Goal: Task Accomplishment & Management: Manage account settings

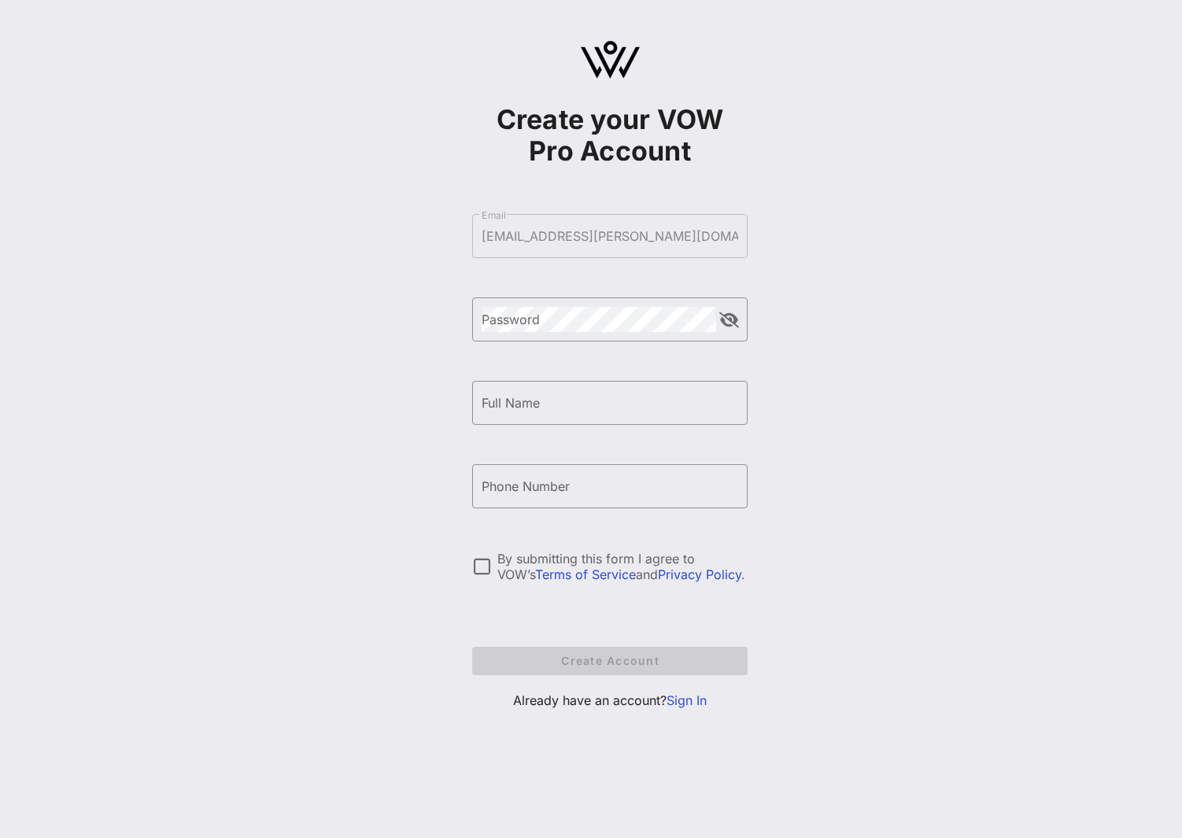
click at [620, 252] on form "​ Email [EMAIL_ADDRESS][PERSON_NAME][DOMAIN_NAME] ​ Password ​ Full Name ​ Phon…" at bounding box center [609, 444] width 275 height 493
click at [595, 404] on input "Full Name" at bounding box center [610, 402] width 257 height 25
type input "A [PERSON_NAME]"
click at [694, 700] on link "Sign In" at bounding box center [687, 701] width 40 height 16
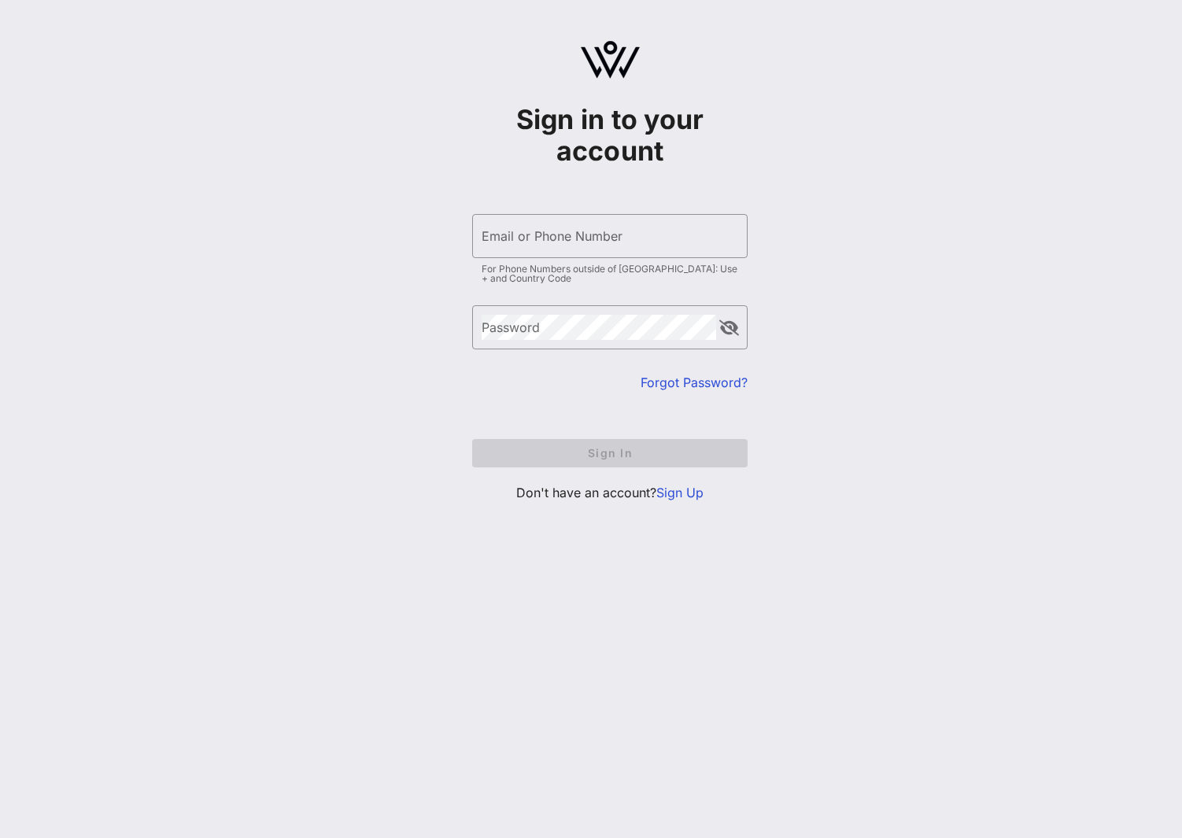
type input "[EMAIL_ADDRESS][PERSON_NAME][DOMAIN_NAME]"
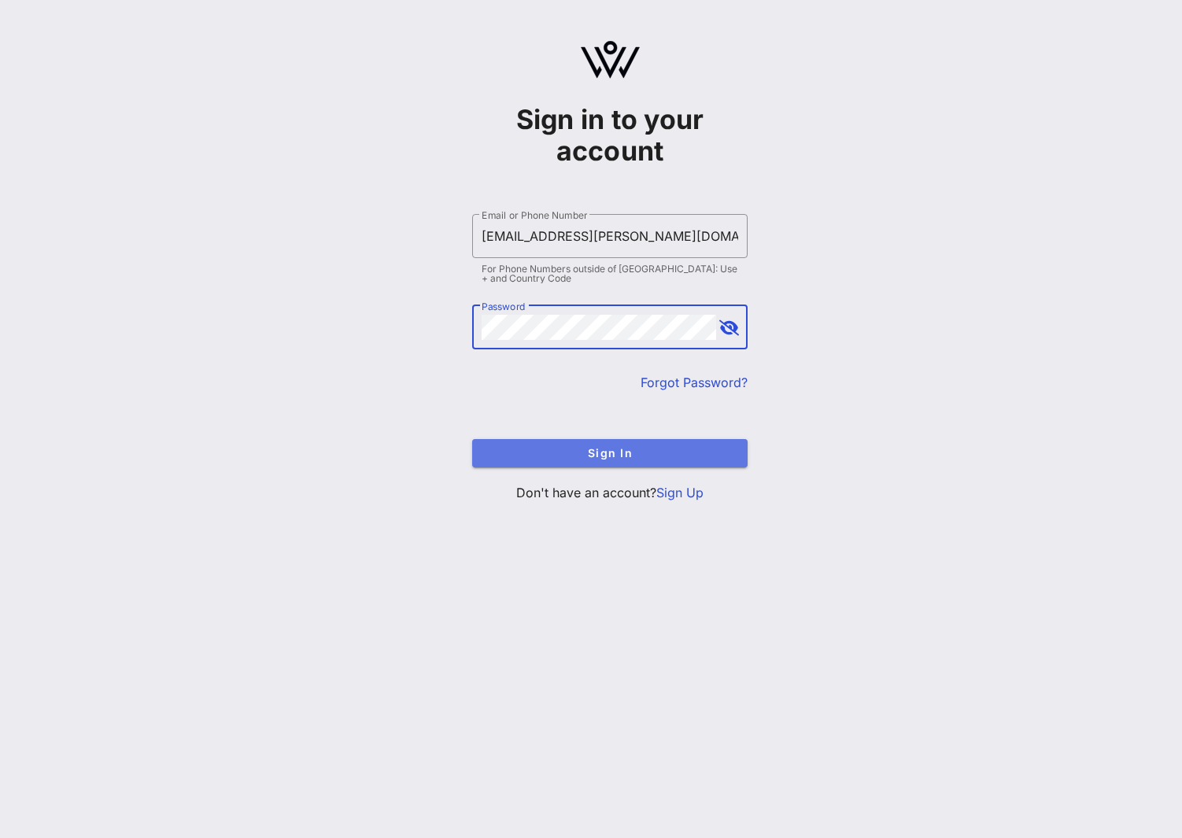
click at [579, 458] on span "Sign In" at bounding box center [610, 452] width 250 height 13
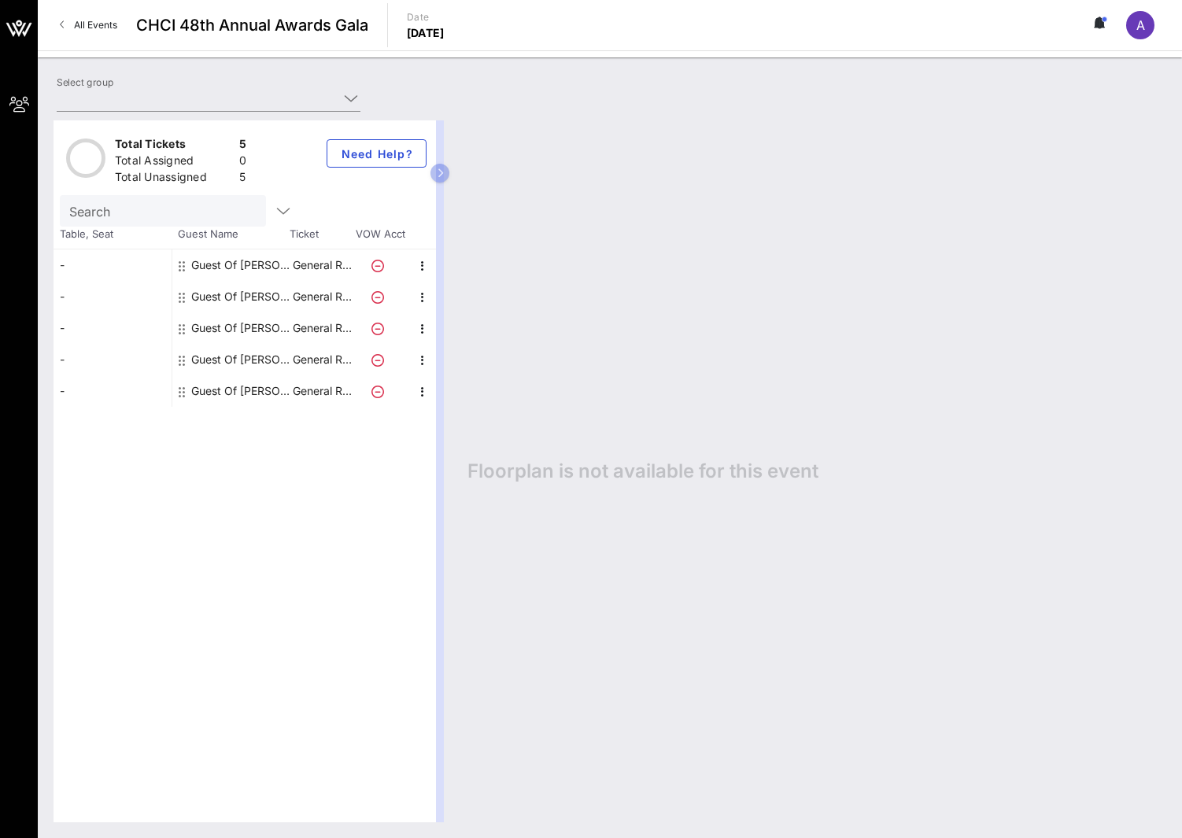
type input "Kohlberg Kravis [PERSON_NAME] & Co. L.P. (KKR) (Kohlberg Kravis [PERSON_NAME] &…"
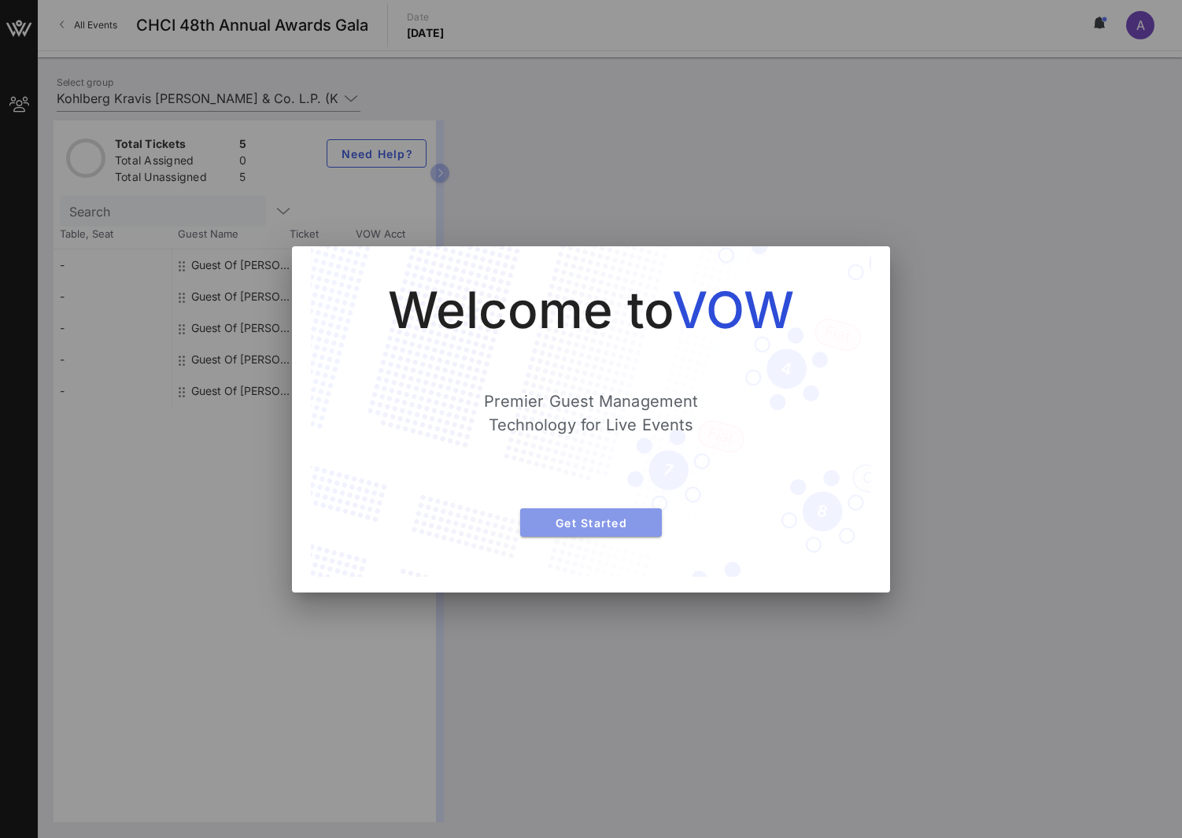
click at [587, 523] on span "Get Started" at bounding box center [591, 522] width 116 height 13
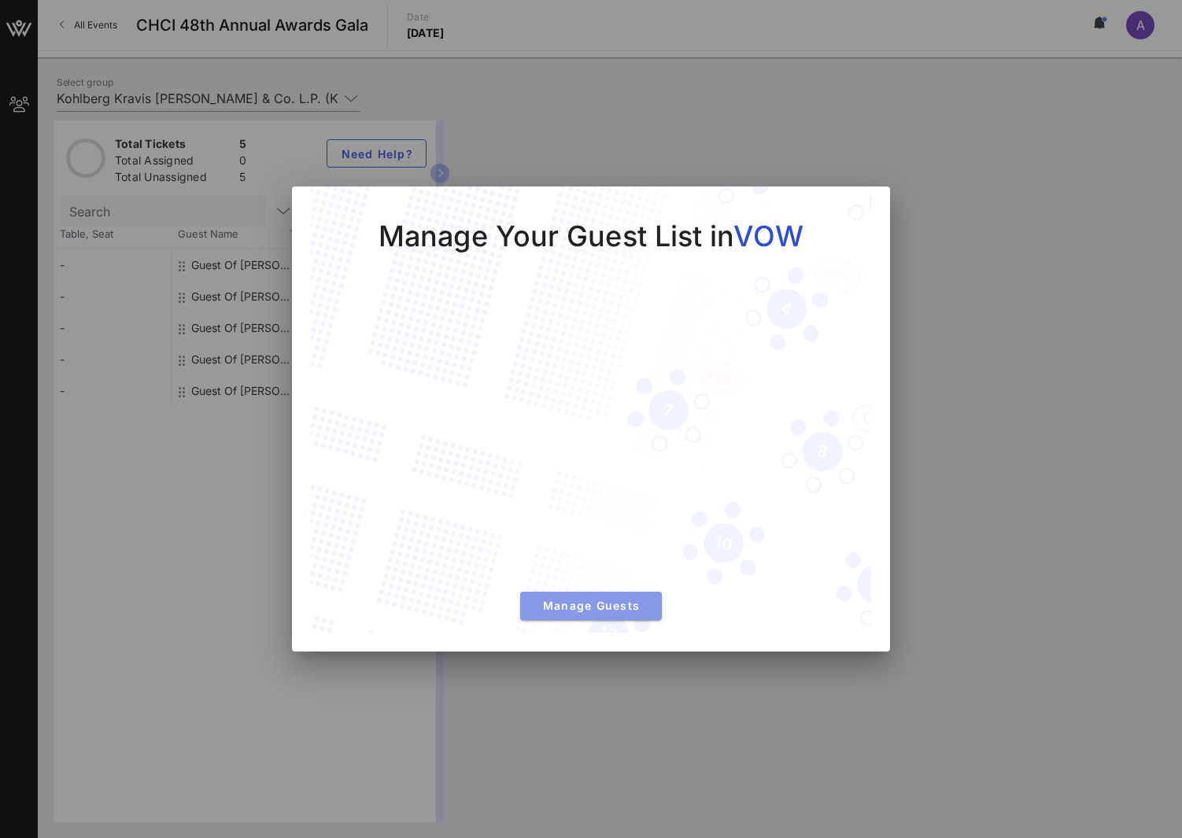
click at [625, 604] on span "Manage Guests" at bounding box center [591, 605] width 116 height 13
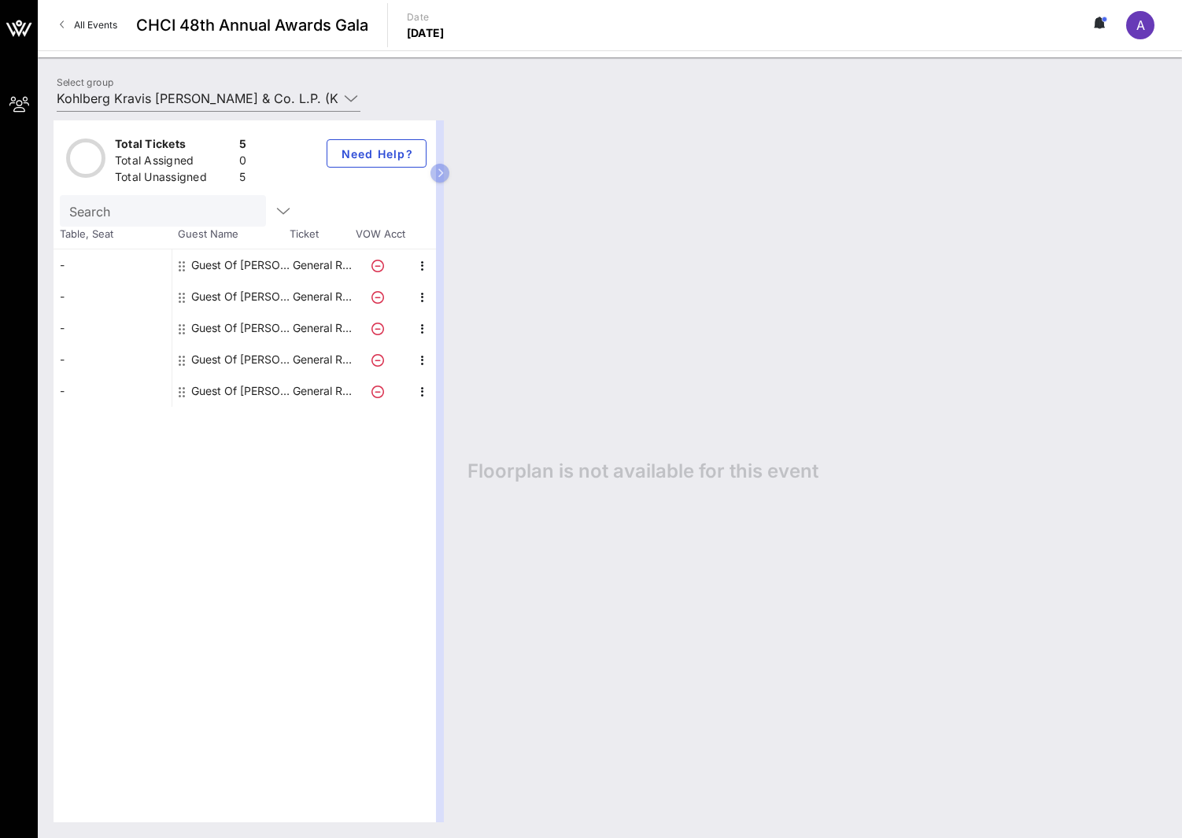
click at [216, 260] on div "Guest Of [PERSON_NAME] [PERSON_NAME] & Co. L.P. (KKR)" at bounding box center [240, 265] width 99 height 31
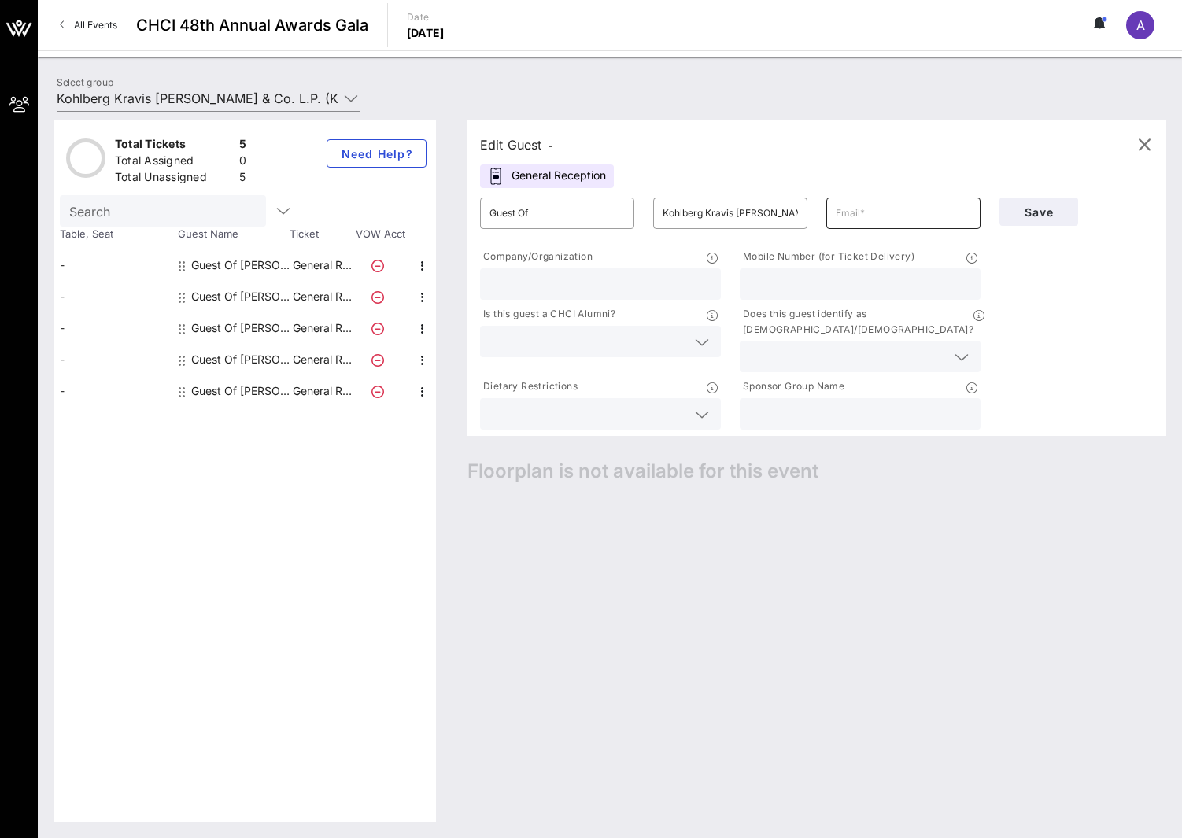
click at [893, 218] on input "text" at bounding box center [903, 213] width 135 height 25
click at [771, 542] on div "Edit Guest - General Reception ​ Guest Of ​ [PERSON_NAME] [PERSON_NAME] & Co. L…" at bounding box center [809, 471] width 715 height 702
click at [135, 564] on div "Total Tickets 5 Total Assigned 0 Total Unassigned 5 Need Help? Search Table, Se…" at bounding box center [245, 471] width 383 height 702
click at [859, 26] on div "All Events CHCI 48th Annual Awards Gala Date [DATE] A" at bounding box center [610, 25] width 1144 height 50
click at [424, 268] on icon "button" at bounding box center [422, 266] width 19 height 19
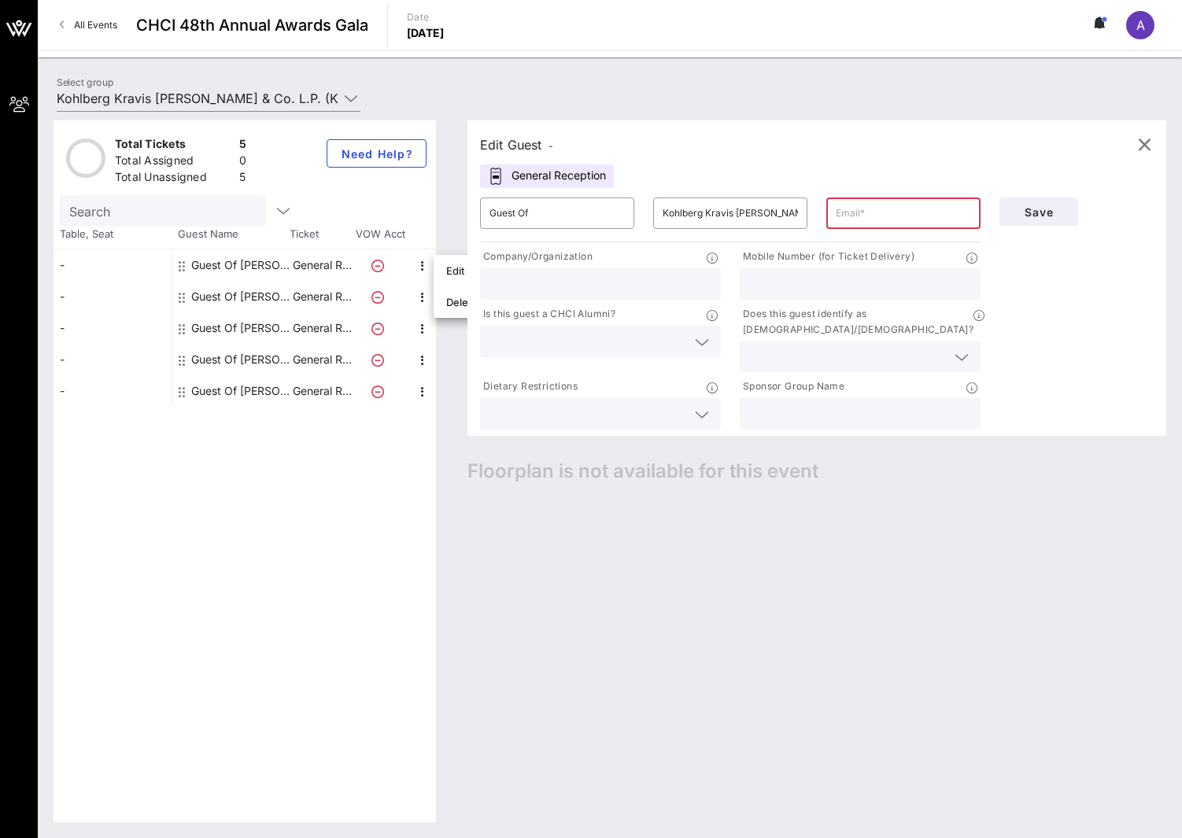
click at [540, 527] on div "Edit Guest - General Reception ​ Guest Of ​ [PERSON_NAME] [PERSON_NAME] & Co. L…" at bounding box center [809, 471] width 715 height 702
click at [710, 210] on input "Kohlberg Kravis [PERSON_NAME] & Co. L.P. (KKR)" at bounding box center [730, 213] width 135 height 25
drag, startPoint x: 662, startPoint y: 213, endPoint x: 941, endPoint y: 227, distance: 279.7
click at [941, 227] on div "​ Guest Of ​ [PERSON_NAME] [PERSON_NAME] & Co. L.P. (KKR) ​" at bounding box center [730, 213] width 519 height 50
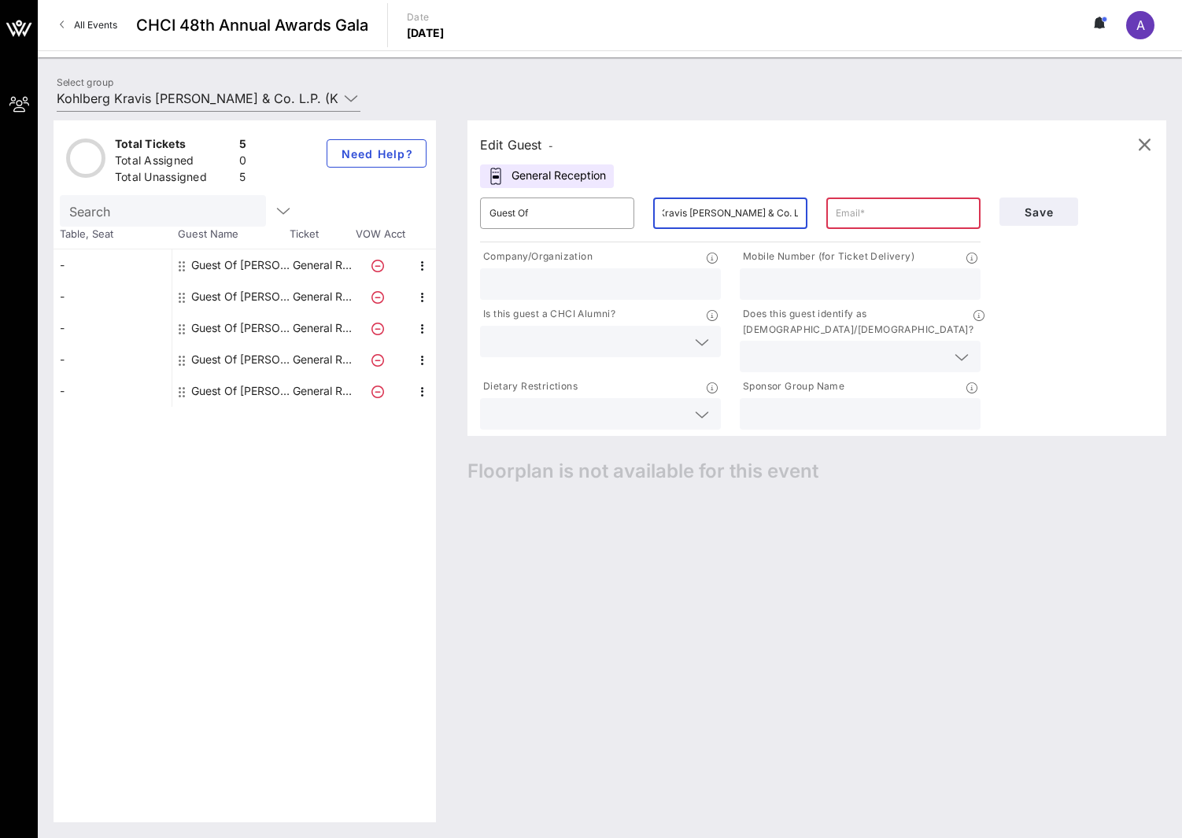
drag, startPoint x: 665, startPoint y: 216, endPoint x: 771, endPoint y: 215, distance: 106.3
click at [771, 215] on input "Kohlberg Kravis [PERSON_NAME] & Co. L.P. (KKR)" at bounding box center [730, 213] width 135 height 25
click at [868, 213] on input "text" at bounding box center [903, 213] width 135 height 25
drag, startPoint x: 570, startPoint y: 210, endPoint x: 373, endPoint y: 190, distance: 197.8
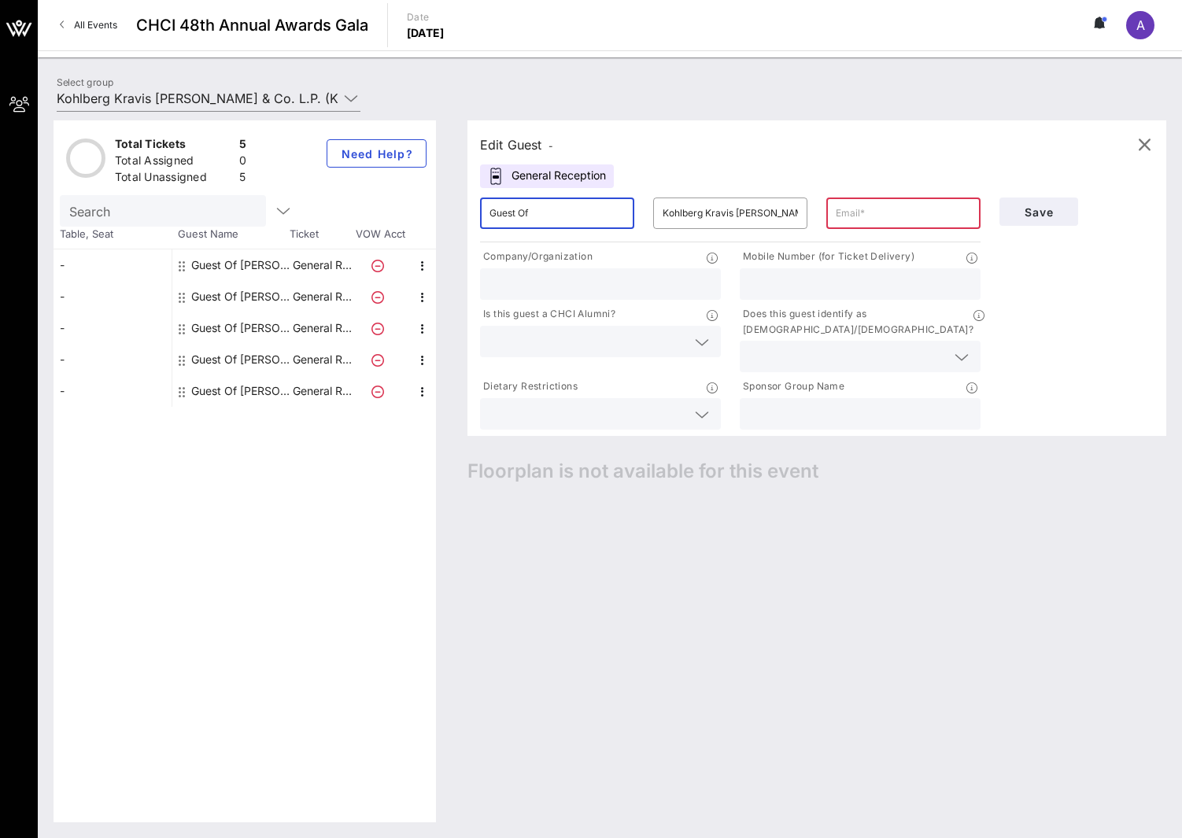
click at [373, 190] on div "Total Tickets 5 Total Assigned 0 Total Unassigned 5 Need Help? Search Table, Se…" at bounding box center [610, 471] width 1113 height 702
click at [760, 168] on div "Edit Guest - General Reception ​ Guest Of ​ [PERSON_NAME] [PERSON_NAME] & Co. L…" at bounding box center [817, 278] width 699 height 316
click at [518, 146] on div "Edit Guest -" at bounding box center [516, 145] width 73 height 22
click at [769, 210] on input "Kohlberg Kravis [PERSON_NAME] & Co. L.P. (KKR)" at bounding box center [730, 213] width 135 height 25
click at [549, 504] on div "Edit Guest - General Reception ​ Guest Of ​ [PERSON_NAME] [PERSON_NAME] & Co. L…" at bounding box center [809, 471] width 715 height 702
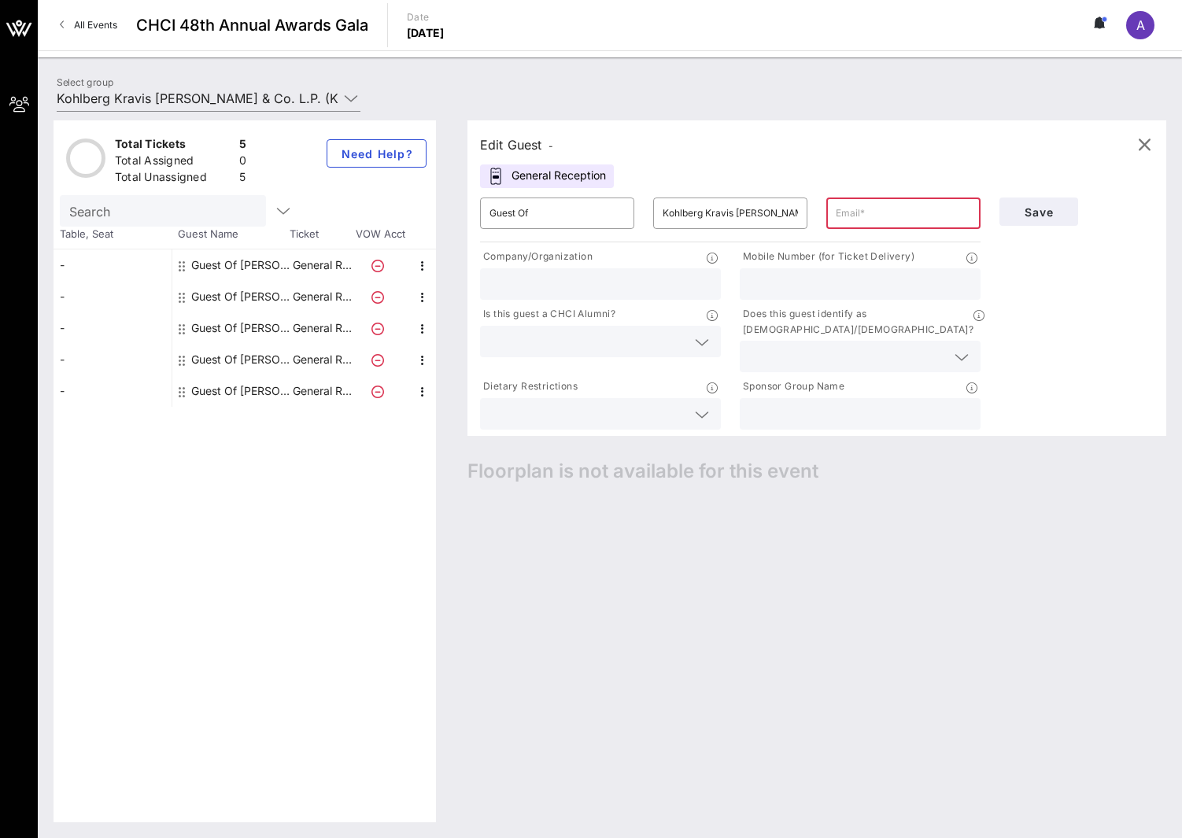
click at [337, 471] on div "Total Tickets 5 Total Assigned 0 Total Unassigned 5 Need Help? Search Table, Se…" at bounding box center [245, 471] width 383 height 702
click at [65, 268] on div "-" at bounding box center [113, 265] width 118 height 31
click at [1141, 143] on icon "button" at bounding box center [1144, 144] width 19 height 19
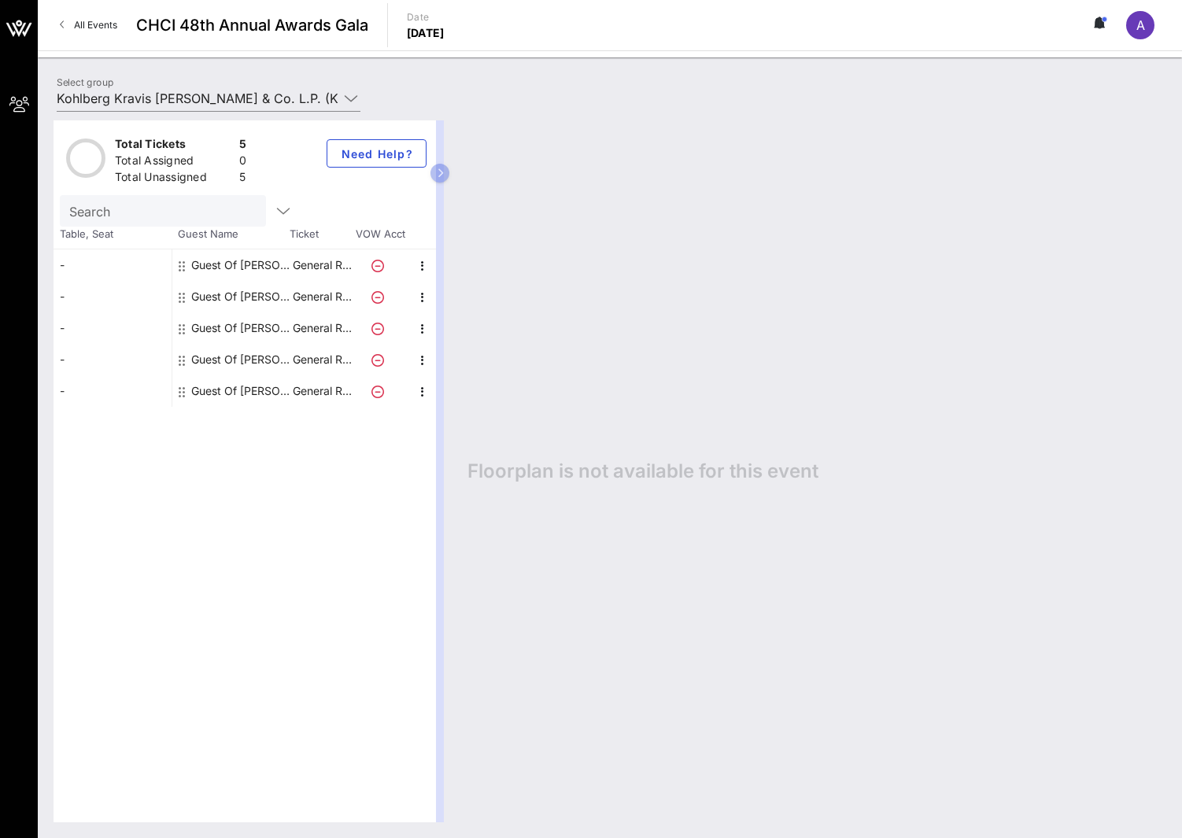
click at [63, 250] on div "-" at bounding box center [113, 265] width 118 height 31
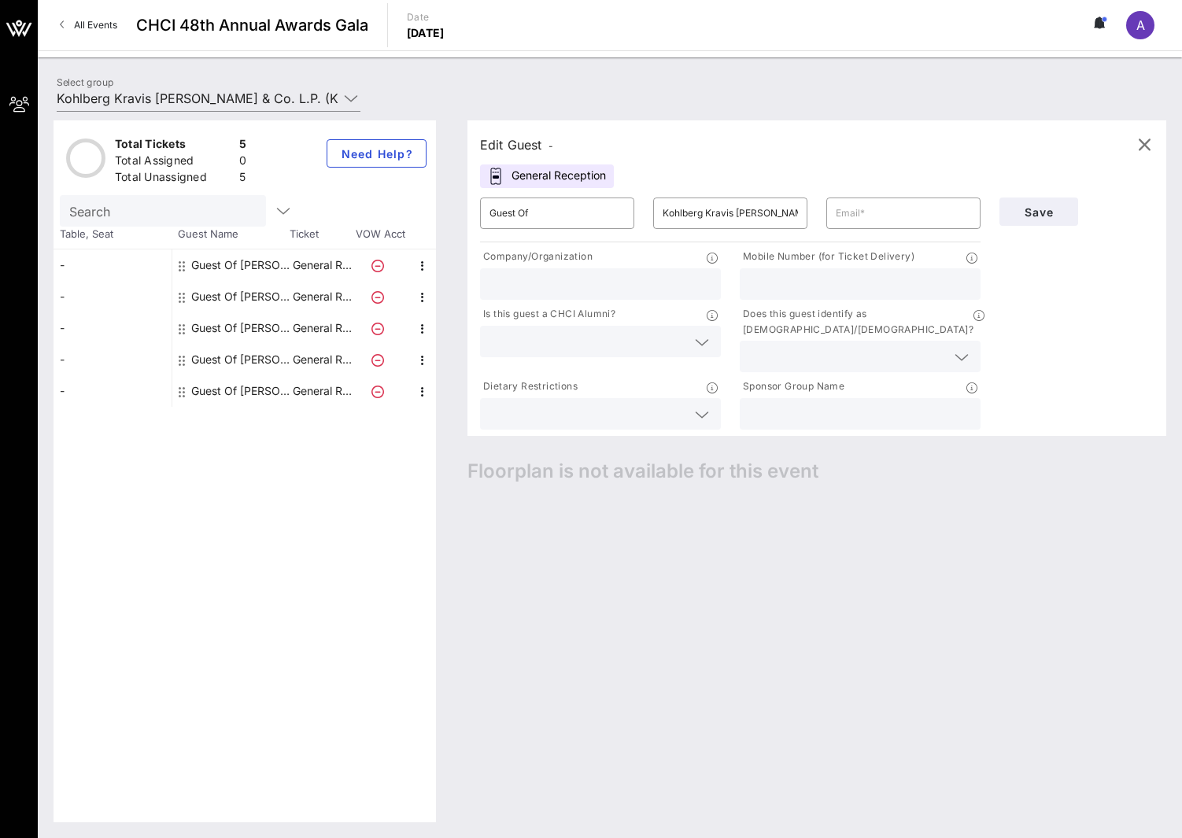
click at [505, 179] on div "General Reception" at bounding box center [547, 176] width 134 height 24
click at [531, 141] on div "Edit Guest -" at bounding box center [516, 145] width 73 height 22
click at [515, 142] on div "Edit Guest -" at bounding box center [516, 145] width 73 height 22
drag, startPoint x: 554, startPoint y: 146, endPoint x: 461, endPoint y: 139, distance: 93.1
click at [461, 139] on div "Edit Guest - General Reception ​ Guest Of ​ [PERSON_NAME] [PERSON_NAME] & Co. L…" at bounding box center [809, 471] width 715 height 702
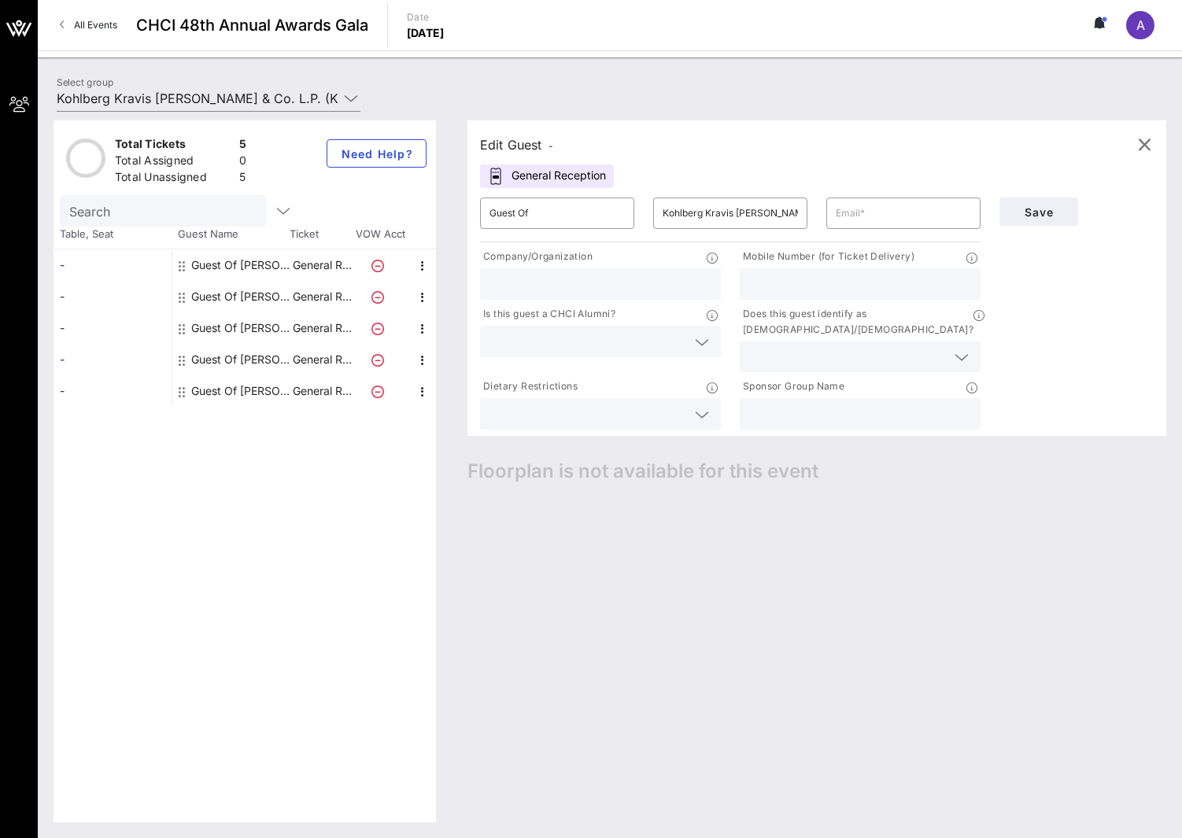
drag, startPoint x: 527, startPoint y: 142, endPoint x: 486, endPoint y: 91, distance: 65.5
click at [508, 91] on div "Select group Kohlberg Kravis [PERSON_NAME] & Co. L.P. (KKR) (Kohlberg Kravis [P…" at bounding box center [610, 100] width 1126 height 55
click at [204, 268] on div "Guest Of [PERSON_NAME] [PERSON_NAME] & Co. L.P. (KKR)" at bounding box center [240, 265] width 99 height 31
click at [180, 264] on icon at bounding box center [182, 266] width 6 height 13
drag, startPoint x: 180, startPoint y: 264, endPoint x: 608, endPoint y: 83, distance: 465.2
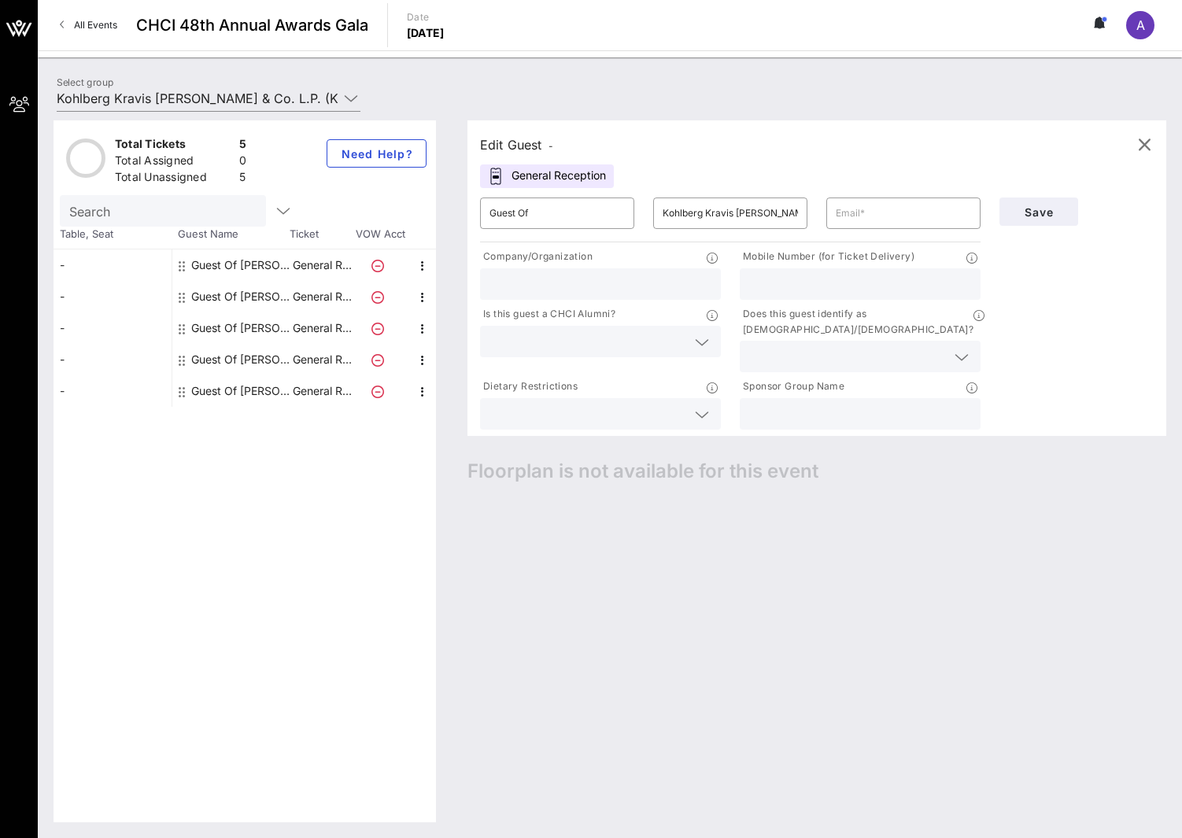
click at [608, 83] on div "Select group Kohlberg Kravis [PERSON_NAME] & Co. L.P. (KKR) (Kohlberg Kravis [P…" at bounding box center [610, 100] width 1126 height 55
click at [665, 207] on input "Kohlberg Kravis [PERSON_NAME] & Co. L.P. (KKR)" at bounding box center [730, 213] width 135 height 25
drag, startPoint x: 593, startPoint y: 210, endPoint x: 218, endPoint y: 176, distance: 377.0
click at [231, 177] on div "Total Tickets 5 Total Assigned 0 Total Unassigned 5 Need Help? Search Table, Se…" at bounding box center [610, 471] width 1113 height 702
type input "[PERSON_NAME]"
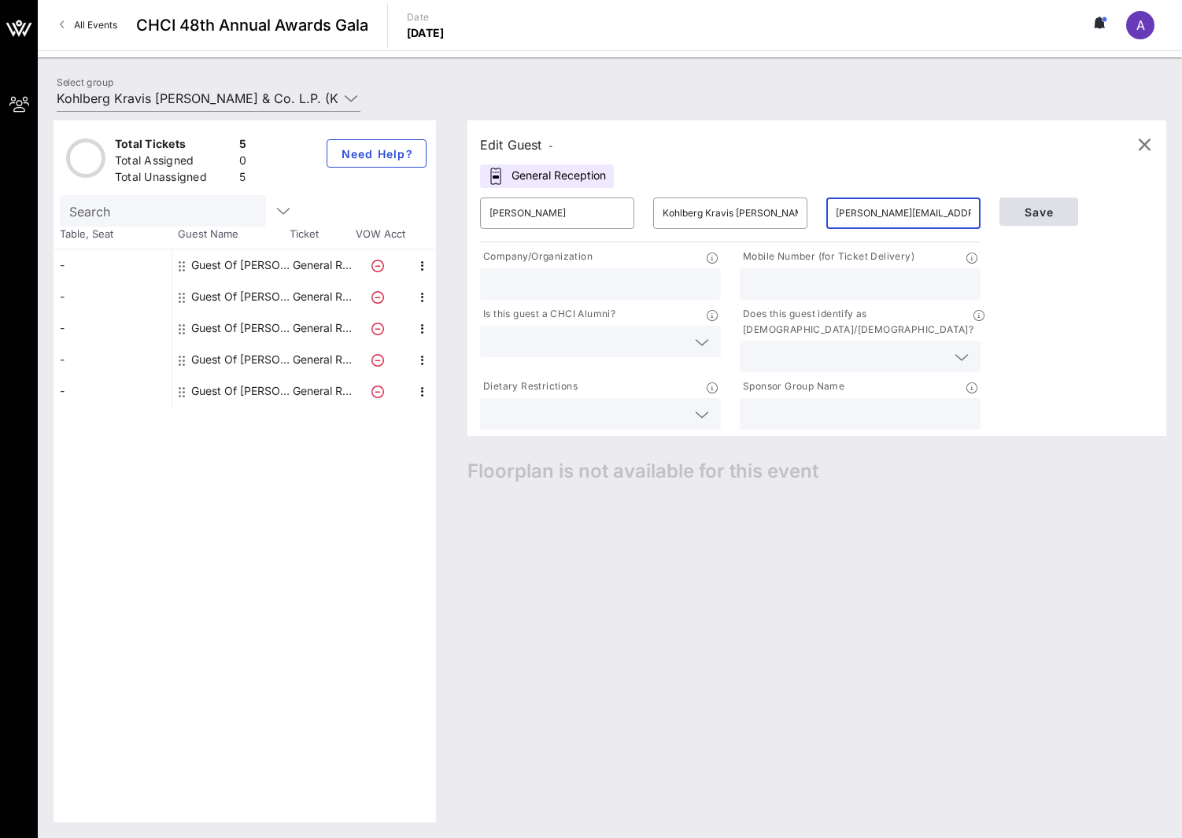
type input "[PERSON_NAME][EMAIL_ADDRESS][PERSON_NAME][DOMAIN_NAME]"
click at [1015, 208] on span "Save" at bounding box center [1039, 211] width 54 height 13
click at [1144, 145] on icon "button" at bounding box center [1144, 144] width 19 height 19
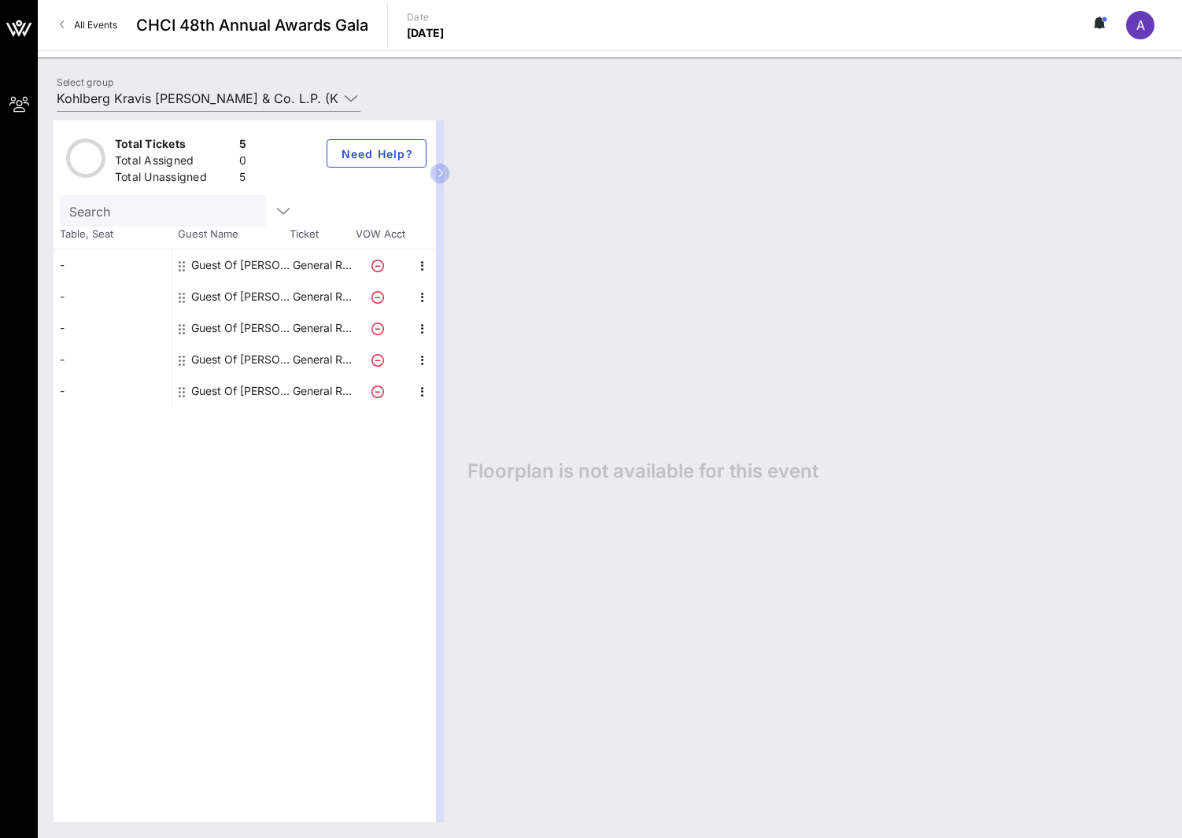
drag, startPoint x: 438, startPoint y: 173, endPoint x: 996, endPoint y: 179, distance: 558.9
click at [996, 179] on div "Total Tickets 5 Total Assigned 0 Total Unassigned 5 Need Help? Search Table, Se…" at bounding box center [610, 471] width 1113 height 702
click at [437, 172] on icon "button" at bounding box center [440, 172] width 7 height 9
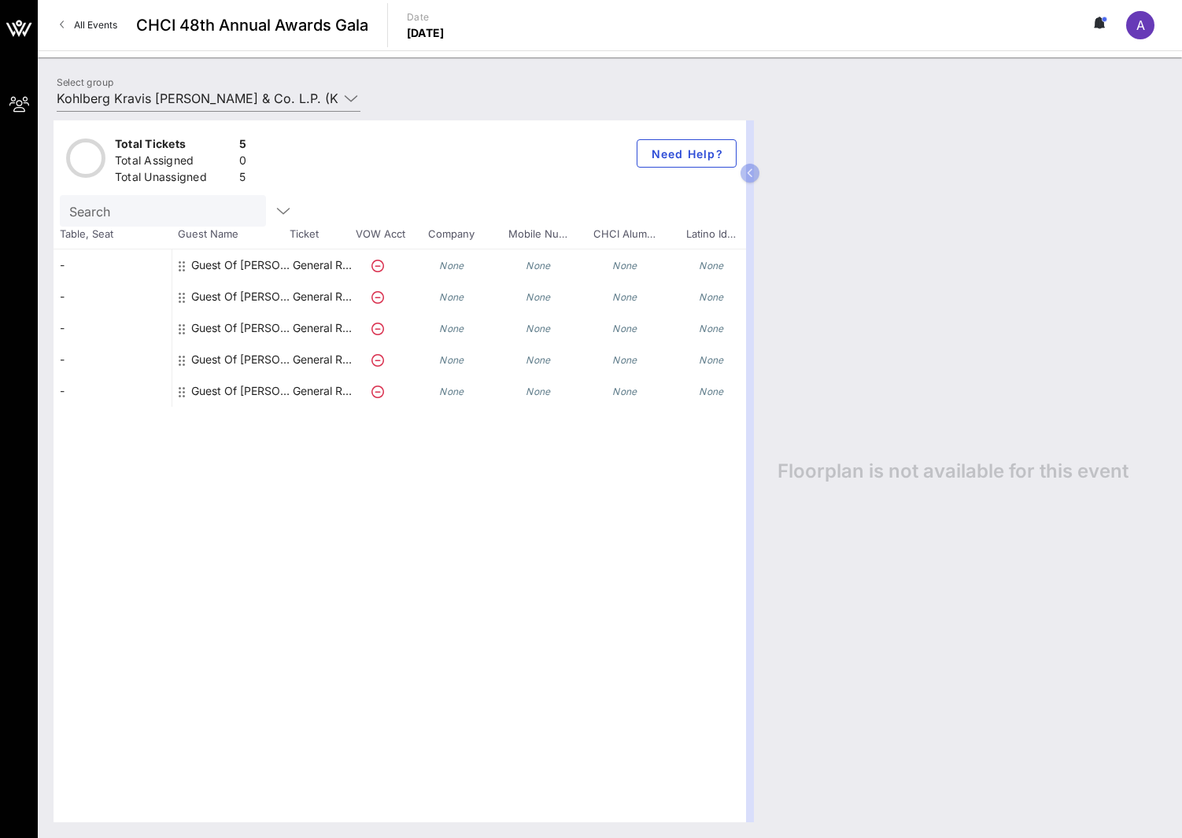
click at [452, 272] on div "None" at bounding box center [451, 265] width 87 height 31
click at [374, 264] on icon at bounding box center [378, 266] width 13 height 13
click at [284, 392] on div "Guest Of [PERSON_NAME] [PERSON_NAME] & Co. L.P. (KKR)" at bounding box center [240, 390] width 99 height 31
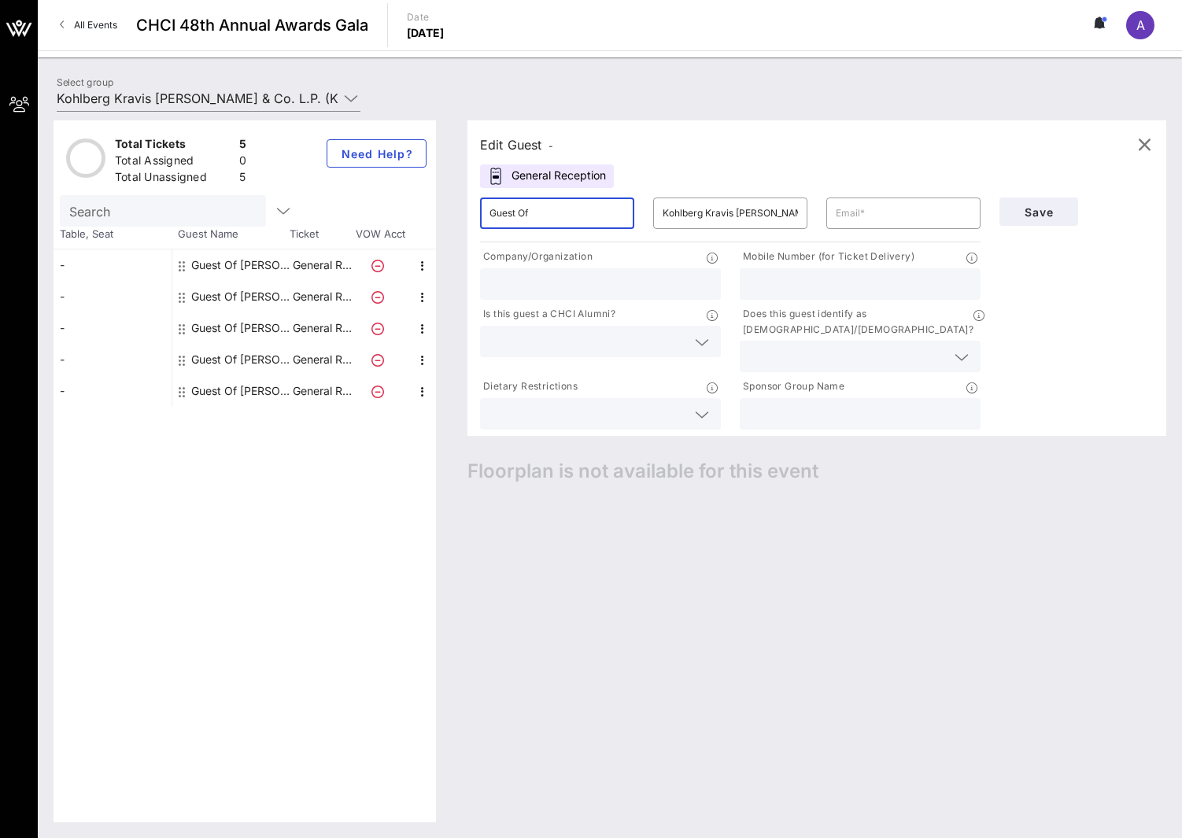
drag, startPoint x: 544, startPoint y: 211, endPoint x: 287, endPoint y: 187, distance: 257.7
click at [287, 187] on div "Total Tickets 5 Total Assigned 0 Total Unassigned 5 Need Help? Search Table, Se…" at bounding box center [610, 471] width 1113 height 702
type input "[PERSON_NAME]"
type input "[PERSON_NAME][EMAIL_ADDRESS][PERSON_NAME][DOMAIN_NAME]"
click at [1041, 215] on span "Save" at bounding box center [1039, 211] width 54 height 13
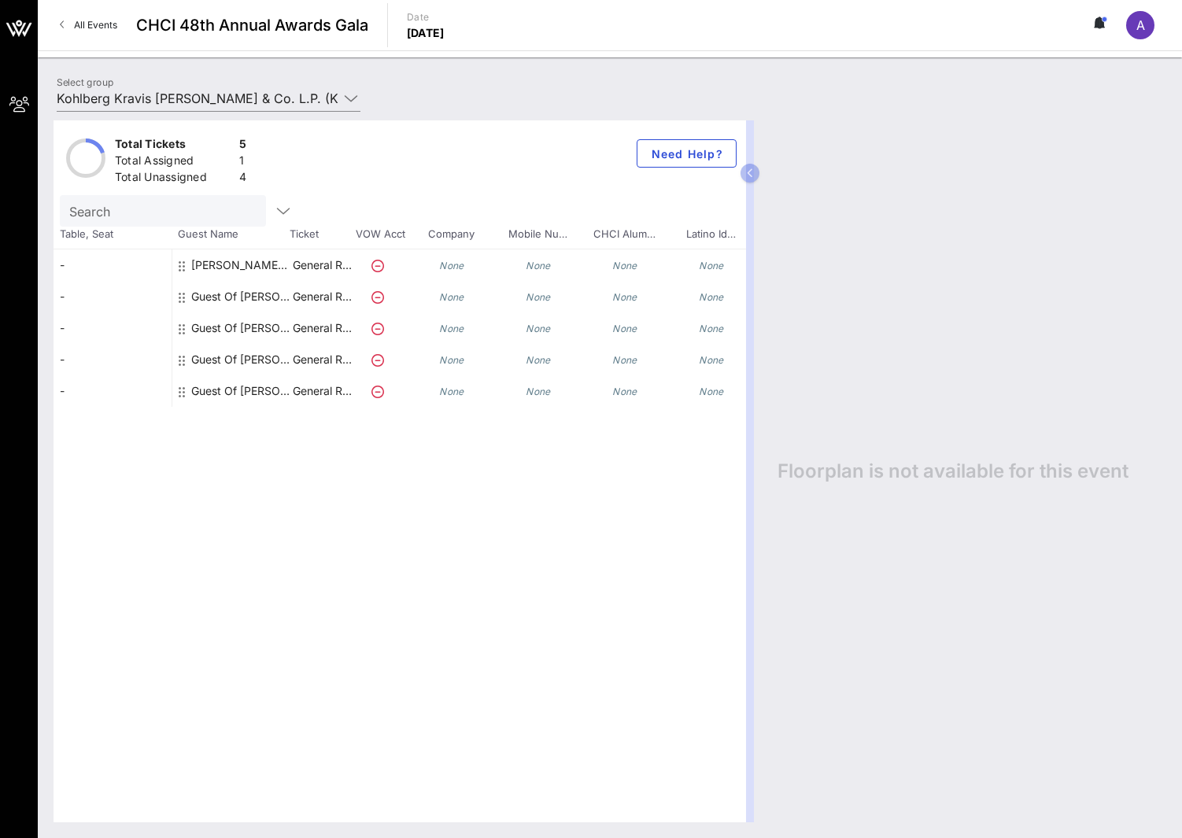
click at [376, 295] on icon at bounding box center [378, 297] width 13 height 13
click at [263, 298] on div "Guest Of [PERSON_NAME] [PERSON_NAME] & Co. L.P. (KKR)" at bounding box center [240, 296] width 99 height 31
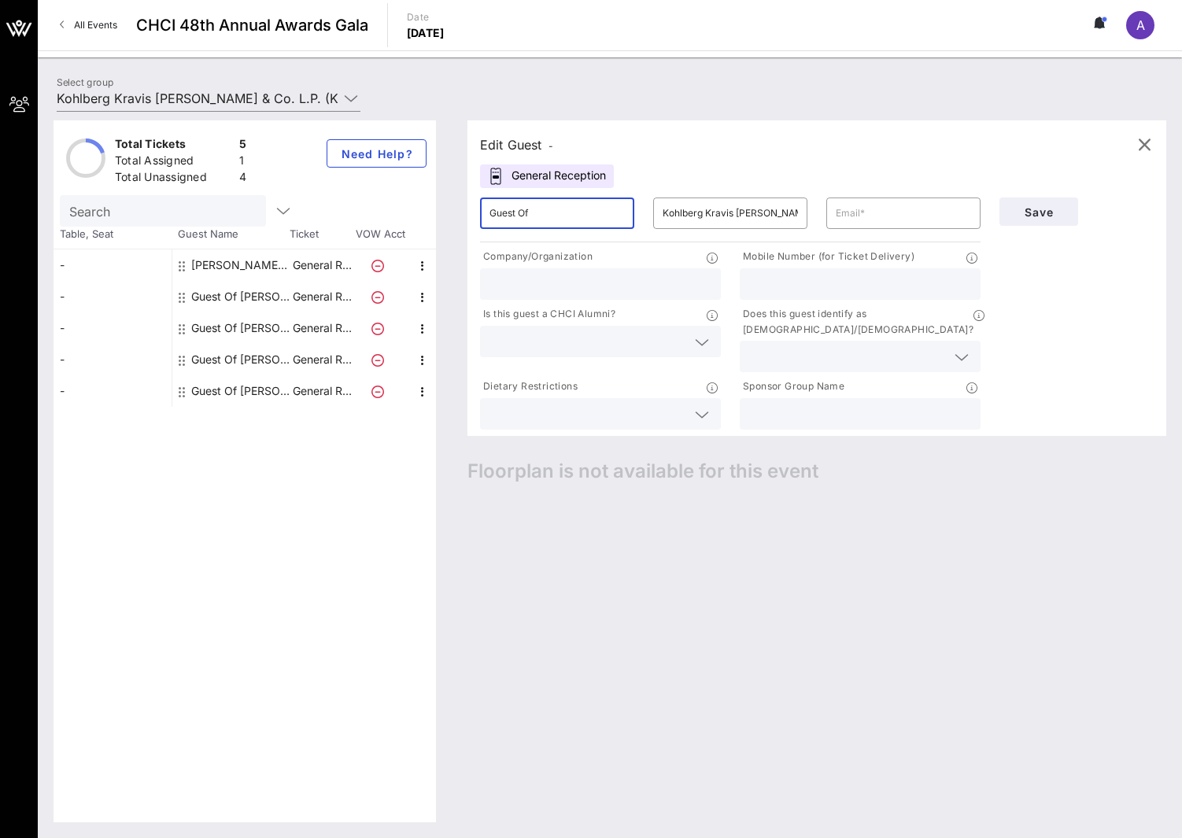
drag, startPoint x: 605, startPoint y: 215, endPoint x: 277, endPoint y: 149, distance: 334.8
click at [292, 153] on div "Total Tickets 5 Total Assigned 1 Total Unassigned 4 Need Help? Search Table, Se…" at bounding box center [610, 471] width 1113 height 702
type input "e"
type input "[PERSON_NAME]"
click at [900, 204] on input "text" at bounding box center [903, 213] width 135 height 25
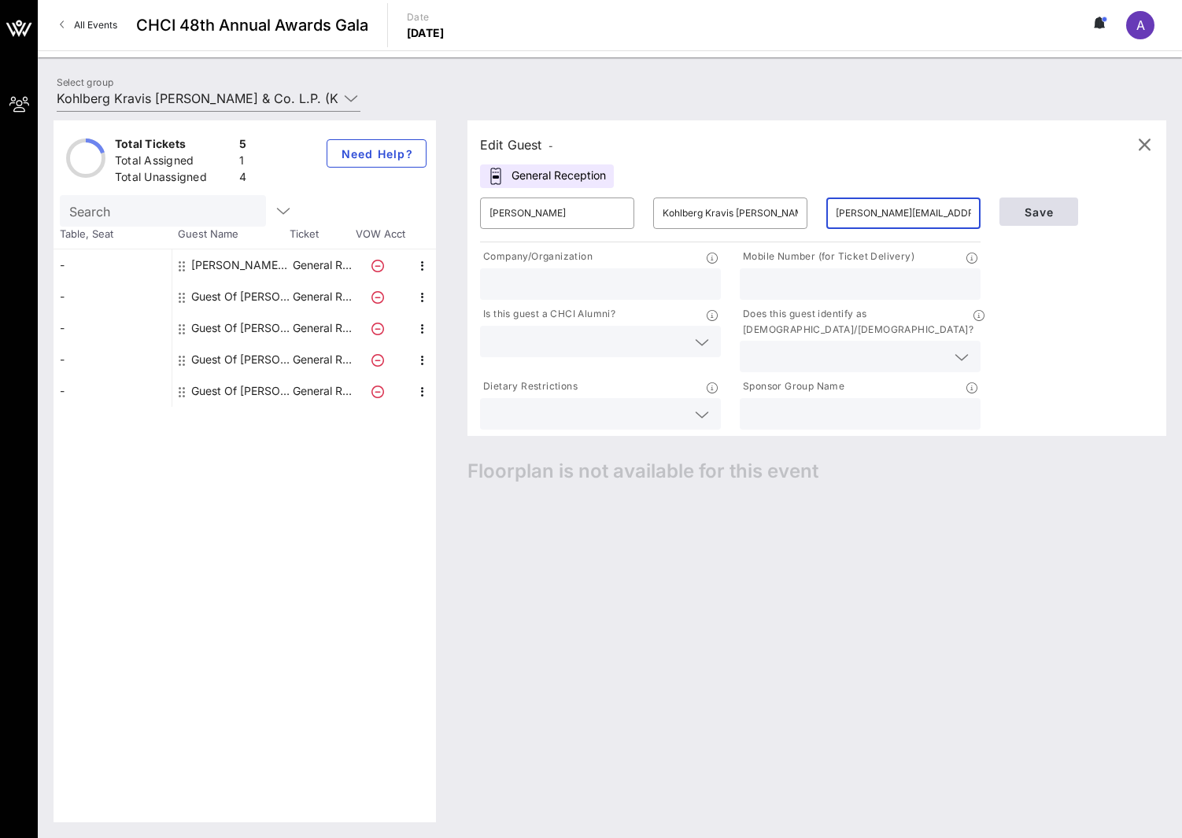
type input "[PERSON_NAME][EMAIL_ADDRESS][DOMAIN_NAME]"
click at [1053, 209] on span "Save" at bounding box center [1039, 211] width 54 height 13
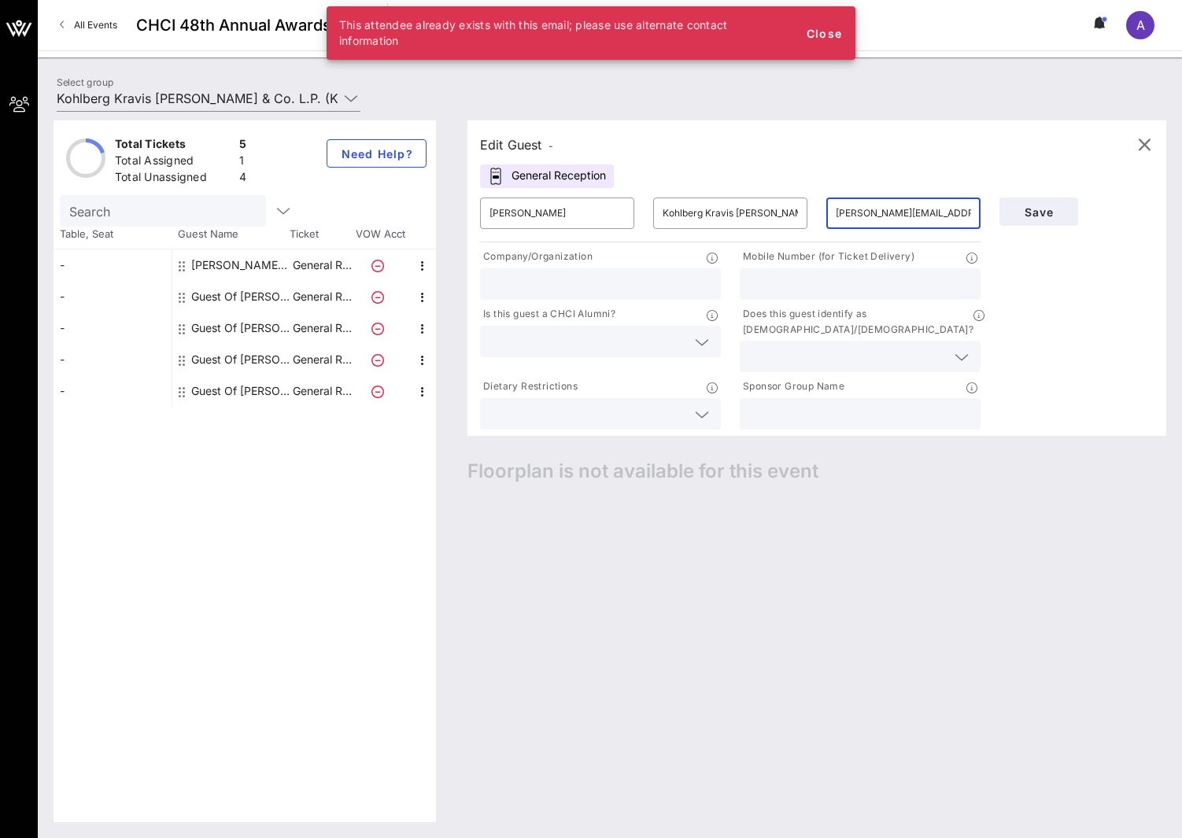
drag, startPoint x: 967, startPoint y: 208, endPoint x: 792, endPoint y: 170, distance: 178.8
click at [792, 171] on div "Edit Guest - General Reception ​ [PERSON_NAME] Spain ​ [PERSON_NAME] [PERSON_NA…" at bounding box center [817, 278] width 699 height 316
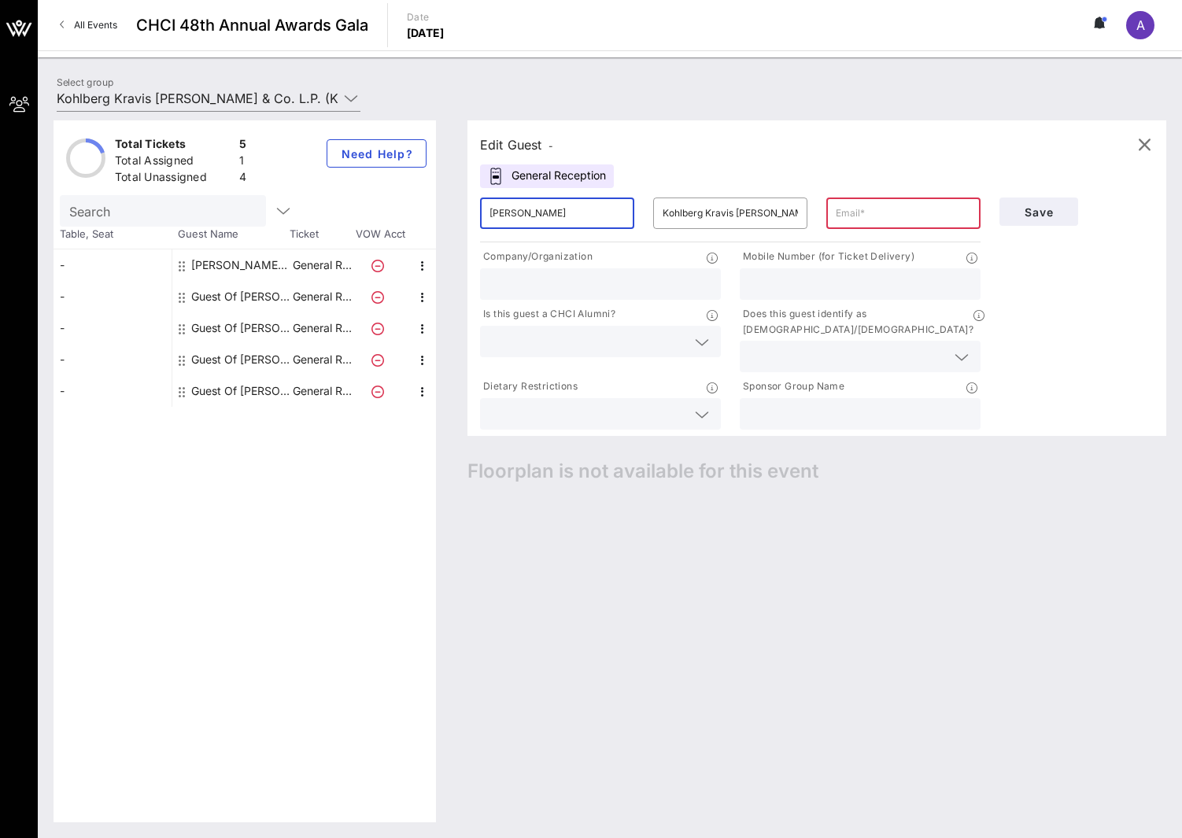
drag, startPoint x: 589, startPoint y: 213, endPoint x: 217, endPoint y: 185, distance: 372.6
click at [217, 185] on div "Total Tickets 5 Total Assigned 1 Total Unassigned 4 Need Help? Search Table, Se…" at bounding box center [610, 471] width 1113 height 702
type input "[PERSON_NAME] [PERSON_NAME]"
type input "Global Atlantic"
click at [897, 223] on input "text" at bounding box center [903, 213] width 135 height 25
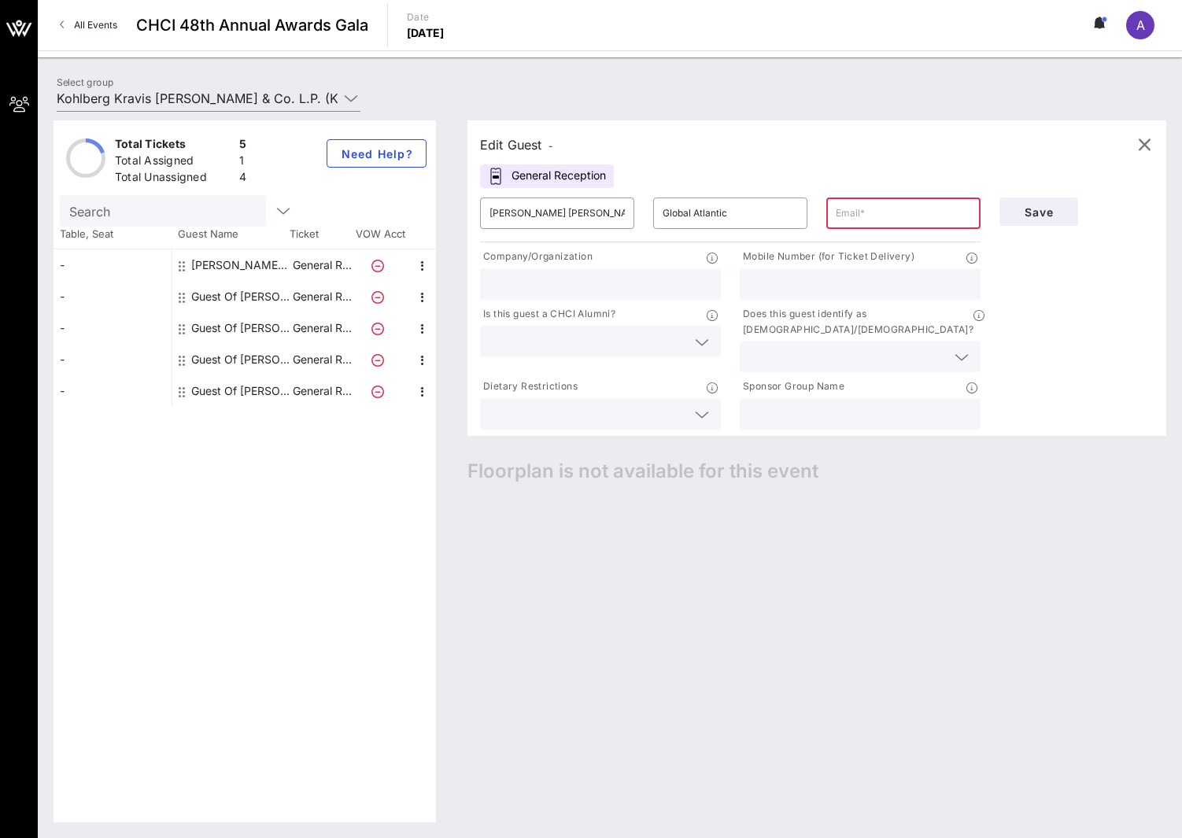
paste input "[PERSON_NAME][EMAIL_ADDRESS][PERSON_NAME][DOMAIN_NAME]"
type input "[PERSON_NAME][EMAIL_ADDRESS][PERSON_NAME][DOMAIN_NAME]"
drag, startPoint x: 608, startPoint y: 218, endPoint x: 318, endPoint y: 190, distance: 291.8
click at [318, 190] on div "Total Tickets 5 Total Assigned 1 Total Unassigned 4 Need Help? Search Table, Se…" at bounding box center [610, 471] width 1113 height 702
click at [601, 213] on input "[PERSON_NAME] [PERSON_NAME]" at bounding box center [557, 213] width 135 height 25
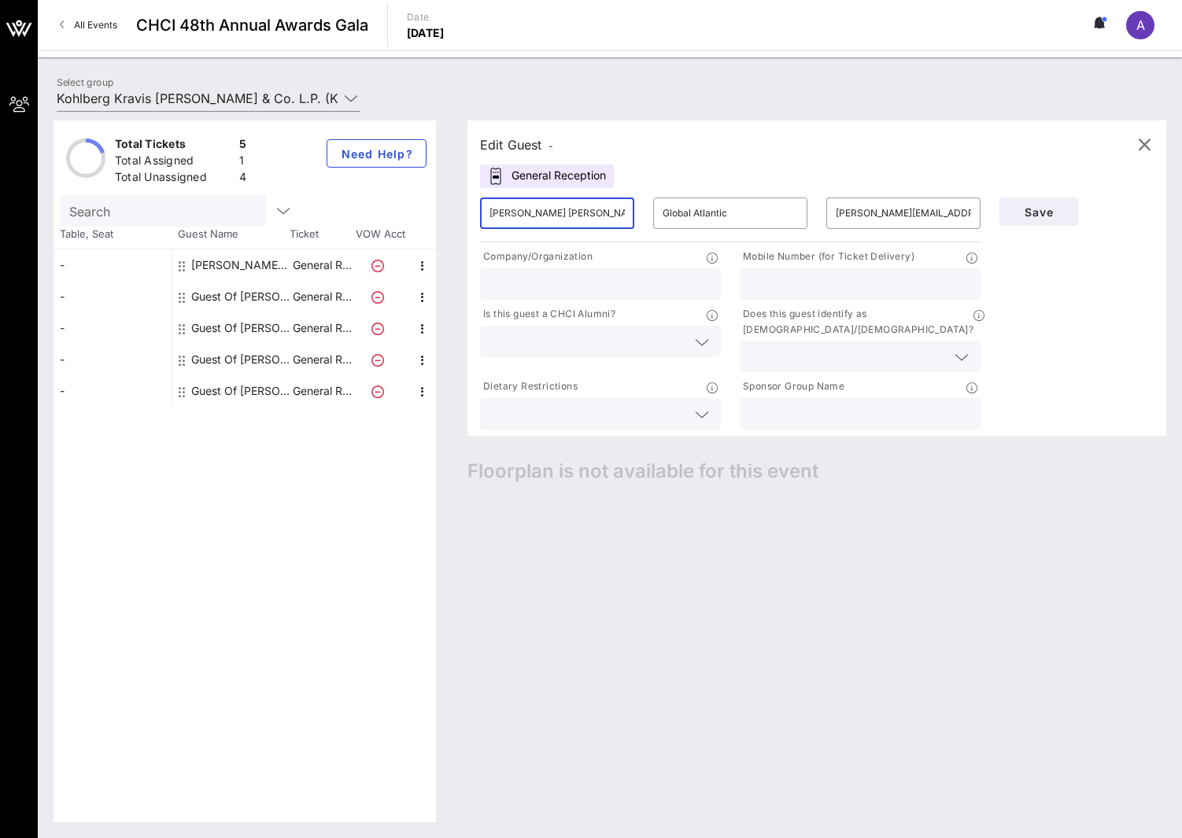
drag, startPoint x: 607, startPoint y: 210, endPoint x: 509, endPoint y: 213, distance: 97.6
click at [509, 213] on input "[PERSON_NAME] [PERSON_NAME]" at bounding box center [557, 213] width 135 height 25
type input "[PERSON_NAME]"
drag, startPoint x: 759, startPoint y: 209, endPoint x: 598, endPoint y: 200, distance: 160.8
click at [598, 200] on div "​ [PERSON_NAME] ​ Global Atlantic ​ [PERSON_NAME][EMAIL_ADDRESS][PERSON_NAME][D…" at bounding box center [730, 213] width 519 height 50
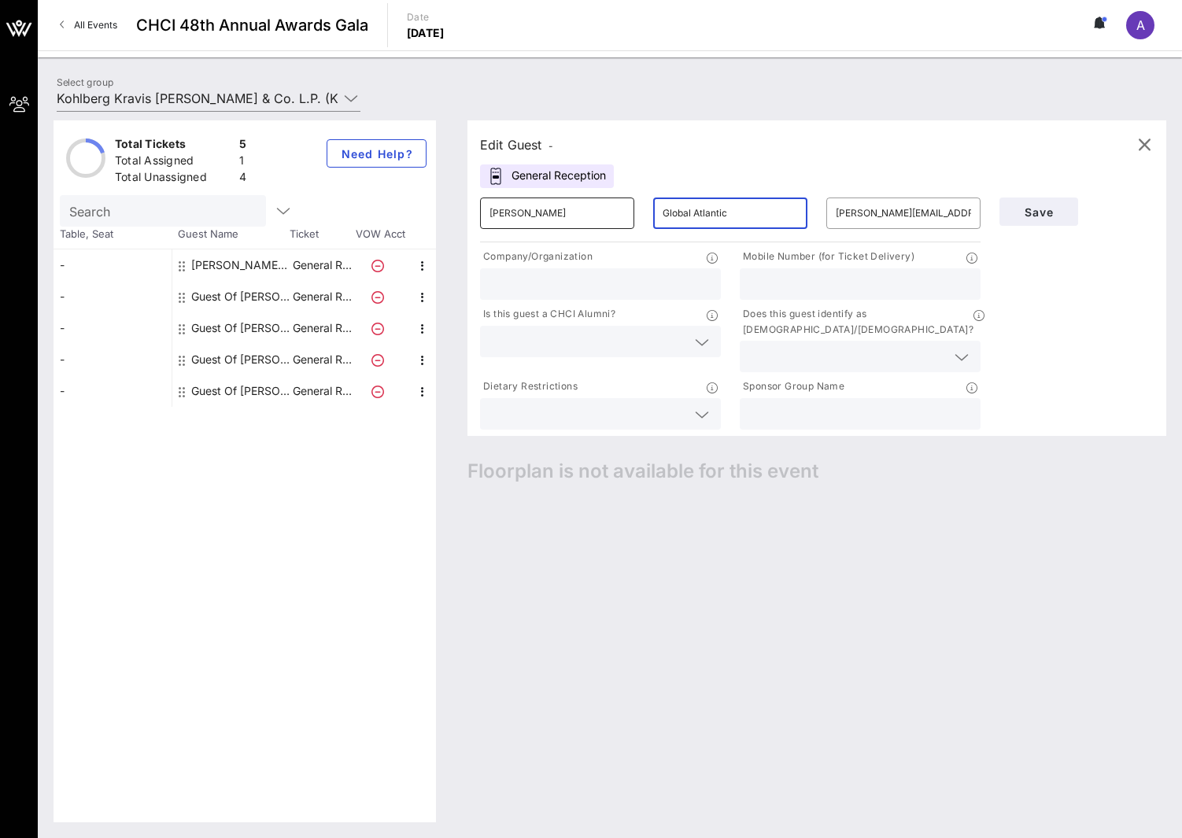
paste input "[PERSON_NAME]"
type input "[PERSON_NAME]"
click at [544, 279] on input "text" at bounding box center [601, 284] width 222 height 20
click at [1149, 141] on icon "button" at bounding box center [1144, 144] width 19 height 19
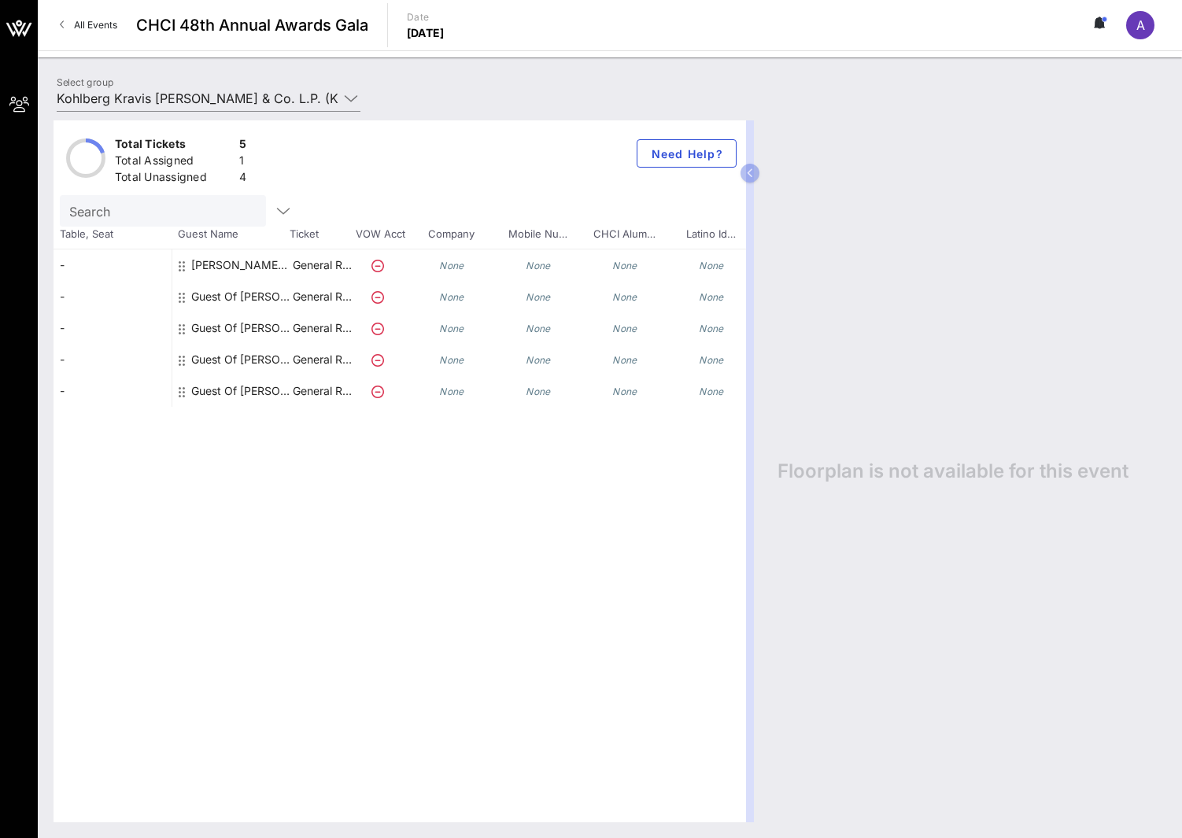
click at [230, 265] on div "[PERSON_NAME] [PERSON_NAME] Kravis [PERSON_NAME] & Co. L.P. (KKR)" at bounding box center [240, 265] width 99 height 31
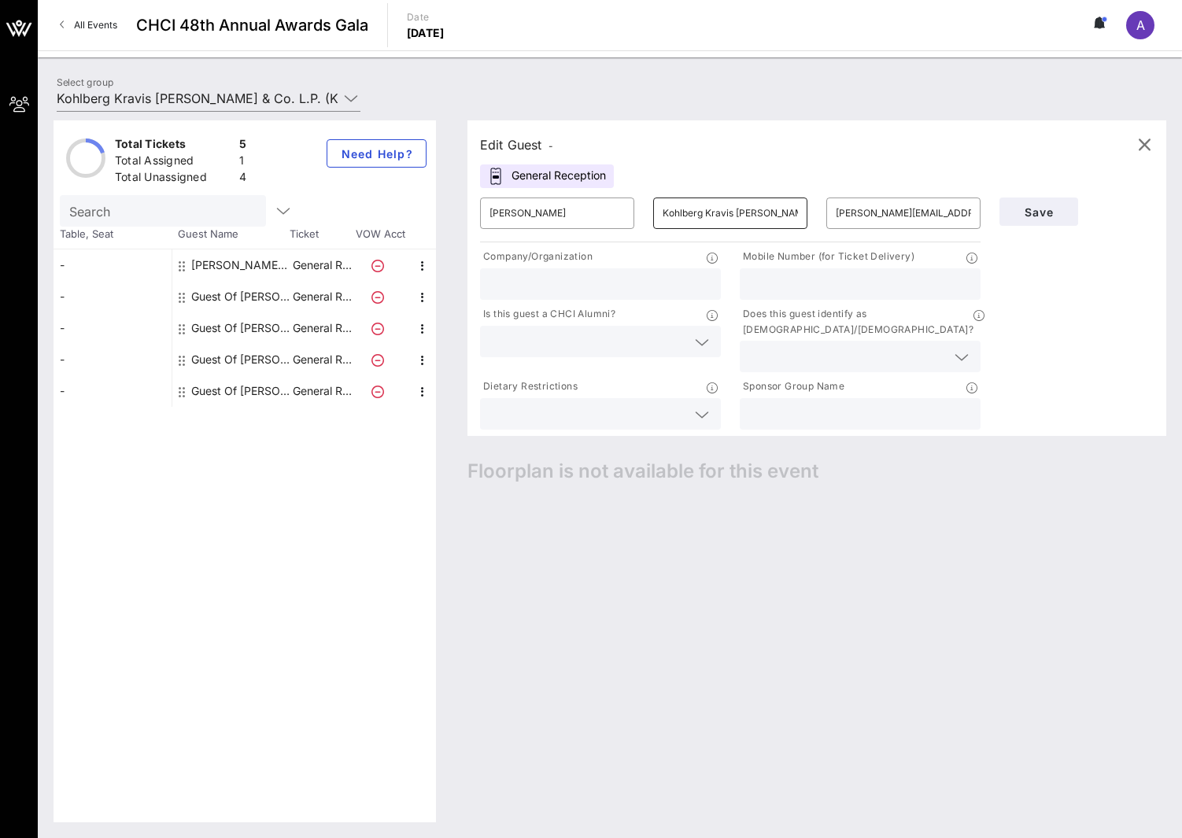
click at [709, 213] on input "Kohlberg Kravis [PERSON_NAME] & Co. L.P. (KKR)" at bounding box center [730, 213] width 135 height 25
drag, startPoint x: 663, startPoint y: 209, endPoint x: 1154, endPoint y: 257, distance: 493.6
click at [1154, 257] on div "​ [PERSON_NAME] ​ [PERSON_NAME] [PERSON_NAME] & Co. L.P. (KKR) ​ [EMAIL_ADDRESS…" at bounding box center [817, 310] width 693 height 245
click at [524, 287] on input "text" at bounding box center [601, 284] width 222 height 20
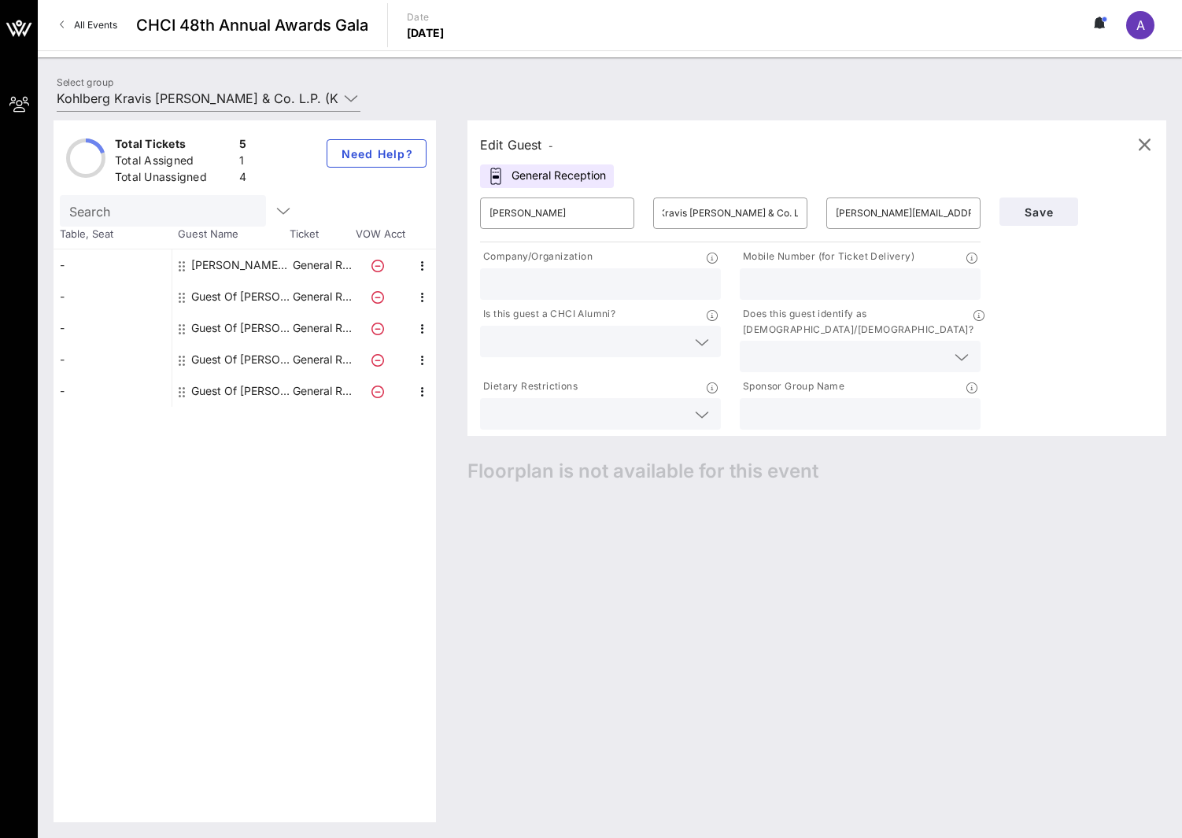
scroll to position [0, 0]
paste input "Kohlberg Kravis [PERSON_NAME] & Co. L.P. (KKR)"
type input "Kohlberg Kravis [PERSON_NAME] & Co. L.P. (KKR)"
drag, startPoint x: 575, startPoint y: 216, endPoint x: 523, endPoint y: 215, distance: 52.8
click at [523, 215] on input "[PERSON_NAME]" at bounding box center [557, 213] width 135 height 25
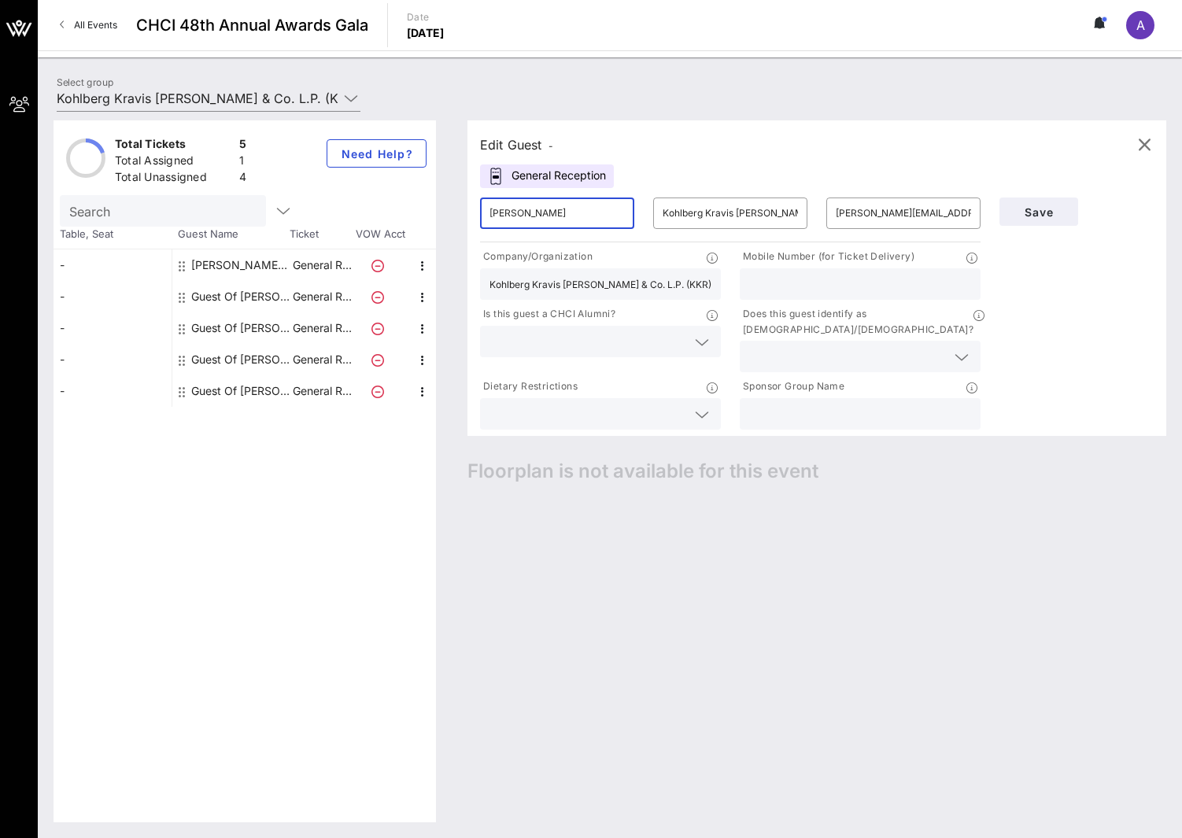
type input "[PERSON_NAME]"
type input "S"
type input "[PERSON_NAME]"
click at [1045, 210] on span "Save" at bounding box center [1039, 211] width 54 height 13
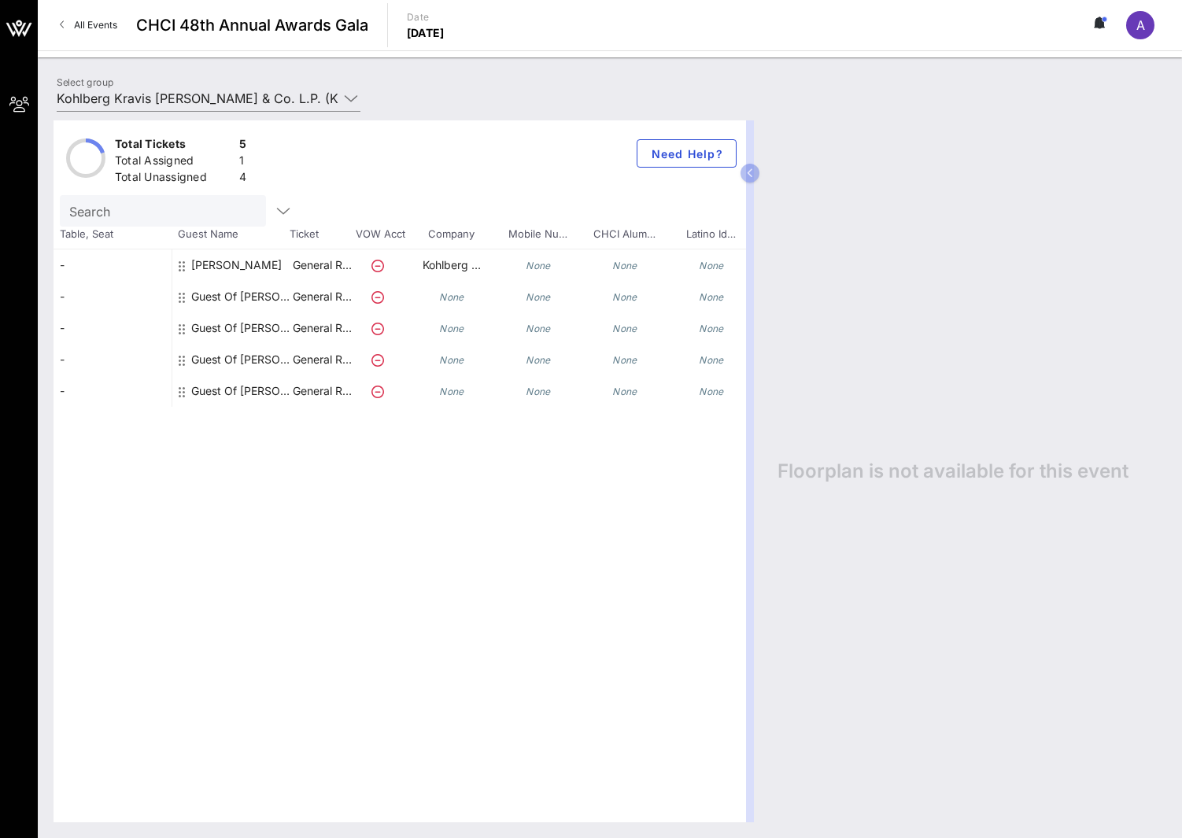
click at [253, 299] on div "Guest Of [PERSON_NAME] [PERSON_NAME] & Co. L.P. (KKR)" at bounding box center [240, 296] width 99 height 31
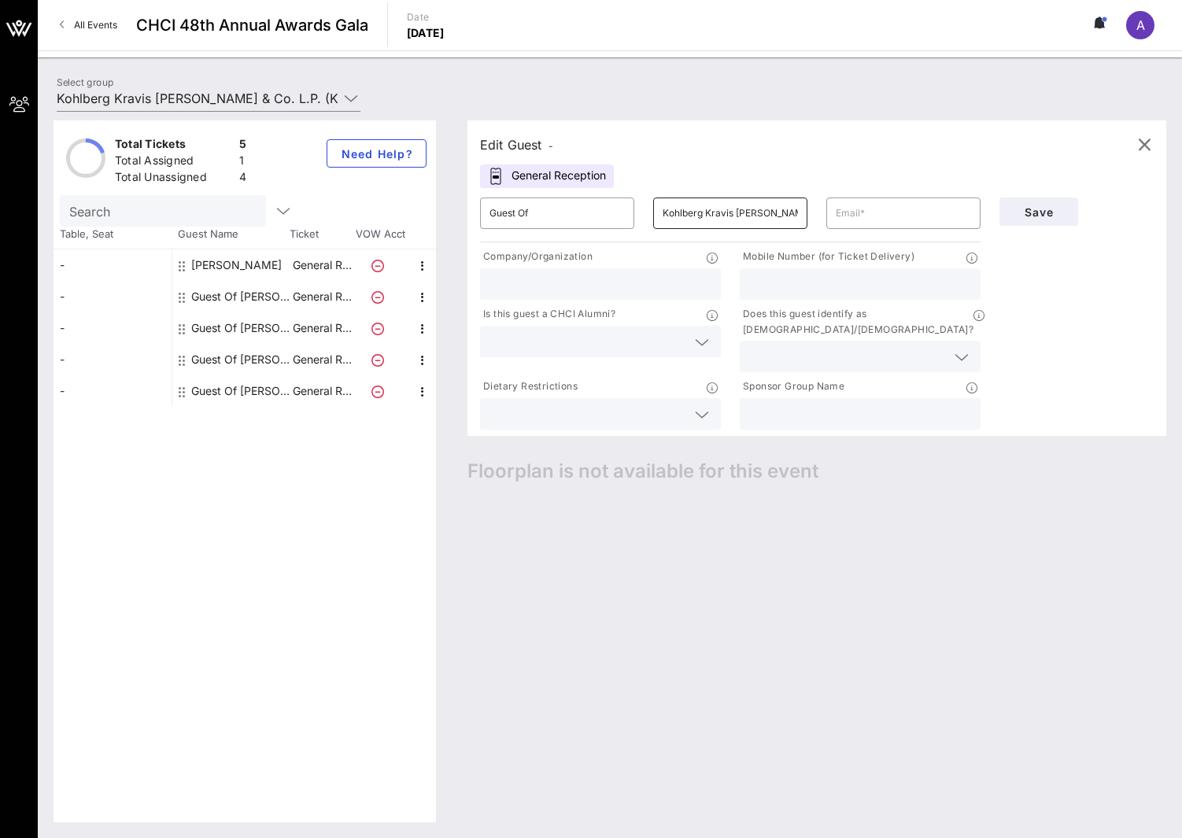
click at [677, 227] on div "Kohlberg Kravis [PERSON_NAME] & Co. L.P. (KKR)" at bounding box center [730, 213] width 135 height 31
drag, startPoint x: 799, startPoint y: 211, endPoint x: 289, endPoint y: 201, distance: 510.1
click at [289, 201] on div "Total Tickets 5 Total Assigned 1 Total Unassigned 4 Need Help? Search Table, Se…" at bounding box center [610, 471] width 1113 height 702
drag, startPoint x: 798, startPoint y: 210, endPoint x: 579, endPoint y: 198, distance: 219.2
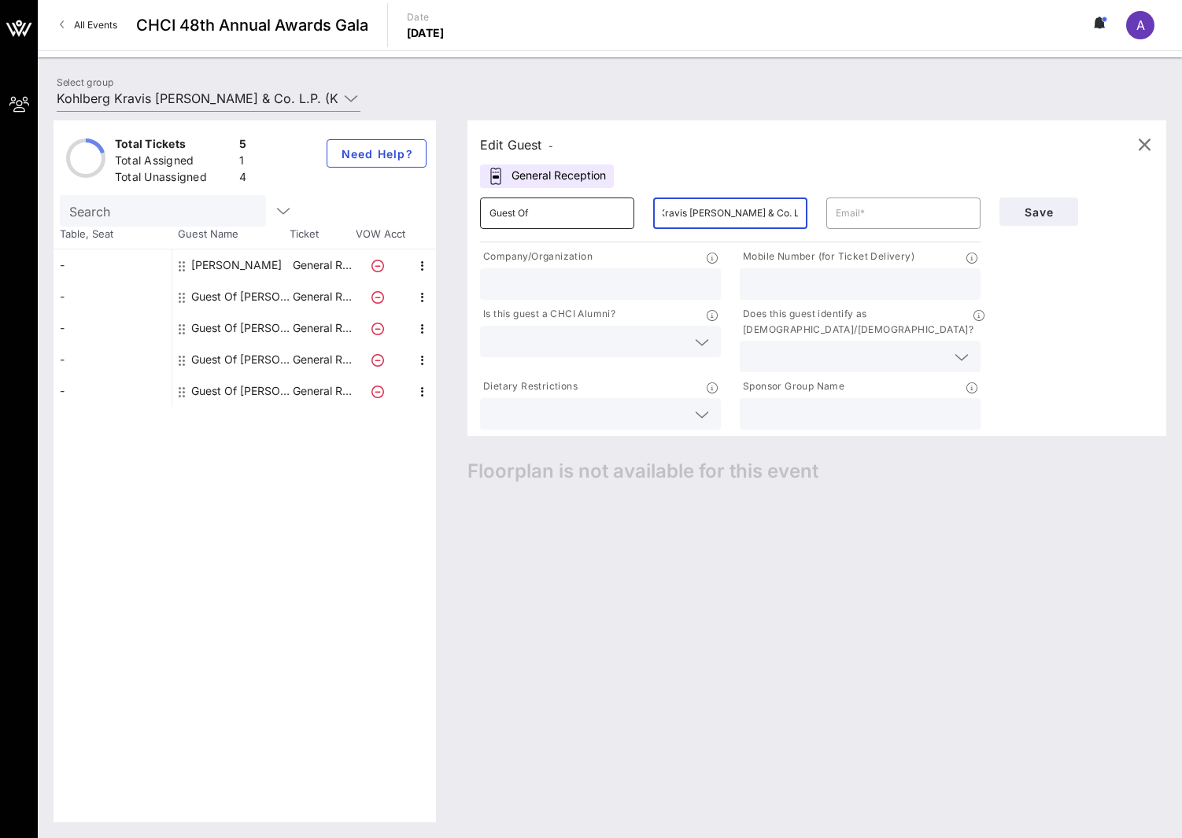
click at [579, 198] on div "​ Guest Of ​ [PERSON_NAME] [PERSON_NAME] & Co. L.P. (KKR) ​" at bounding box center [730, 213] width 519 height 50
type input "K"
drag, startPoint x: 546, startPoint y: 211, endPoint x: 414, endPoint y: 183, distance: 135.2
click at [414, 183] on div "Total Tickets 5 Total Assigned 1 Total Unassigned 4 Need Help? Search Table, Se…" at bounding box center [610, 471] width 1113 height 702
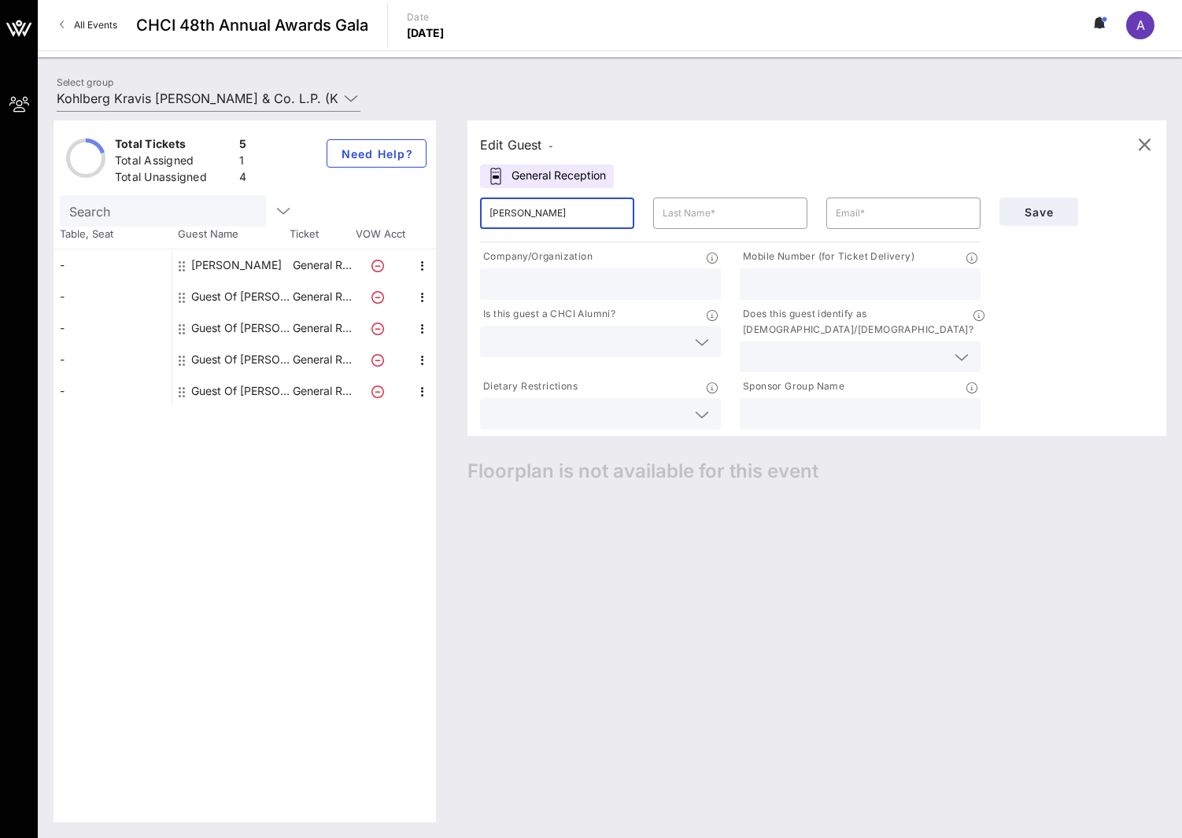
type input "[PERSON_NAME]"
click at [667, 197] on div "​" at bounding box center [730, 213] width 173 height 50
click at [667, 217] on input "text" at bounding box center [730, 213] width 135 height 25
paste input "[PERSON_NAME]"
type input "[PERSON_NAME]"
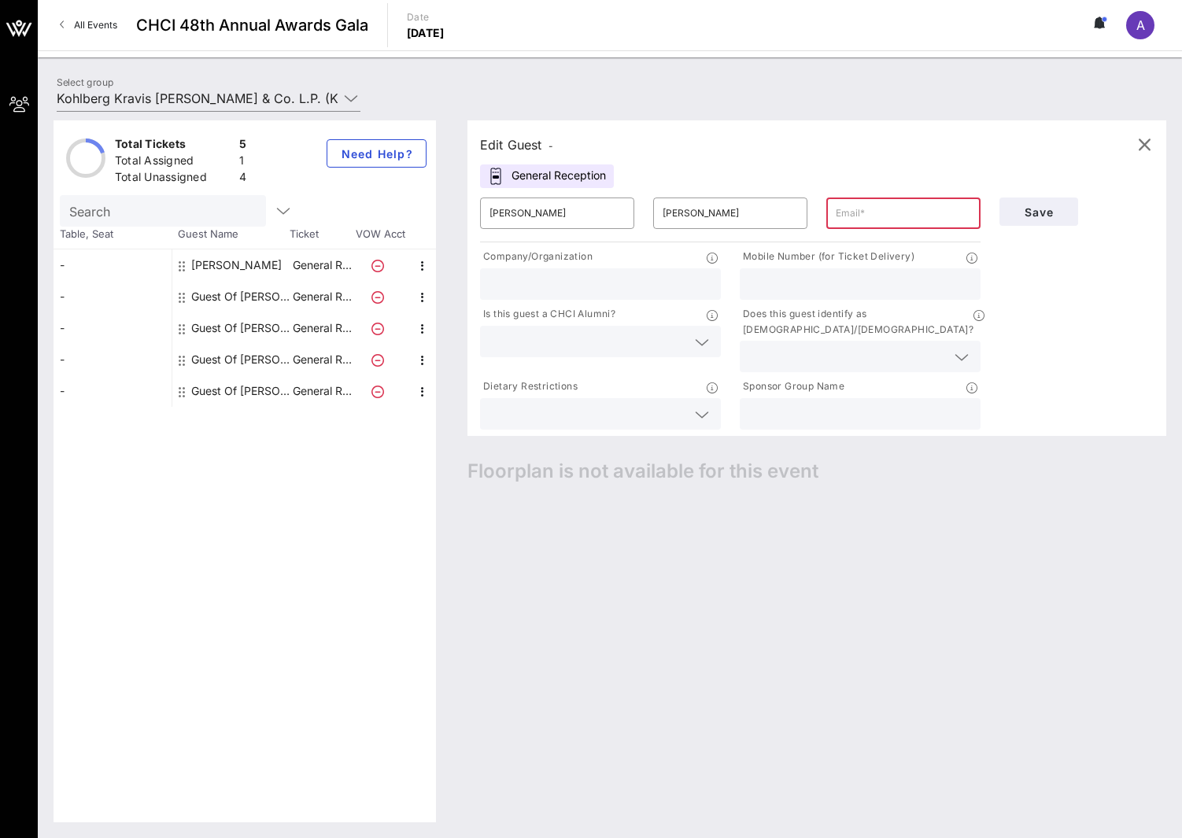
click at [863, 224] on input "text" at bounding box center [903, 213] width 135 height 25
paste input "[PERSON_NAME][EMAIL_ADDRESS][PERSON_NAME][DOMAIN_NAME]"
type input "[PERSON_NAME][EMAIL_ADDRESS][PERSON_NAME][DOMAIN_NAME]"
click at [530, 285] on input "text" at bounding box center [601, 284] width 222 height 20
type input "Global Atlantic"
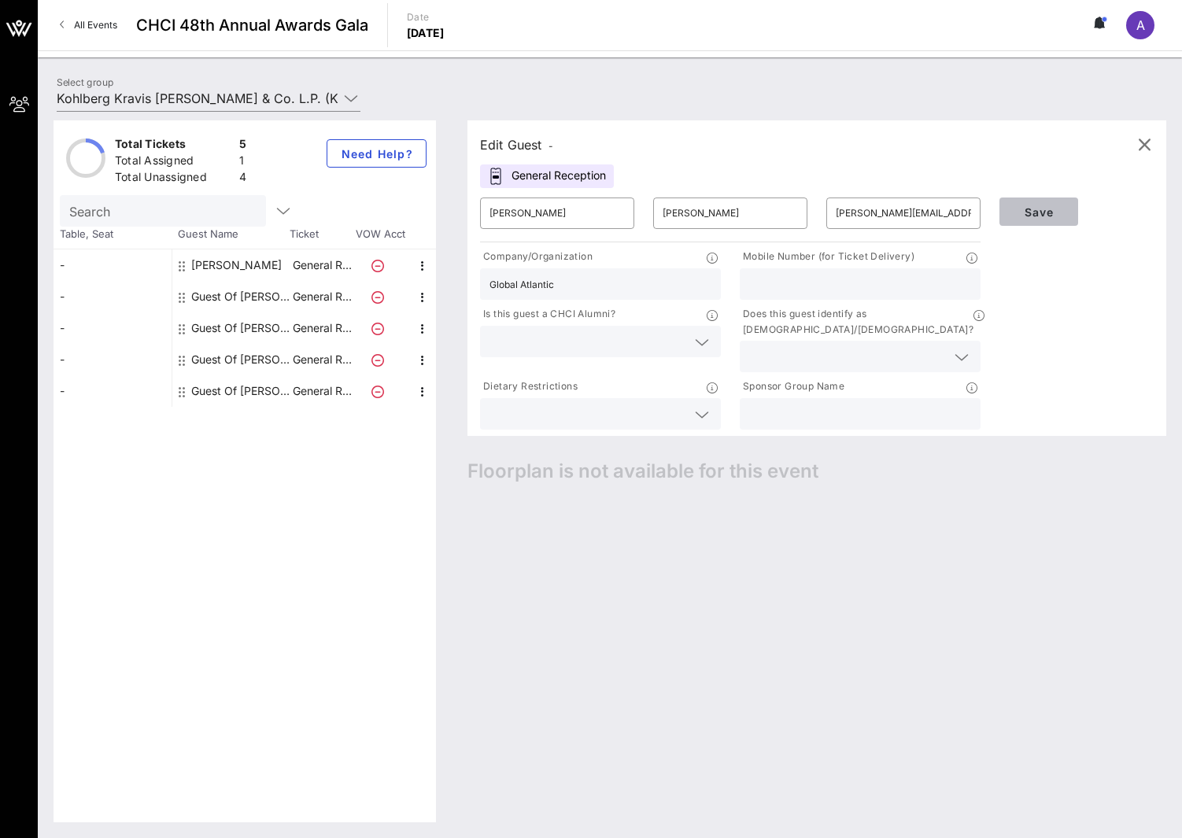
click at [1041, 214] on span "Save" at bounding box center [1039, 211] width 54 height 13
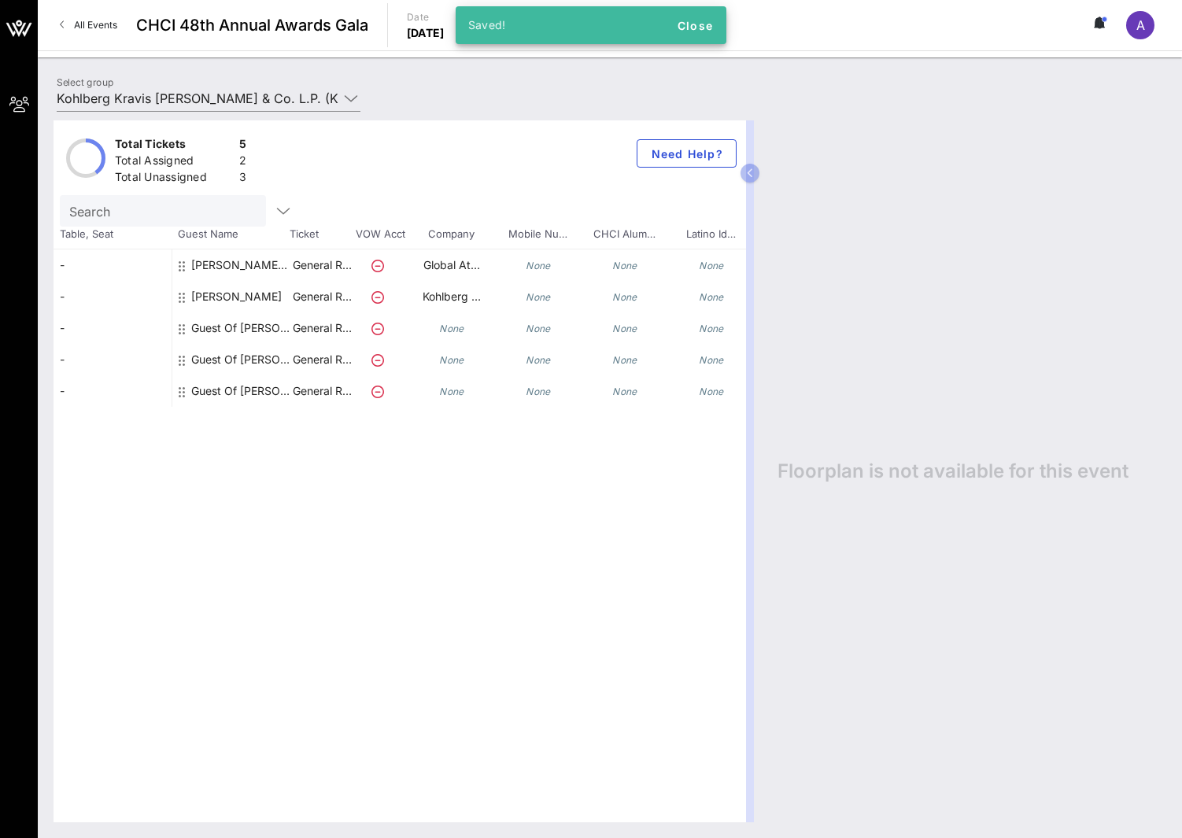
click at [378, 330] on icon at bounding box center [378, 329] width 13 height 13
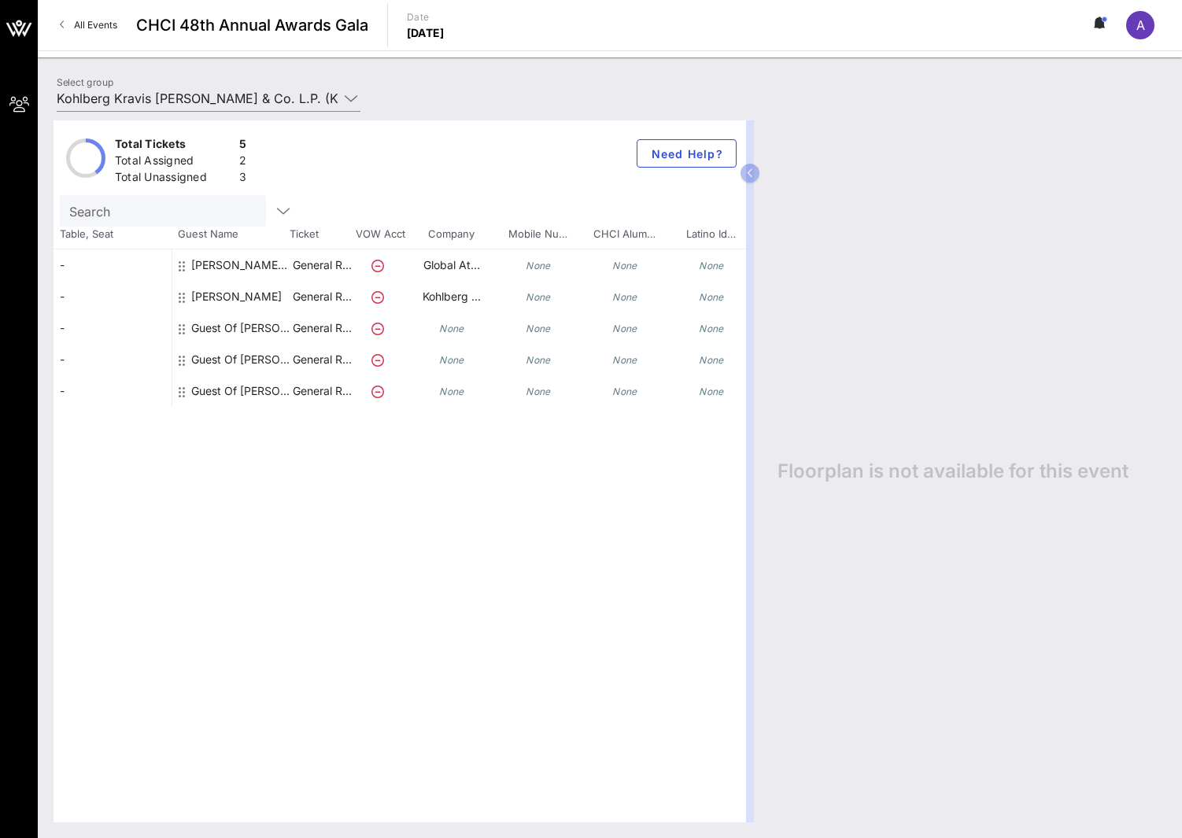
click at [264, 335] on div "Guest Of [PERSON_NAME] [PERSON_NAME] & Co. L.P. (KKR)" at bounding box center [240, 327] width 99 height 31
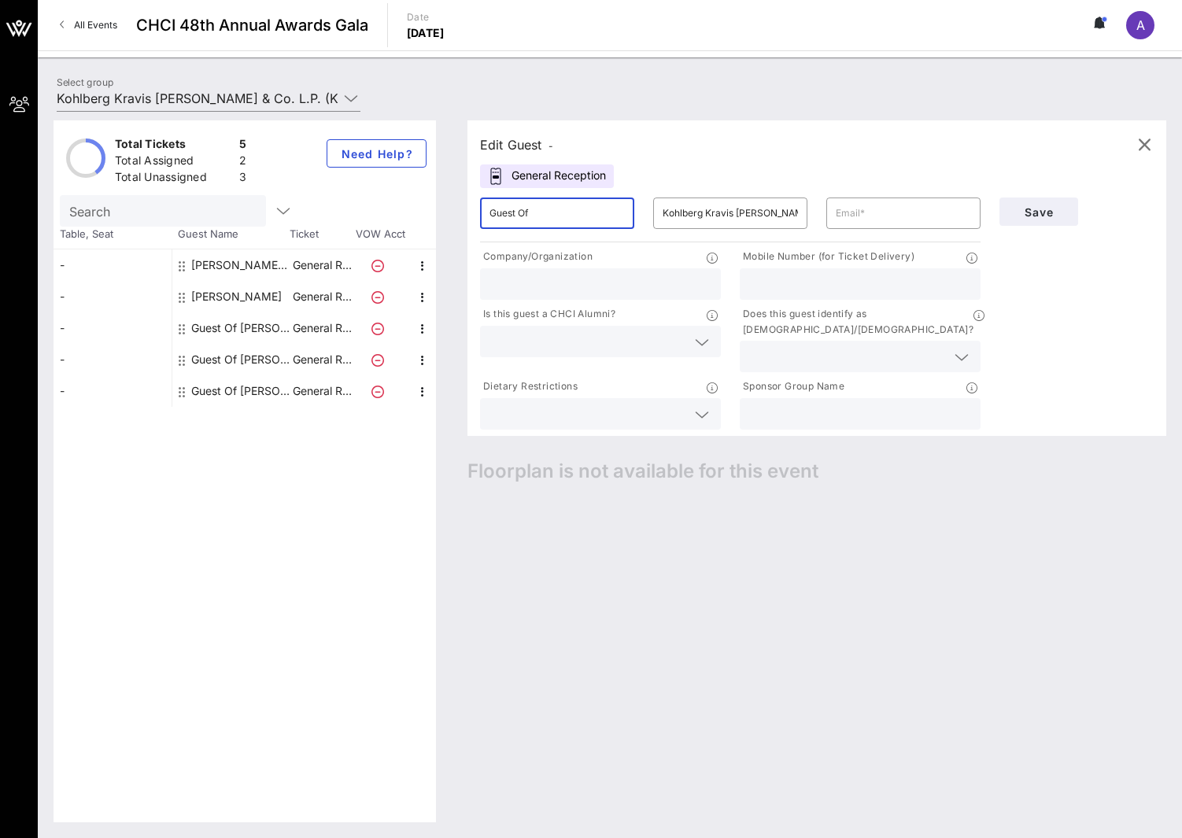
drag, startPoint x: 601, startPoint y: 224, endPoint x: 281, endPoint y: 171, distance: 323.9
click at [281, 171] on div "Total Tickets 5 Total Assigned 2 Total Unassigned 3 Need Help? Search Table, Se…" at bounding box center [610, 471] width 1113 height 702
type input "[PERSON_NAME]"
click at [894, 216] on input "text" at bounding box center [903, 213] width 135 height 25
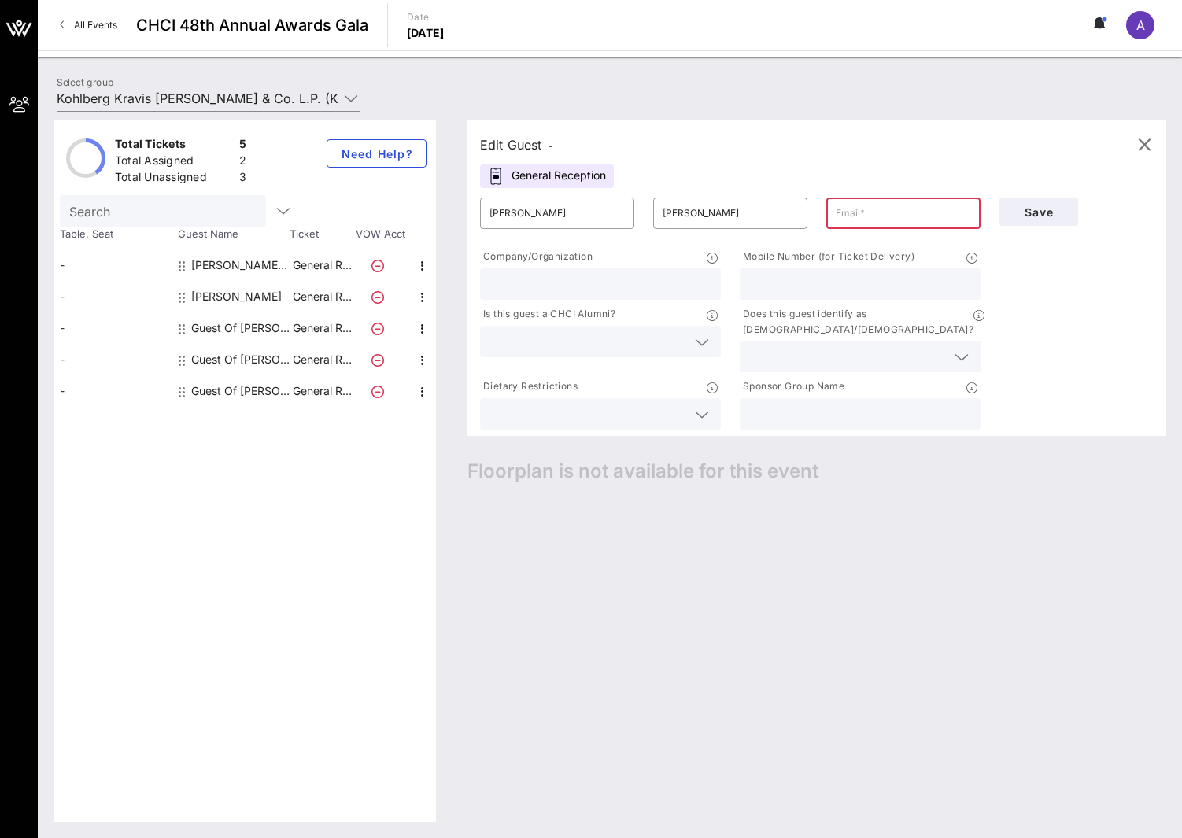
paste input "[EMAIL_ADDRESS][DOMAIN_NAME]"
type input "[EMAIL_ADDRESS][DOMAIN_NAME]"
click at [593, 273] on div at bounding box center [601, 283] width 222 height 31
type input "[PERSON_NAME] [PERSON_NAME]"
click at [865, 404] on input "text" at bounding box center [860, 414] width 222 height 20
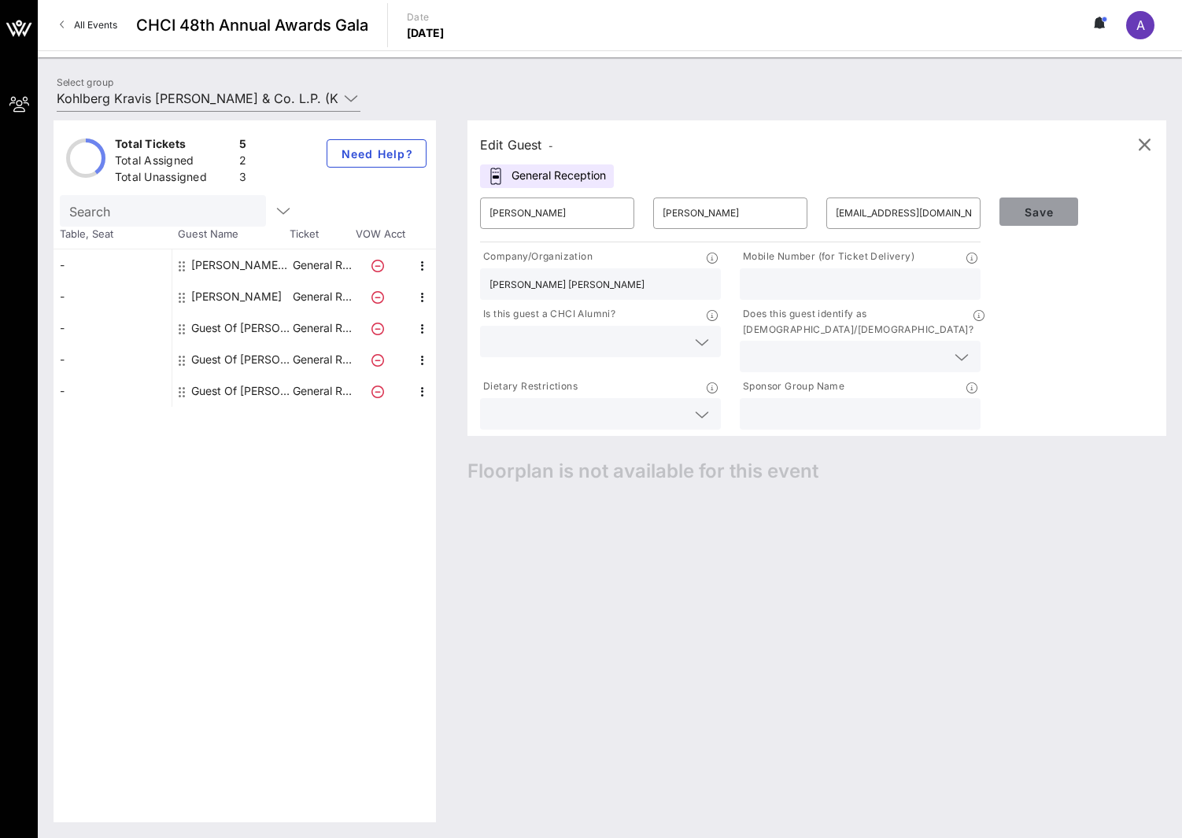
click at [1073, 215] on button "Save" at bounding box center [1039, 212] width 79 height 28
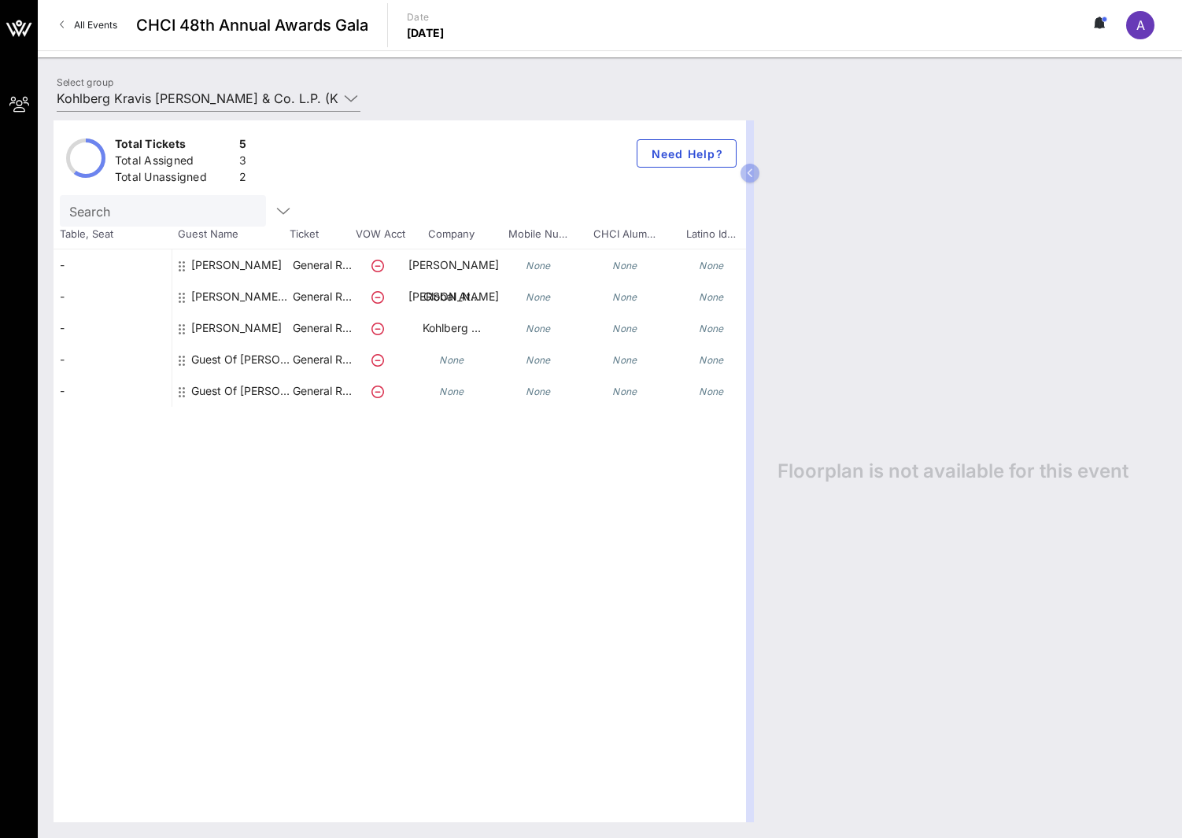
click at [236, 329] on div "[PERSON_NAME]" at bounding box center [236, 334] width 91 height 44
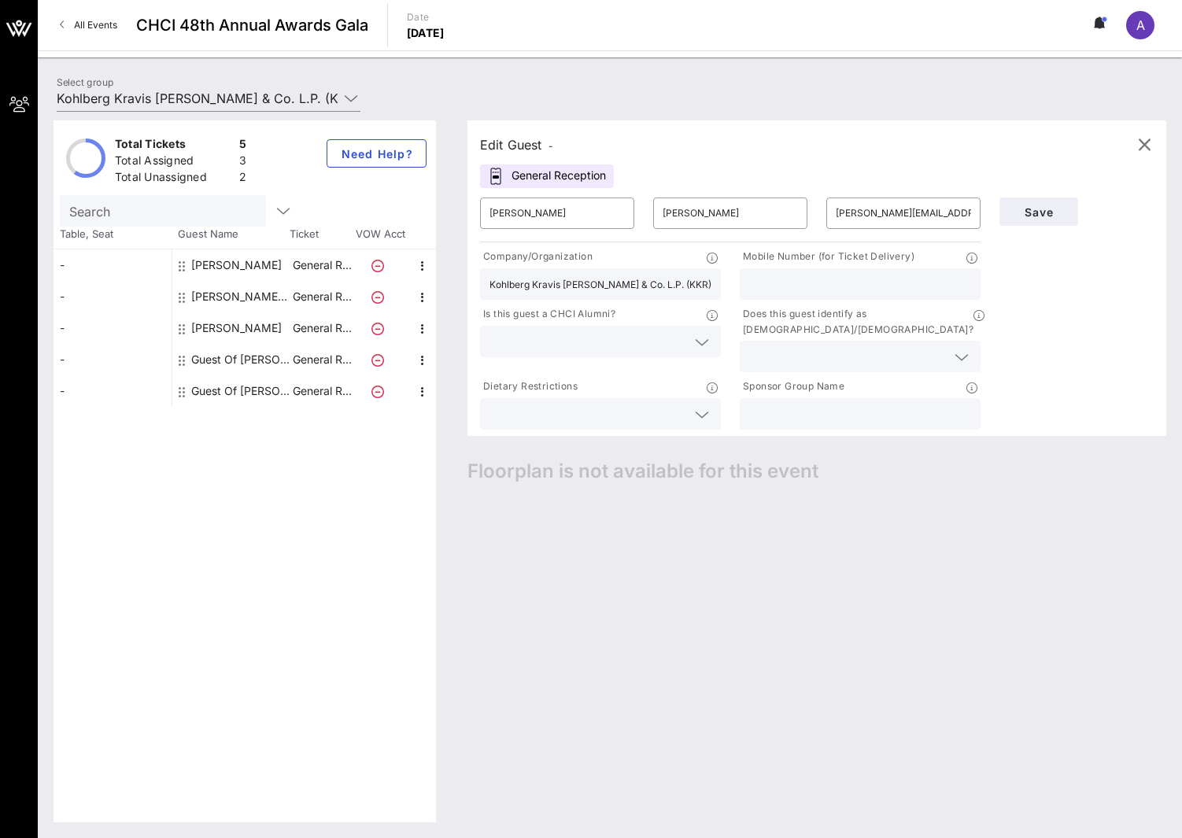
click at [885, 416] on div "Sponsor Group Name" at bounding box center [860, 403] width 260 height 57
click at [873, 404] on input "text" at bounding box center [860, 414] width 222 height 20
drag, startPoint x: 684, startPoint y: 283, endPoint x: 257, endPoint y: 270, distance: 427.6
click at [257, 270] on div "Total Tickets 5 Total Assigned 3 Total Unassigned 2 Need Help? Search Table, Se…" at bounding box center [610, 471] width 1113 height 702
click at [805, 404] on input "text" at bounding box center [860, 414] width 222 height 20
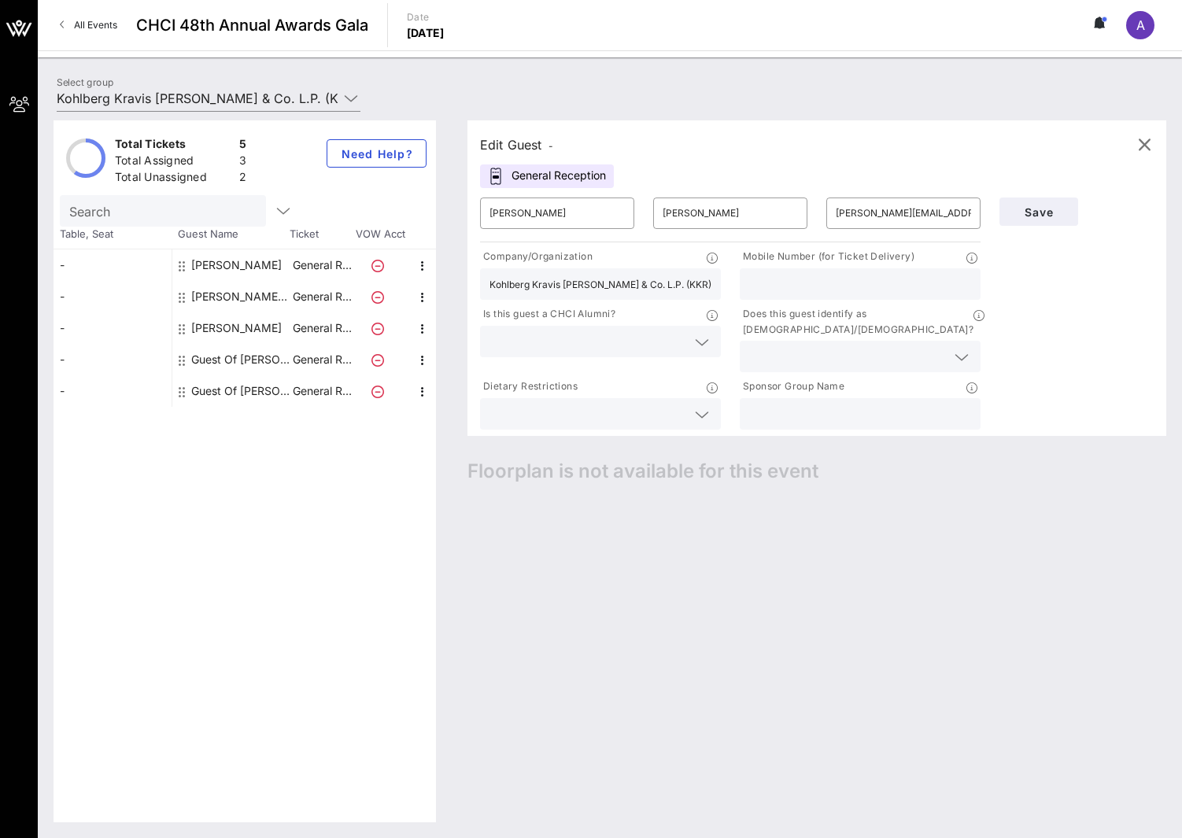
paste input "Kohlberg Kravis [PERSON_NAME] & Co. L.P. (KKR)"
type input "Kohlberg Kravis [PERSON_NAME] & Co. L.P. (KKR)"
click at [1035, 216] on span "Save" at bounding box center [1039, 211] width 54 height 13
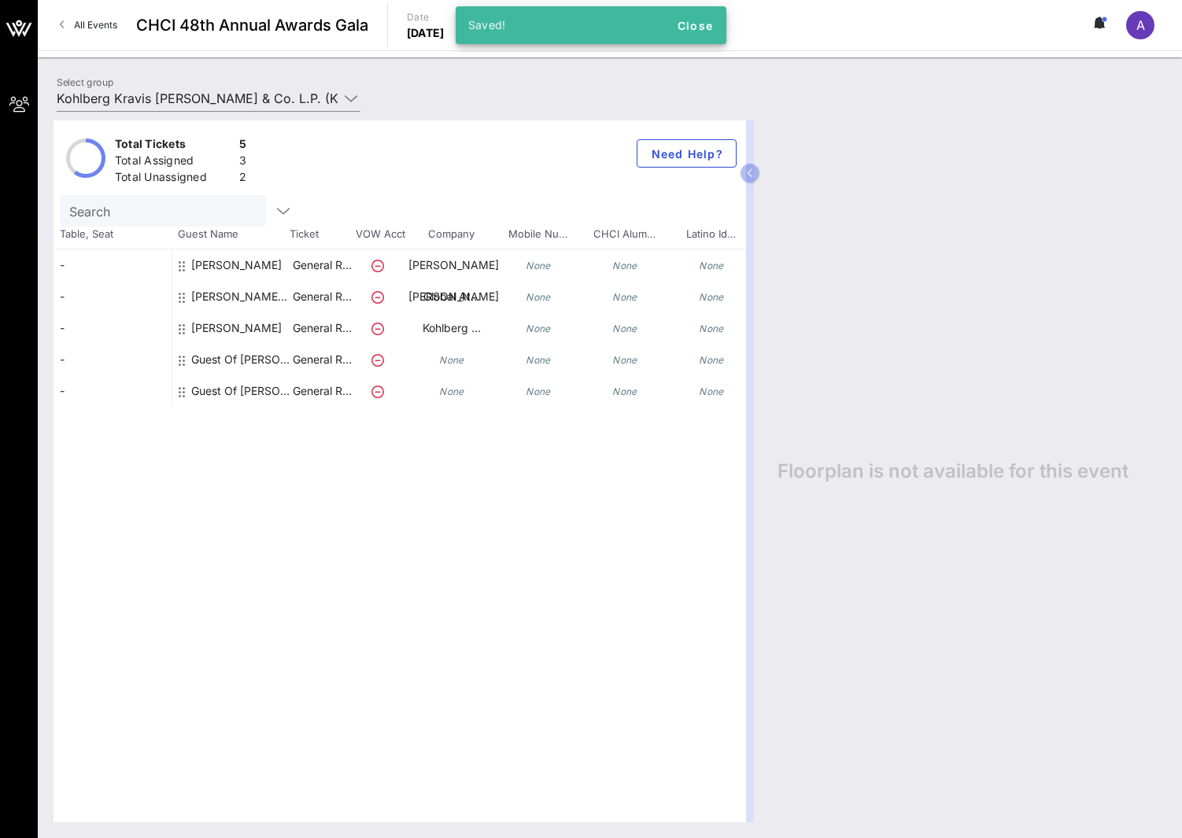
click at [230, 259] on div "[PERSON_NAME]" at bounding box center [236, 288] width 91 height 76
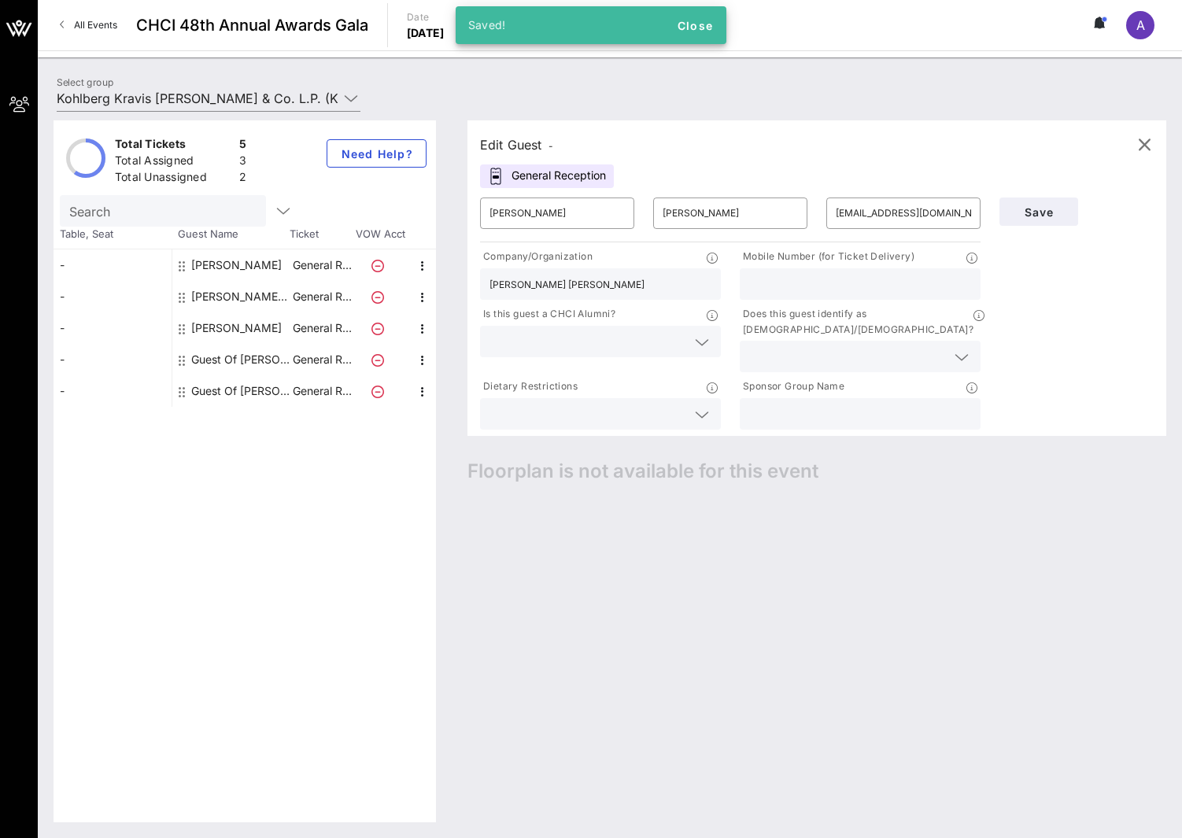
click at [885, 404] on input "text" at bounding box center [860, 414] width 222 height 20
paste input "Kohlberg Kravis [PERSON_NAME] & Co. L.P. (KKR)"
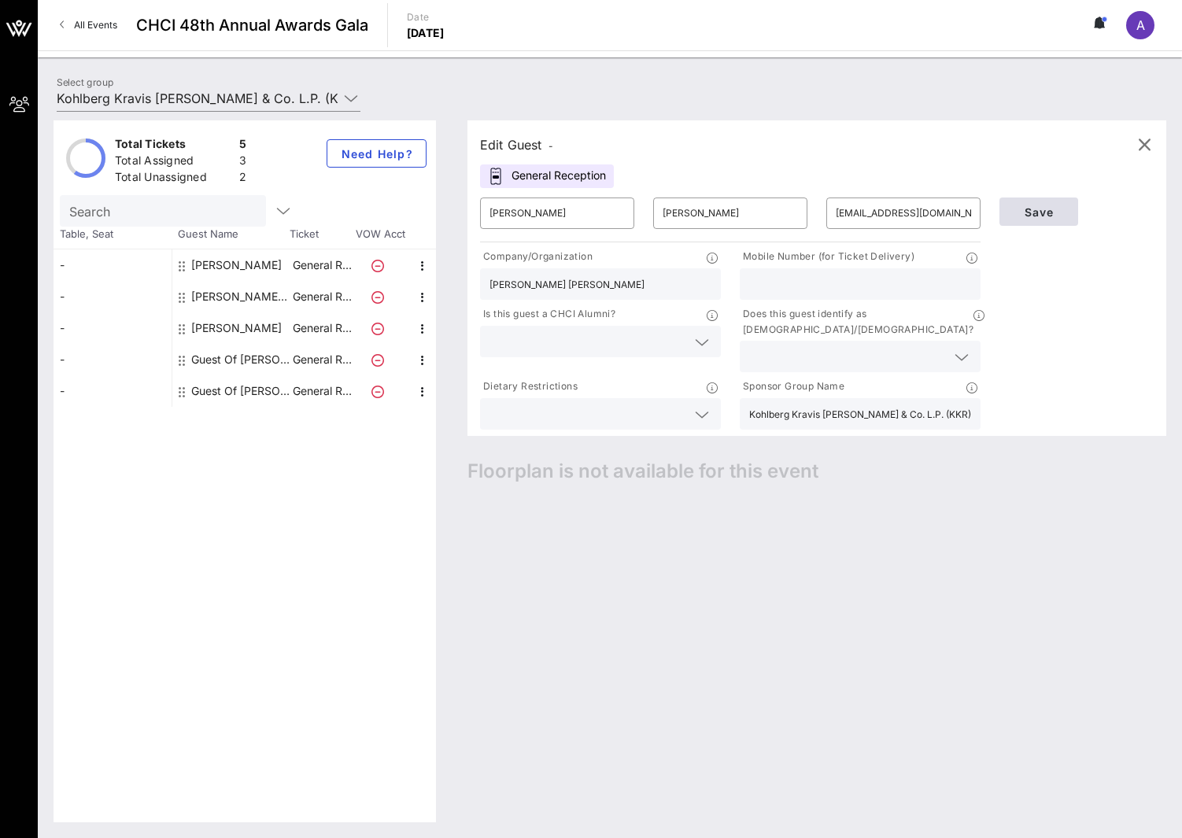
type input "Kohlberg Kravis [PERSON_NAME] & Co. L.P. (KKR)"
click at [1059, 216] on span "Save" at bounding box center [1039, 211] width 54 height 13
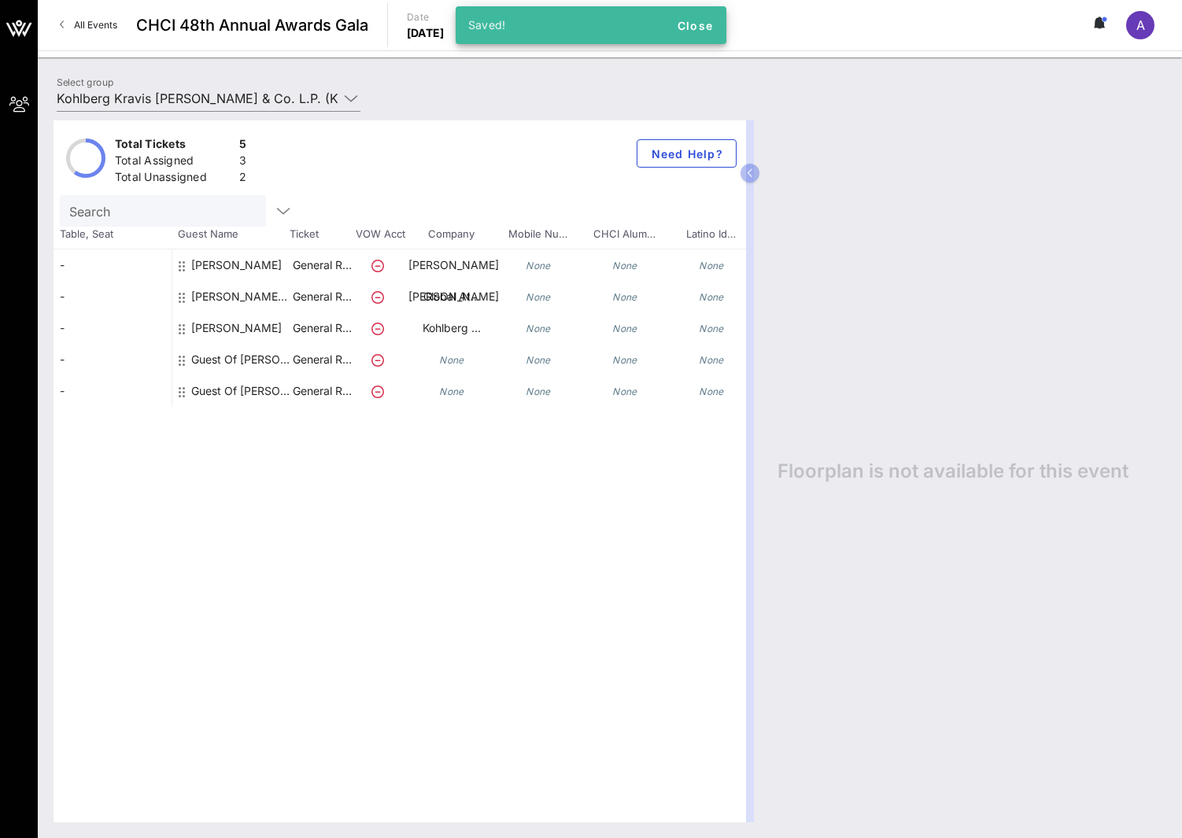
click at [231, 295] on div "[PERSON_NAME] [PERSON_NAME]" at bounding box center [240, 303] width 99 height 44
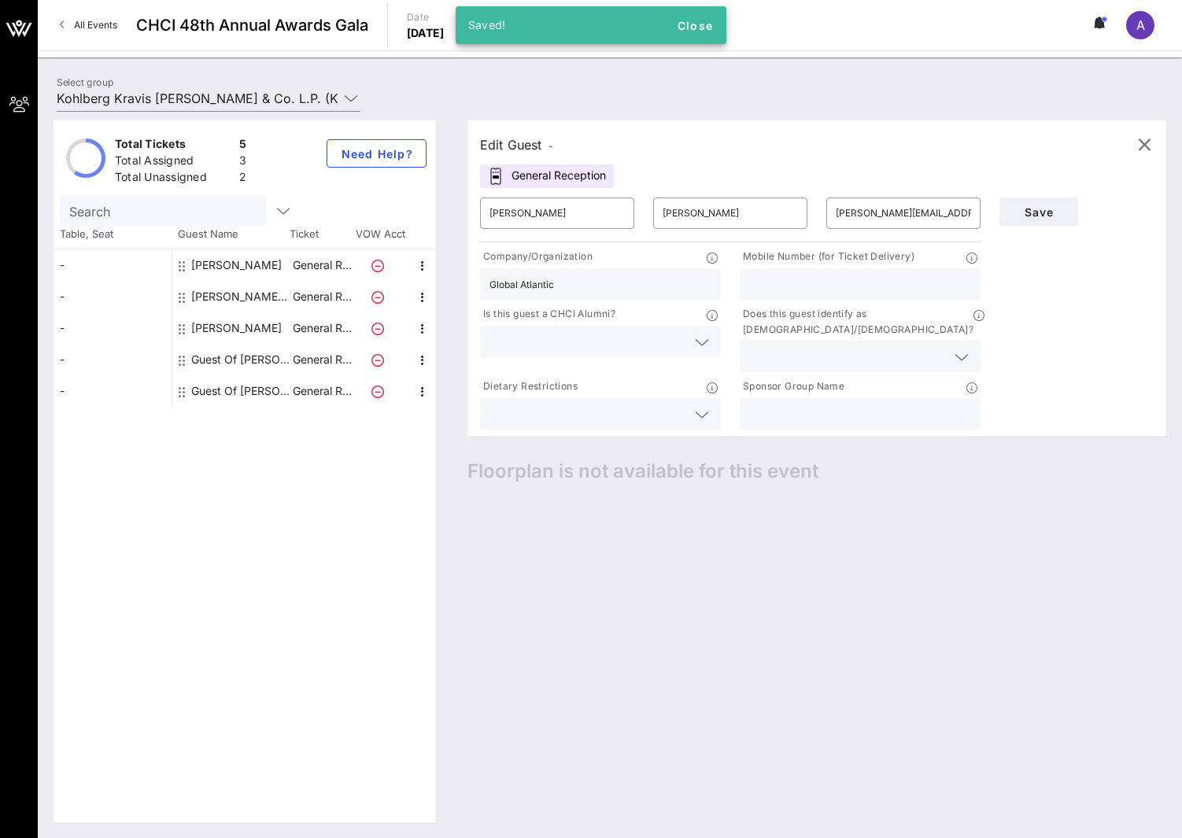
click at [889, 406] on input "text" at bounding box center [860, 414] width 222 height 20
paste input "Kohlberg Kravis [PERSON_NAME] & Co. L.P. (KKR)"
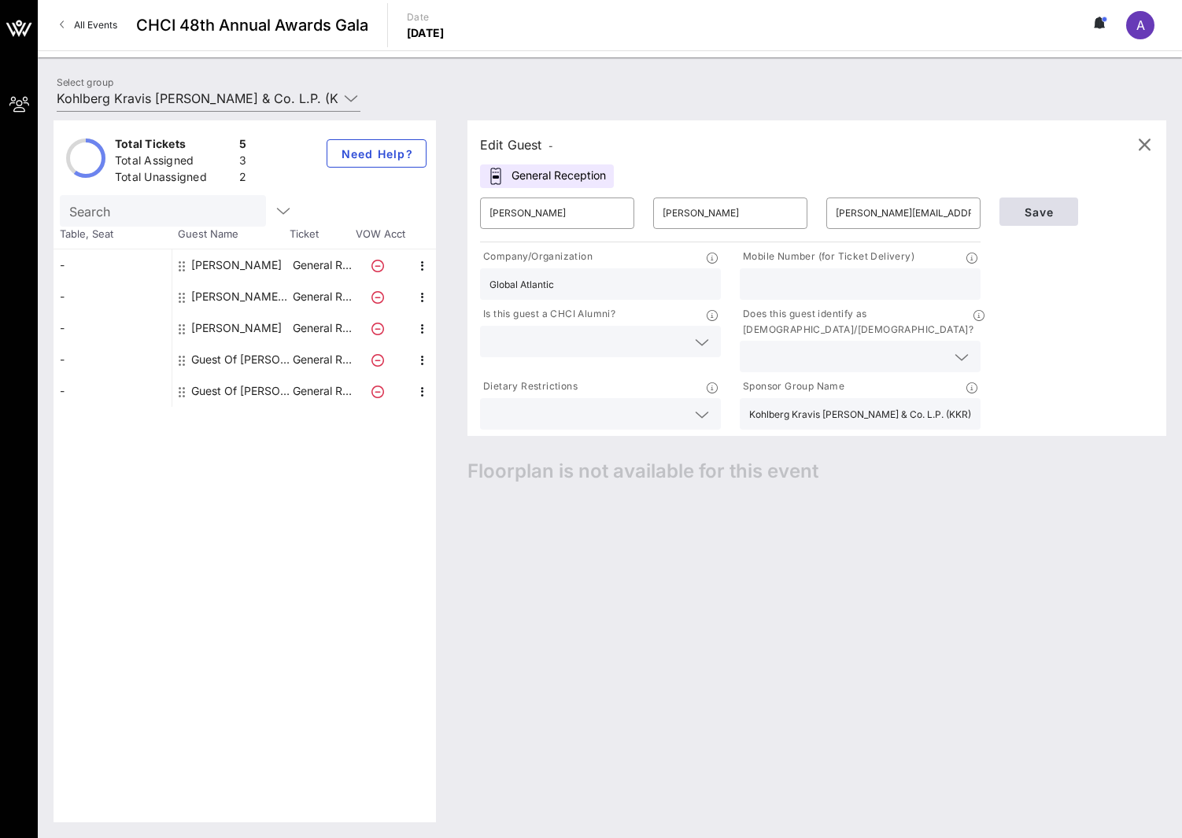
type input "Kohlberg Kravis [PERSON_NAME] & Co. L.P. (KKR)"
click at [1052, 212] on span "Save" at bounding box center [1039, 211] width 54 height 13
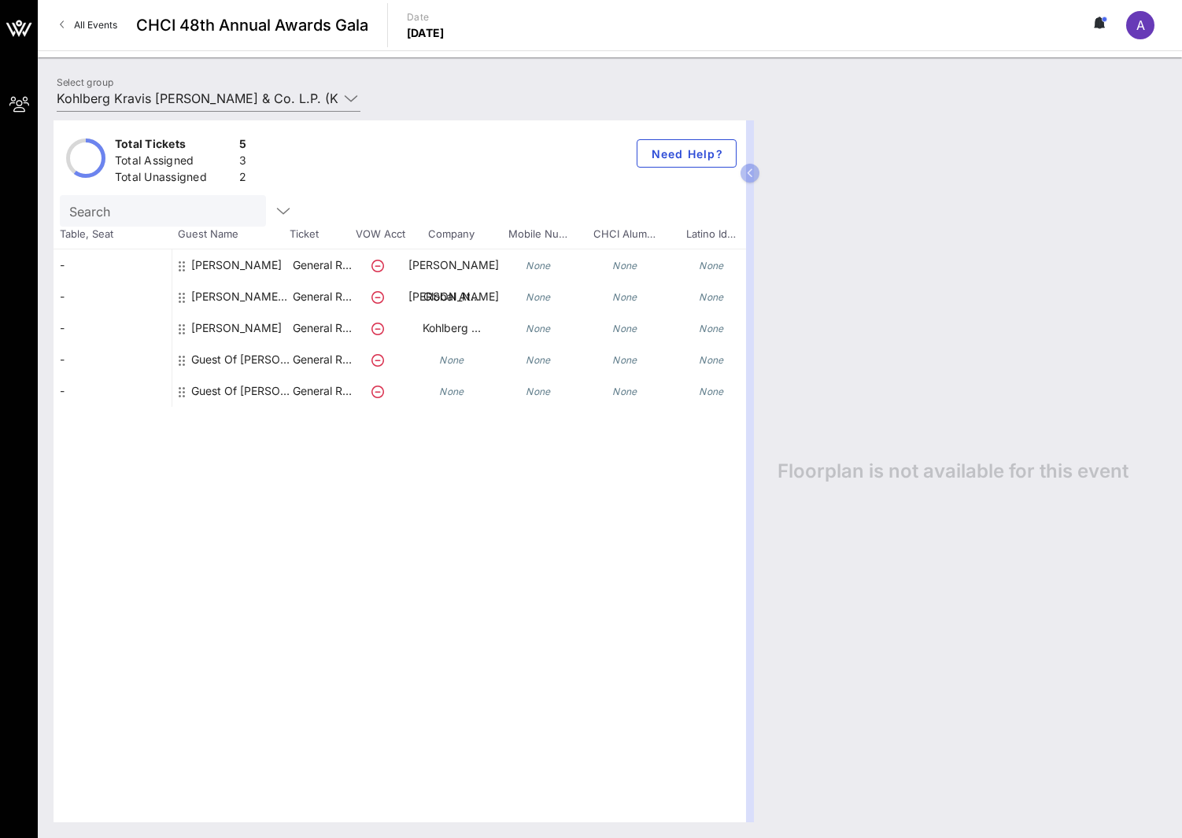
click at [258, 361] on div "Guest Of [PERSON_NAME] [PERSON_NAME] & Co. L.P. (KKR)" at bounding box center [240, 359] width 99 height 31
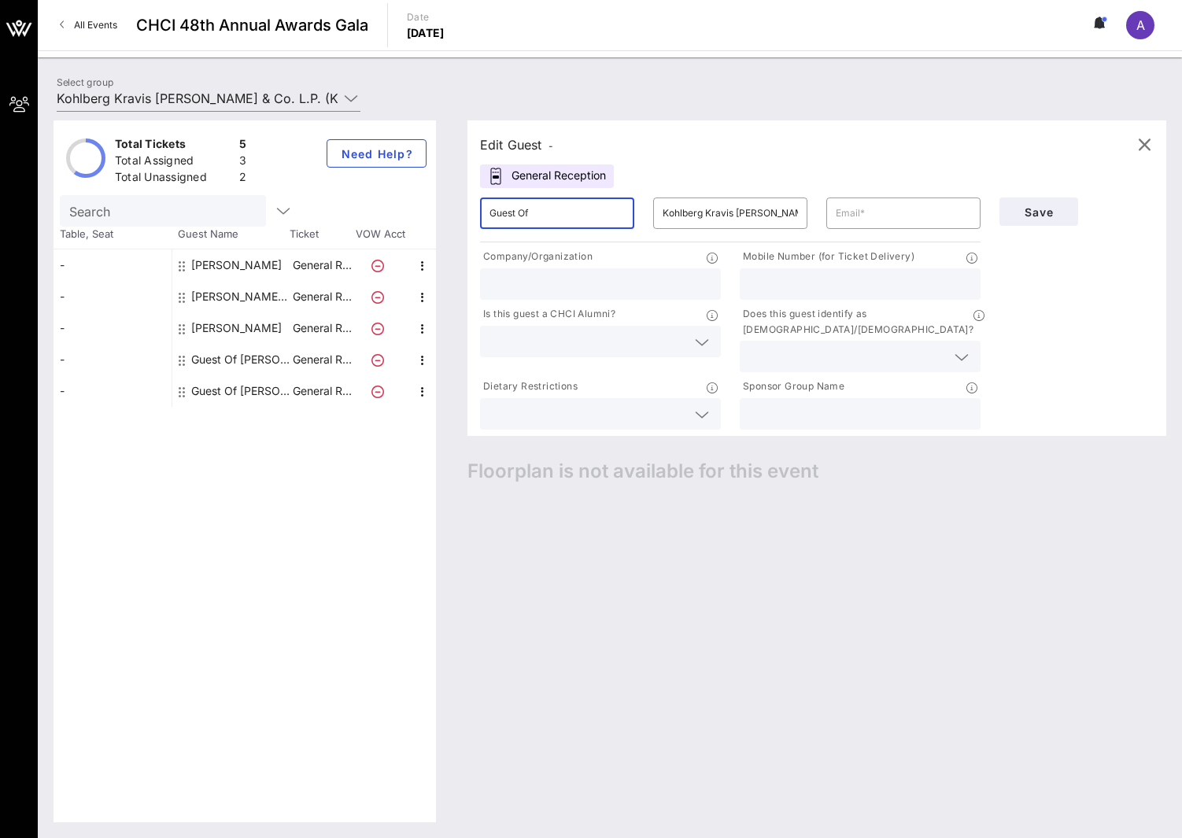
drag, startPoint x: 615, startPoint y: 213, endPoint x: 216, endPoint y: 184, distance: 400.1
click at [224, 188] on div "Total Tickets 5 Total Assigned 3 Total Unassigned 2 Need Help? Search Table, Se…" at bounding box center [610, 471] width 1113 height 702
type input "[PERSON_NAME]"
click at [797, 404] on input "text" at bounding box center [860, 414] width 222 height 20
paste input "Kohlberg Kravis [PERSON_NAME] & Co. L.P. (KKR)"
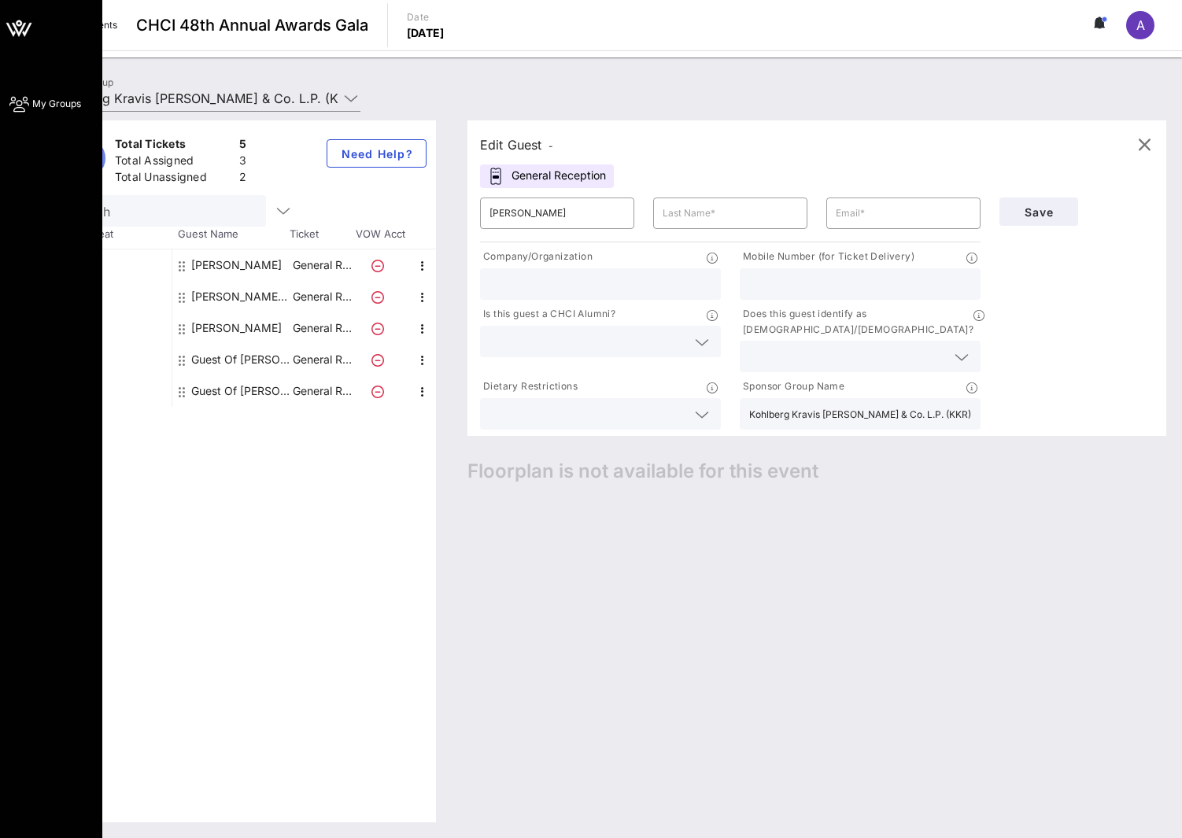
type input "Kohlberg Kravis [PERSON_NAME] & Co. L.P. (KKR)"
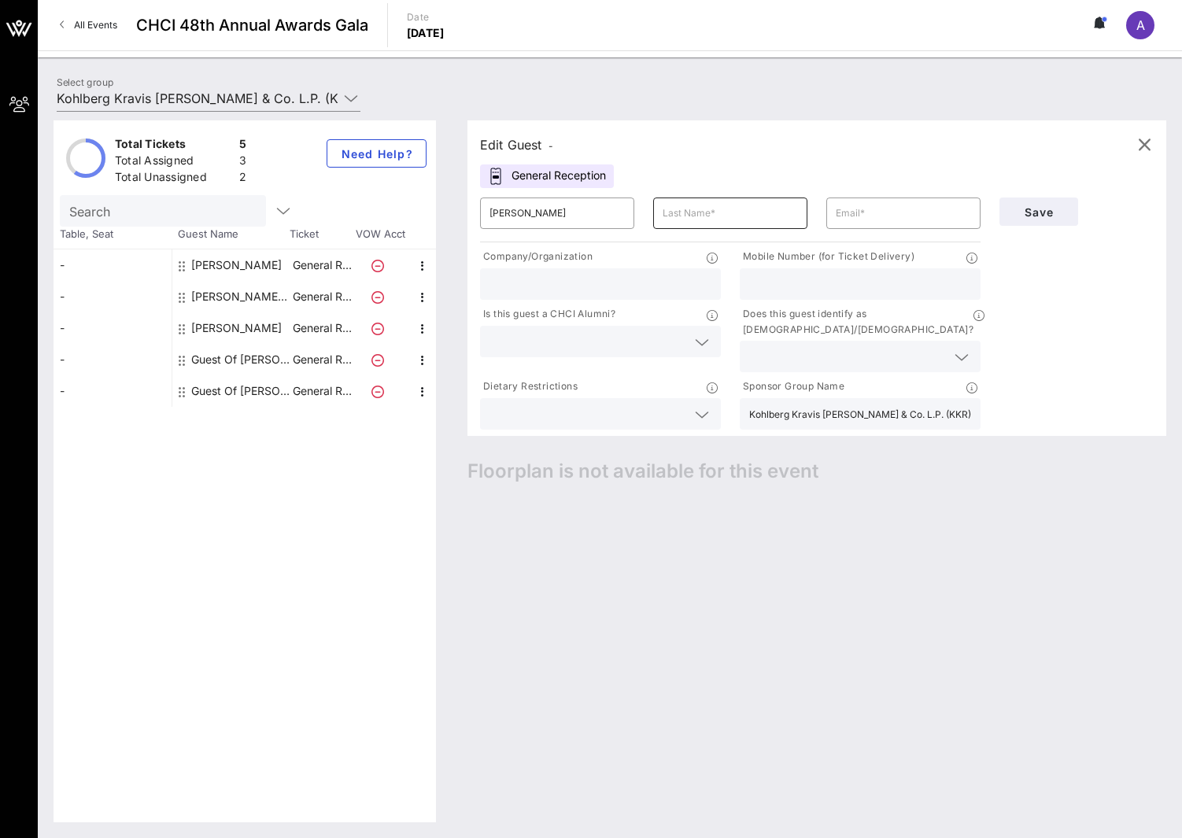
click at [719, 212] on input "text" at bounding box center [730, 213] width 135 height 25
paste input "[PERSON_NAME]"
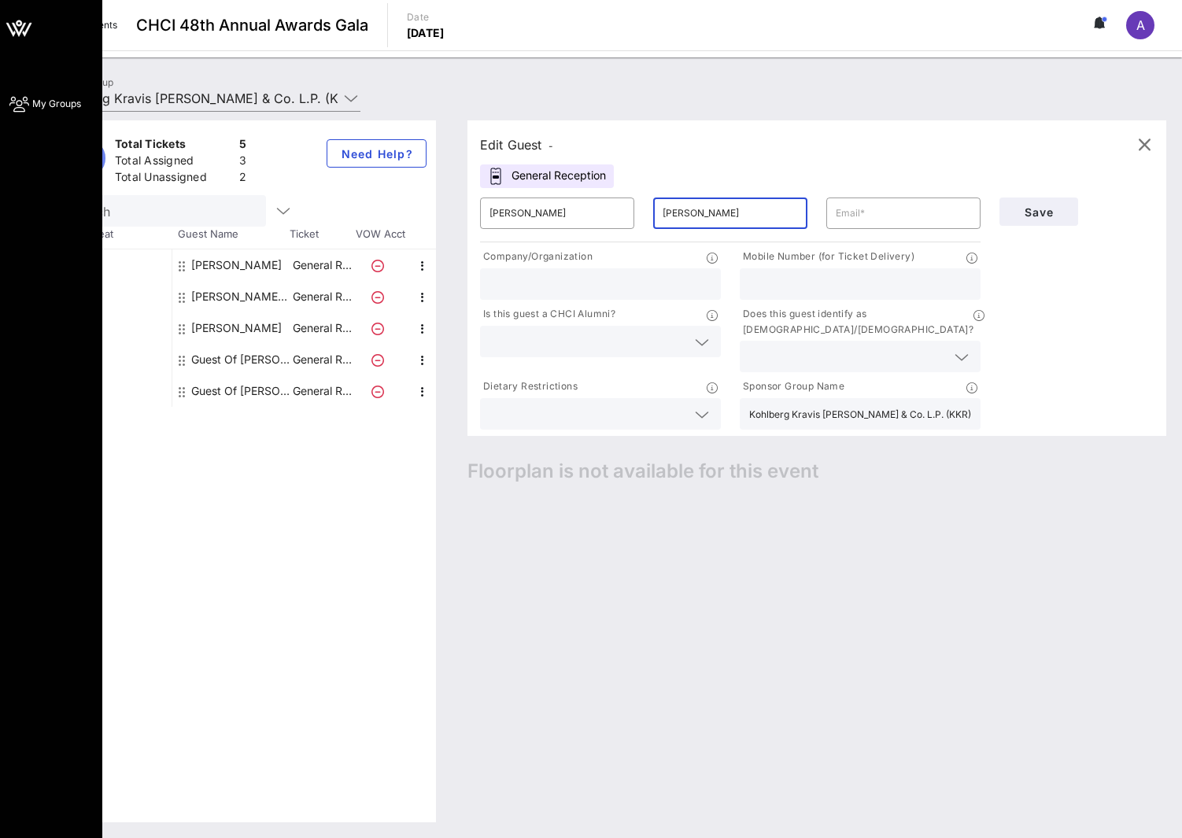
type input "[PERSON_NAME]"
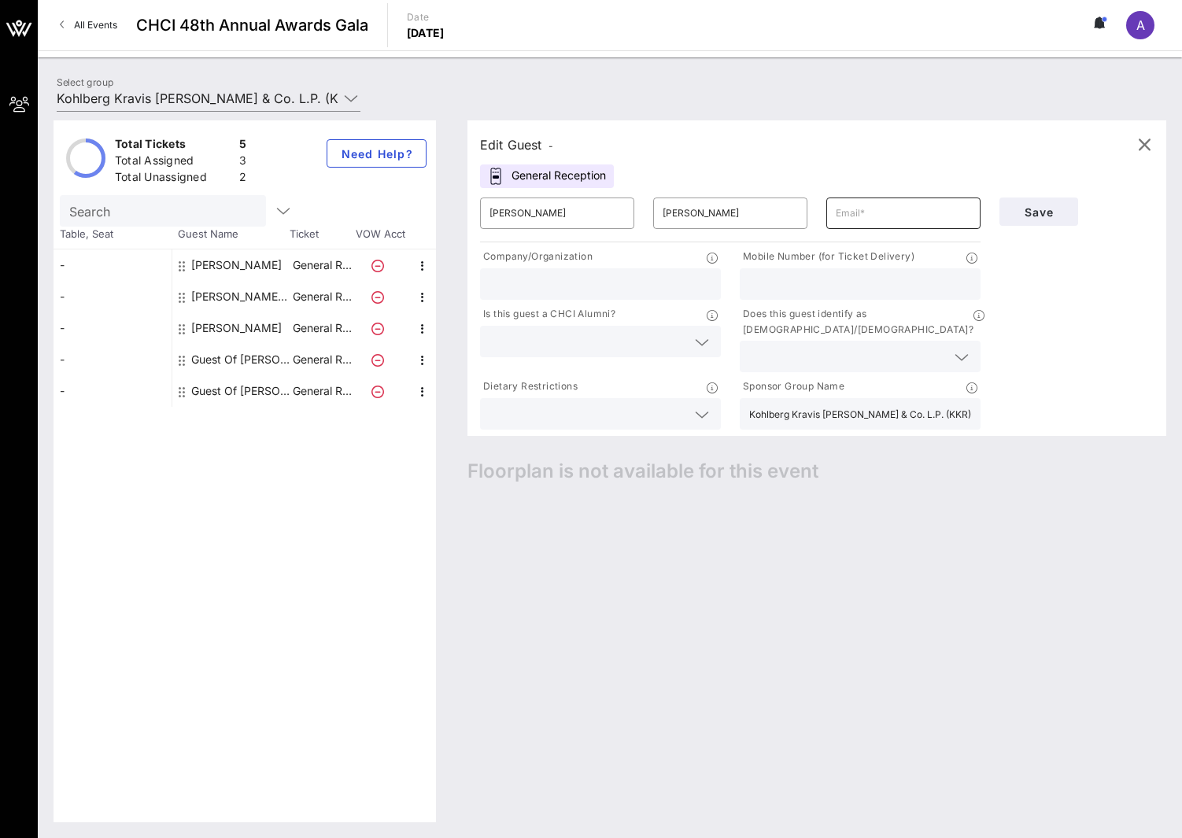
click at [883, 216] on input "text" at bounding box center [903, 213] width 135 height 25
paste input "[EMAIL_ADDRESS][DOMAIN_NAME]"
type input "[EMAIL_ADDRESS][DOMAIN_NAME]"
click at [1037, 207] on span "Save" at bounding box center [1039, 211] width 54 height 13
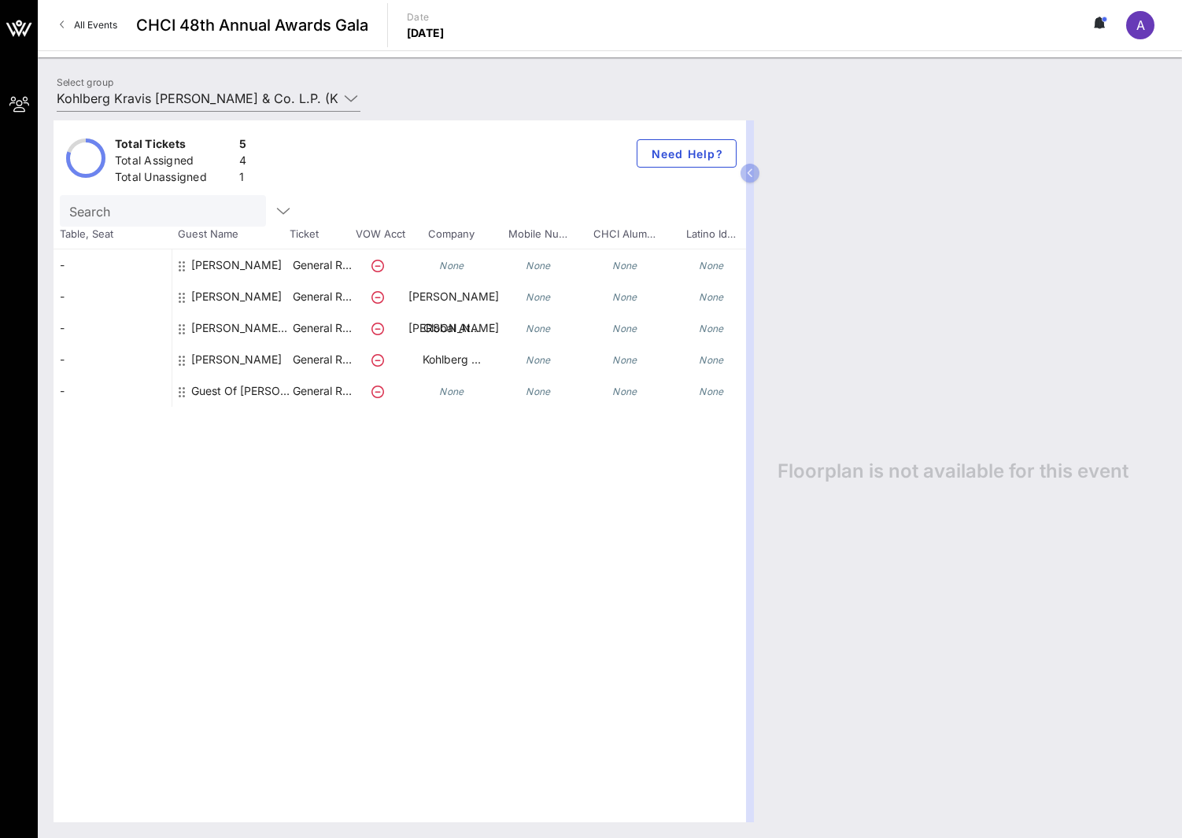
click at [224, 267] on div "[PERSON_NAME]" at bounding box center [236, 272] width 91 height 44
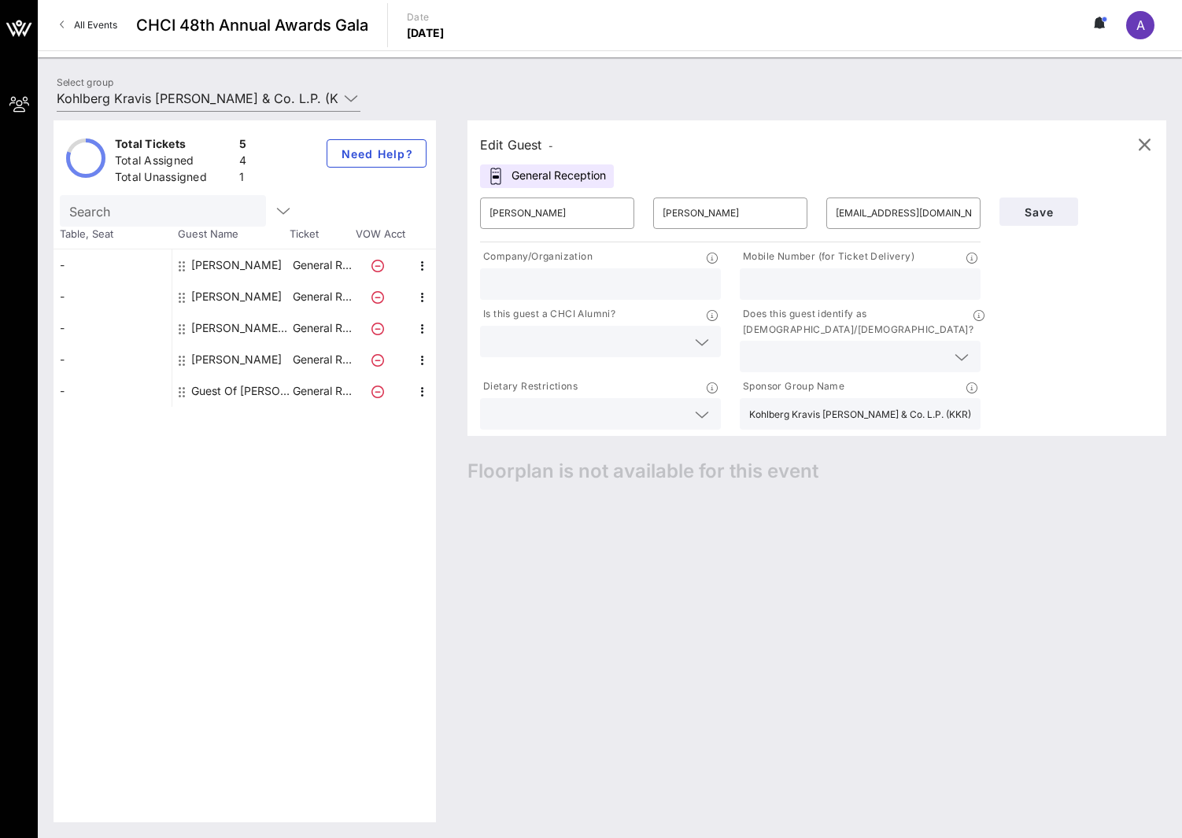
click at [631, 290] on input "text" at bounding box center [601, 284] width 222 height 20
type input "[PERSON_NAME] [PERSON_NAME]"
click at [1019, 215] on span "Save" at bounding box center [1039, 211] width 54 height 13
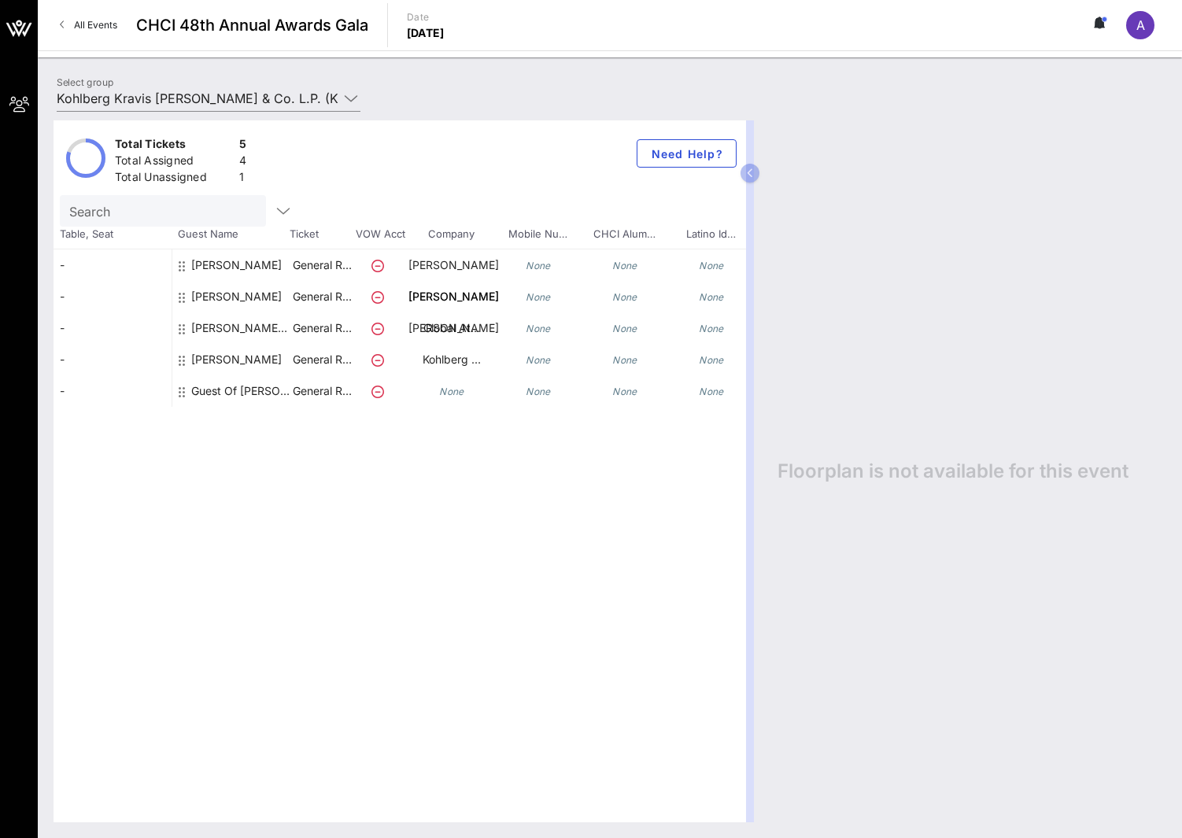
click at [644, 634] on div "Total Tickets 5 Total Assigned 4 Total Unassigned 1 Need Help? Search Table, Se…" at bounding box center [400, 471] width 693 height 702
click at [344, 164] on div "Total Tickets 5 Total Assigned 4 Total Unassigned 1 Need Help?" at bounding box center [400, 157] width 693 height 75
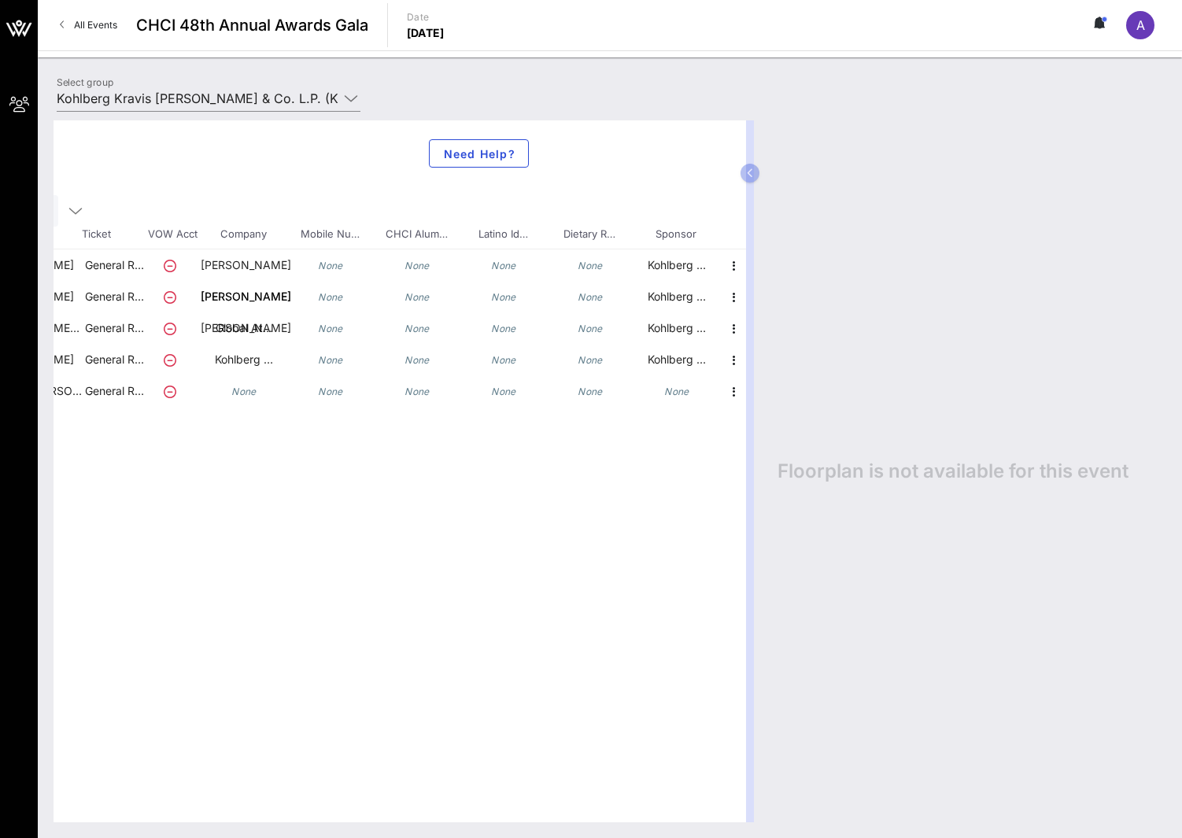
scroll to position [0, 209]
click at [508, 229] on span "Latino Id…" at bounding box center [502, 235] width 87 height 16
drag, startPoint x: 508, startPoint y: 231, endPoint x: 652, endPoint y: 236, distance: 144.1
click at [652, 236] on div "Table, Seat Guest Name Ticket VOW Acct Company Mobile Nu… CHCI Alum… Latino Id……" at bounding box center [295, 238] width 901 height 23
click at [442, 209] on div "Search" at bounding box center [191, 210] width 680 height 31
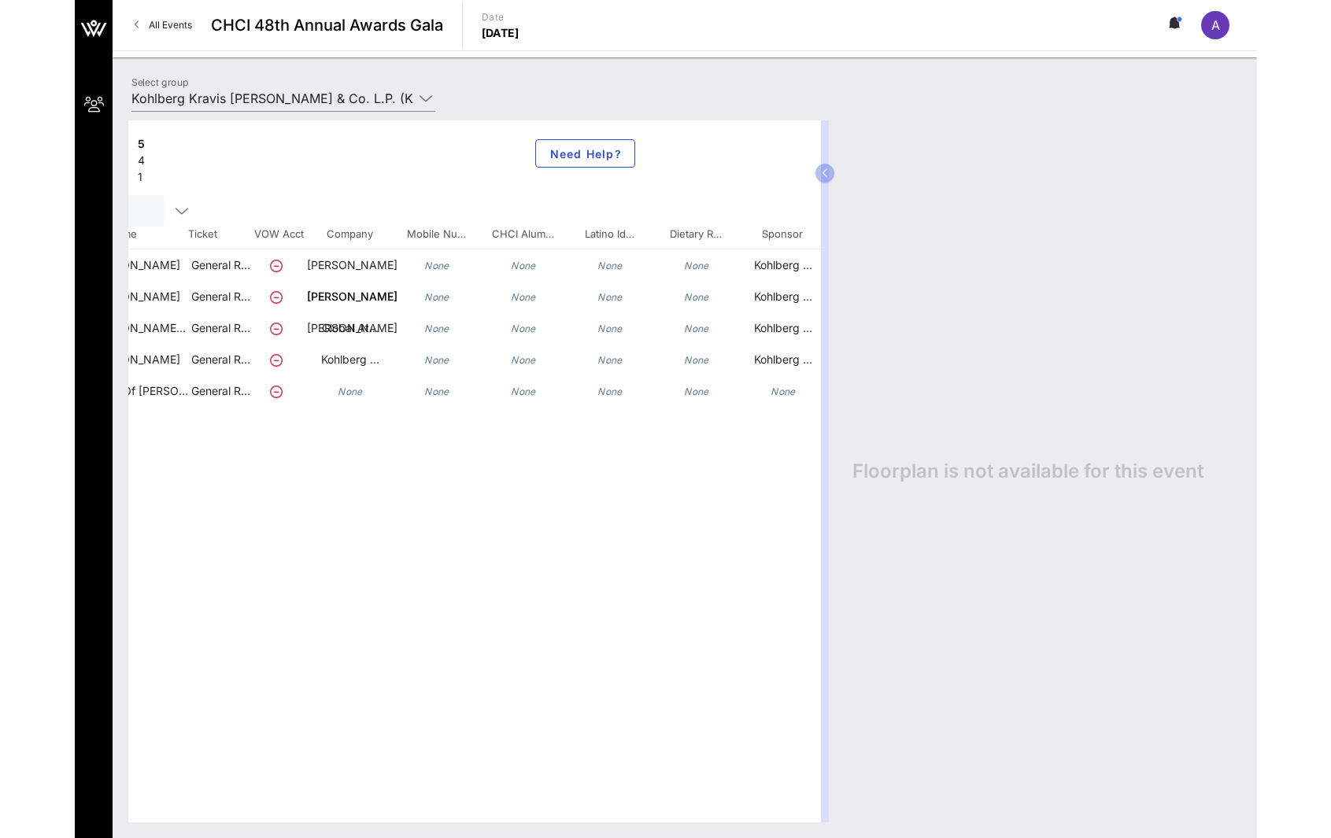
scroll to position [0, 0]
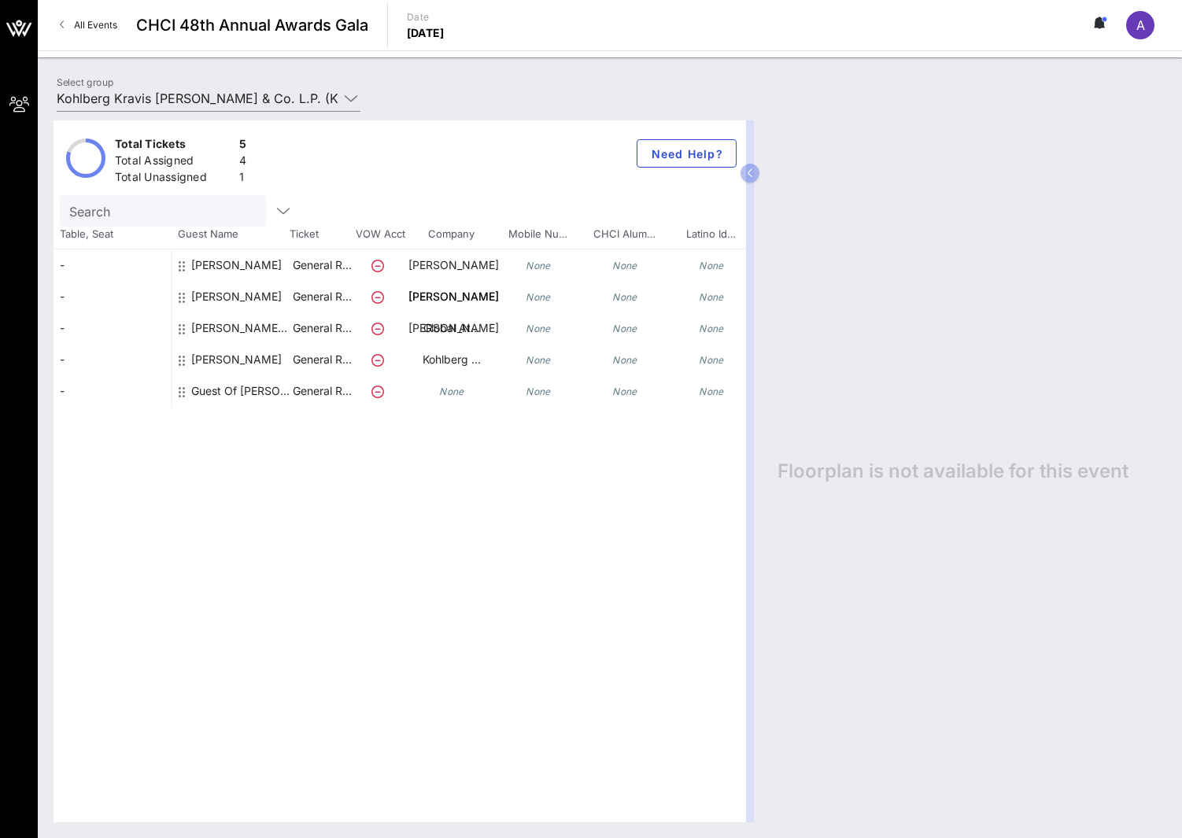
click at [245, 264] on div "[PERSON_NAME]" at bounding box center [236, 288] width 91 height 76
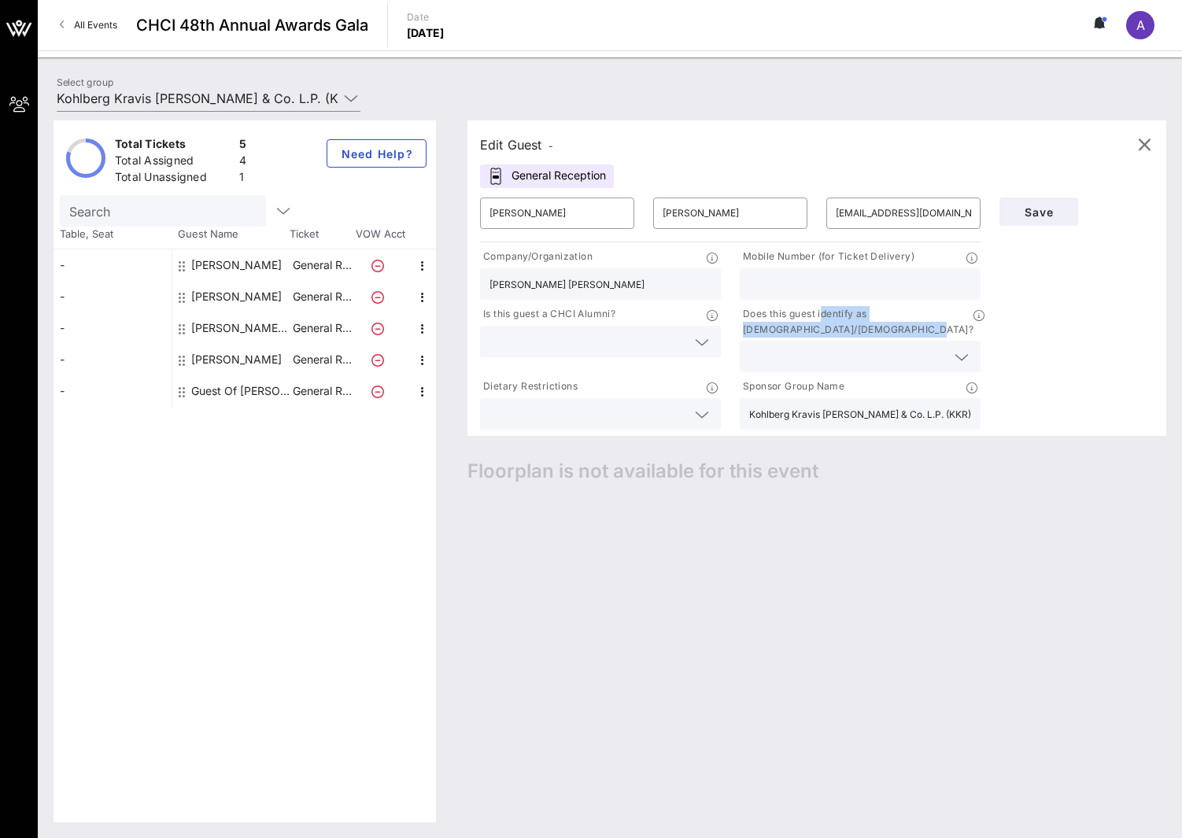
drag, startPoint x: 954, startPoint y: 313, endPoint x: 736, endPoint y: 316, distance: 218.0
click at [736, 316] on div "Does this guest identify as [DEMOGRAPHIC_DATA]/[DEMOGRAPHIC_DATA]?" at bounding box center [860, 339] width 260 height 72
click at [1043, 308] on div "Save" at bounding box center [1076, 310] width 173 height 245
drag, startPoint x: 953, startPoint y: 312, endPoint x: 468, endPoint y: 323, distance: 485.8
click at [468, 323] on div "Edit Guest - General Reception ​ [PERSON_NAME] ​ [PERSON_NAME] ​ [EMAIL_ADDRESS…" at bounding box center [817, 278] width 699 height 316
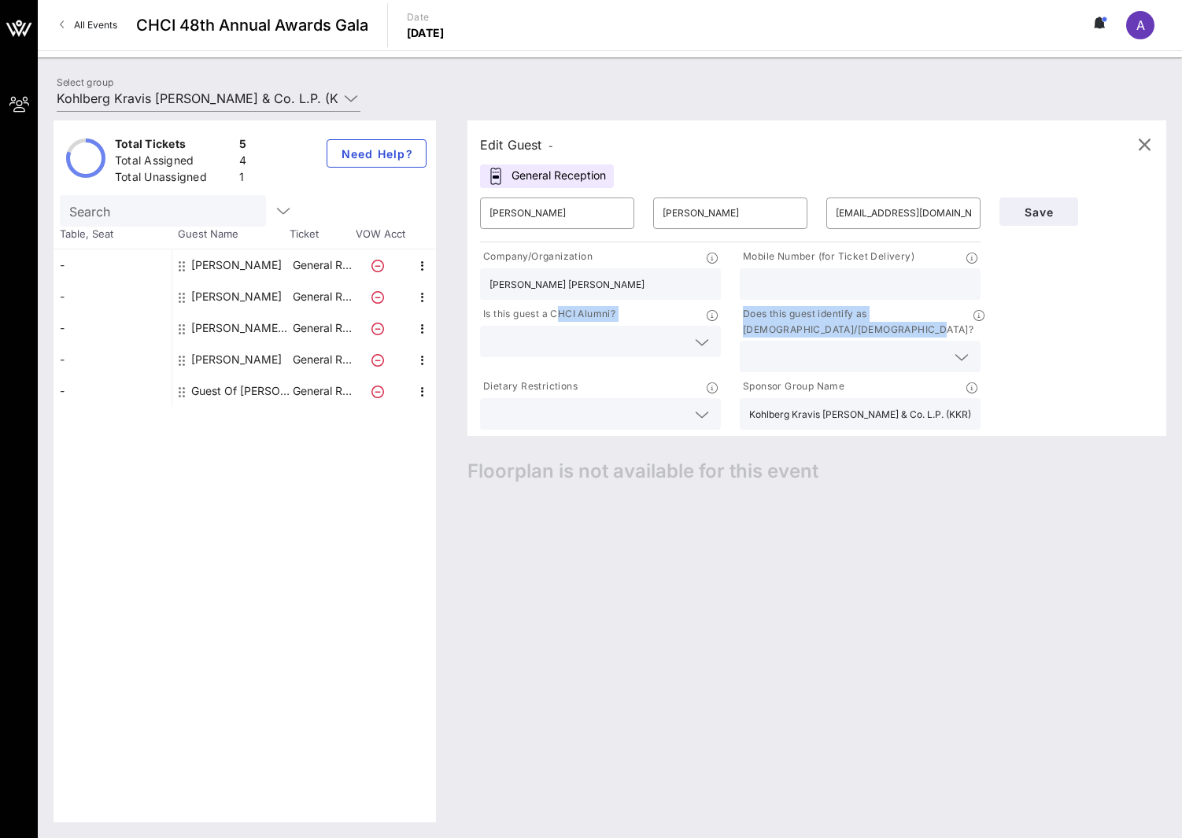
copy div "Is this guest a CHCI Alumni? Does this guest identify as [DEMOGRAPHIC_DATA]/[DE…"
click at [1143, 142] on icon "button" at bounding box center [1144, 144] width 19 height 19
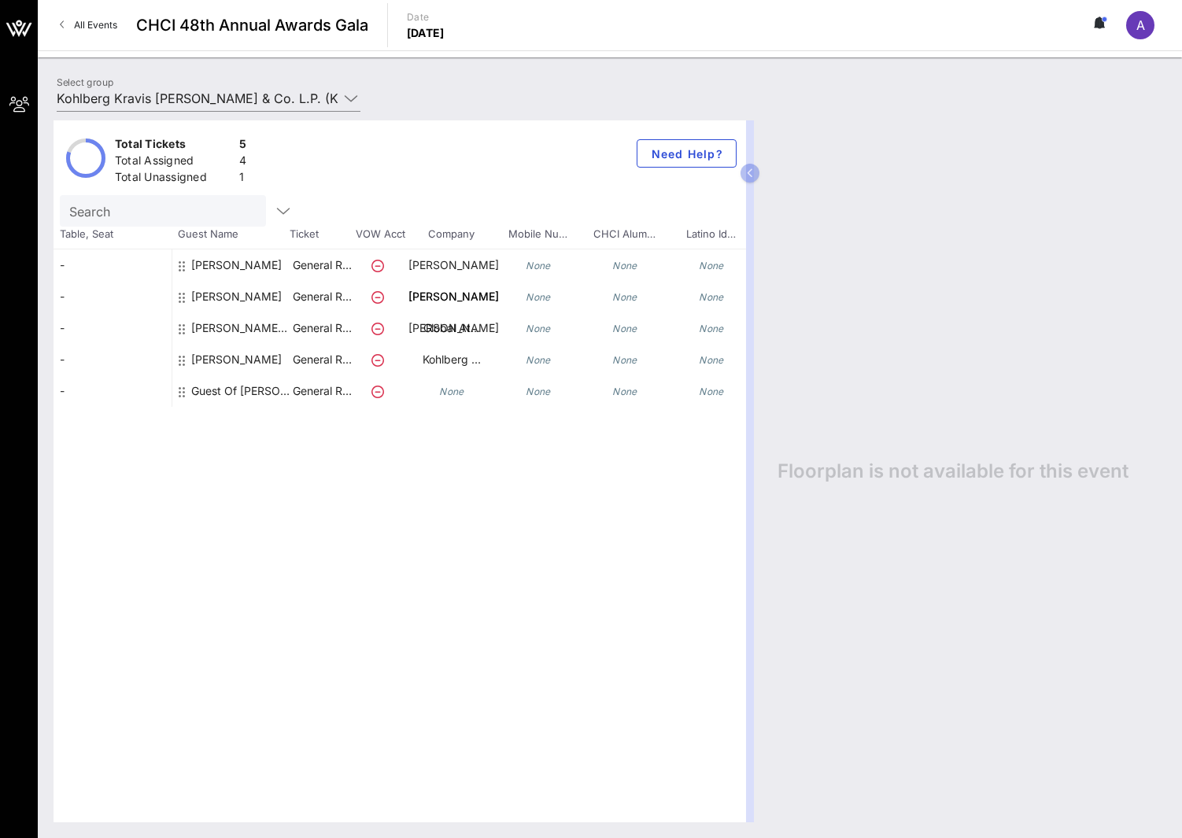
click at [513, 164] on div "Total Tickets 5 Total Assigned 4 Total Unassigned 1 Need Help?" at bounding box center [400, 157] width 693 height 75
click at [653, 540] on div "Total Tickets 5 Total Assigned 4 Total Unassigned 1 Need Help? Search Table, Se…" at bounding box center [400, 471] width 693 height 702
click at [555, 177] on div "Total Tickets 5 Total Assigned 4 Total Unassigned 1 Need Help?" at bounding box center [400, 157] width 693 height 75
click at [211, 390] on div "Guest Of [PERSON_NAME] [PERSON_NAME] & Co. L.P. (KKR)" at bounding box center [240, 390] width 99 height 31
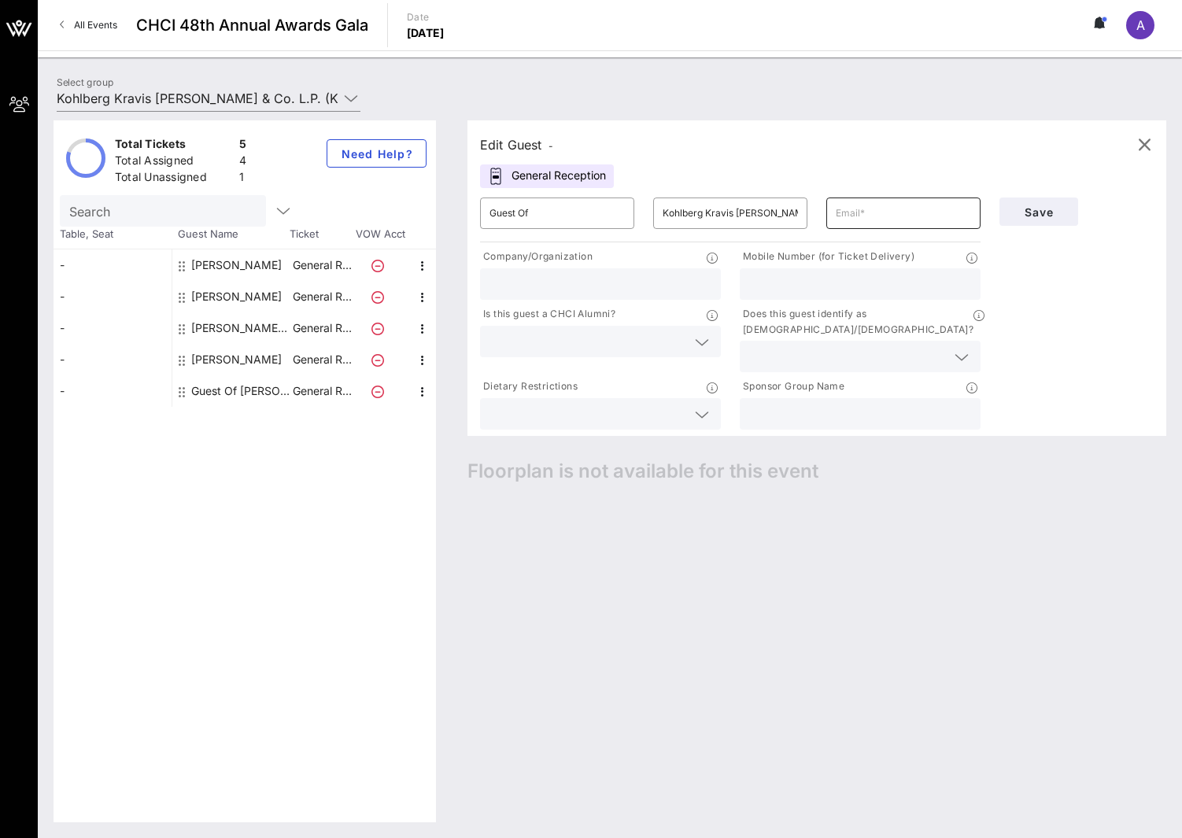
click at [890, 206] on input "text" at bounding box center [903, 213] width 135 height 25
type input "[EMAIL_ADDRESS][PERSON_NAME][DOMAIN_NAME]"
click at [1032, 208] on span "Save" at bounding box center [1039, 211] width 54 height 13
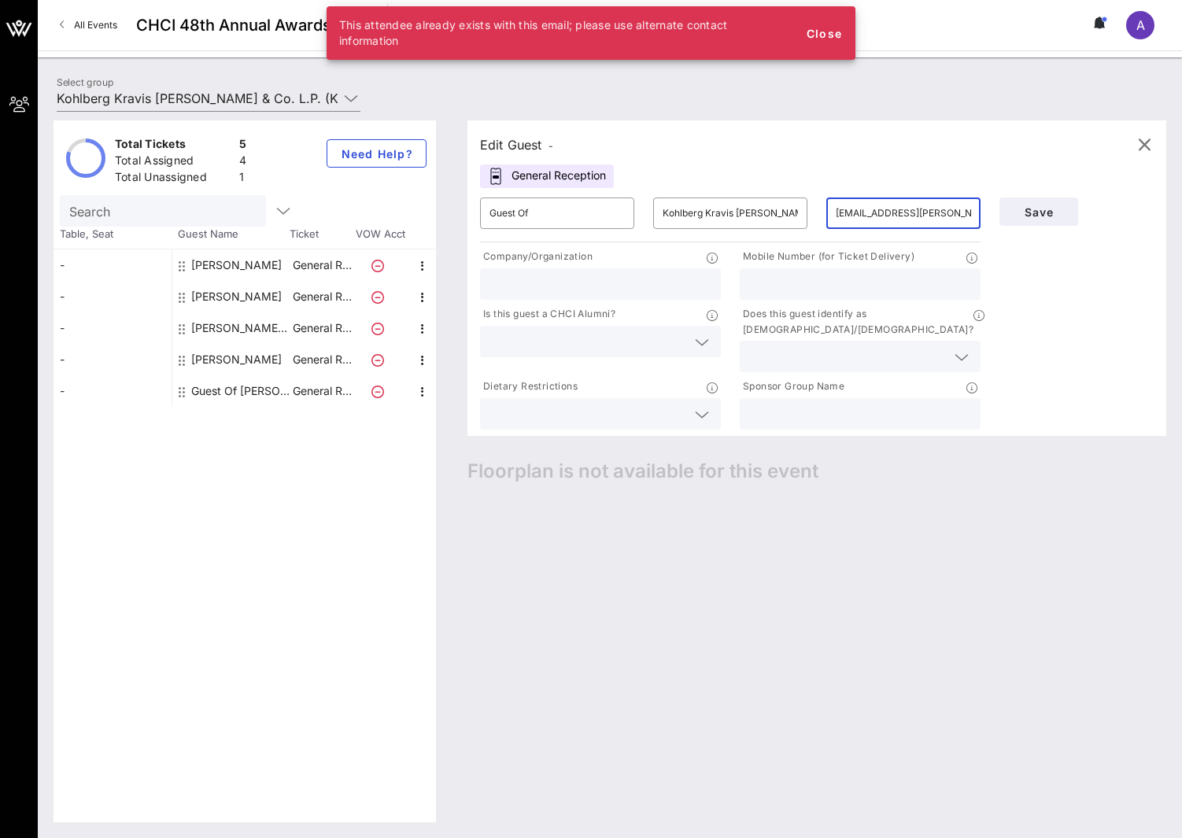
drag, startPoint x: 958, startPoint y: 218, endPoint x: 642, endPoint y: 195, distance: 316.4
click at [659, 198] on div "​ Guest Of ​ [PERSON_NAME] [PERSON_NAME] & Co. L.P. (KKR) ​ [EMAIL_ADDRESS][PER…" at bounding box center [730, 213] width 519 height 50
click at [1148, 154] on button "button" at bounding box center [1145, 145] width 38 height 38
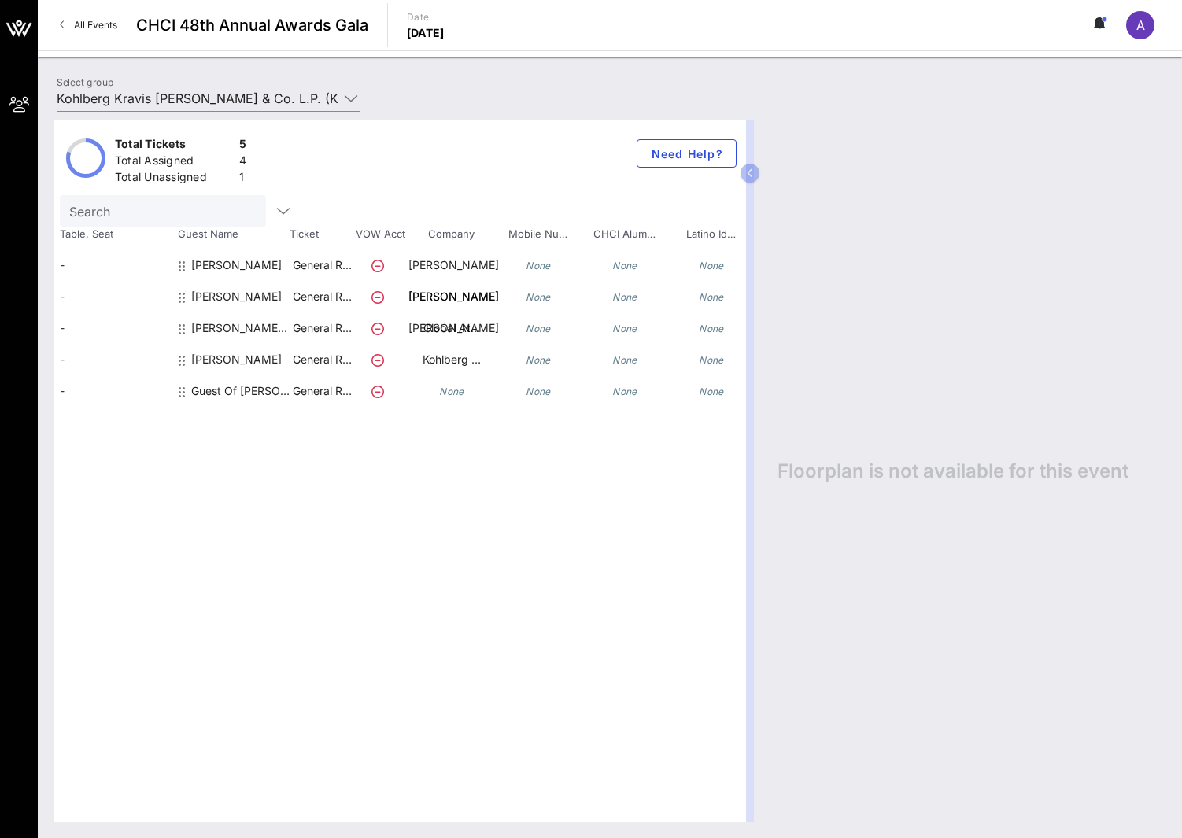
click at [412, 468] on div "Total Tickets 5 Total Assigned 4 Total Unassigned 1 Need Help? Search Table, Se…" at bounding box center [400, 471] width 693 height 702
click at [223, 263] on div "[PERSON_NAME]" at bounding box center [236, 288] width 91 height 76
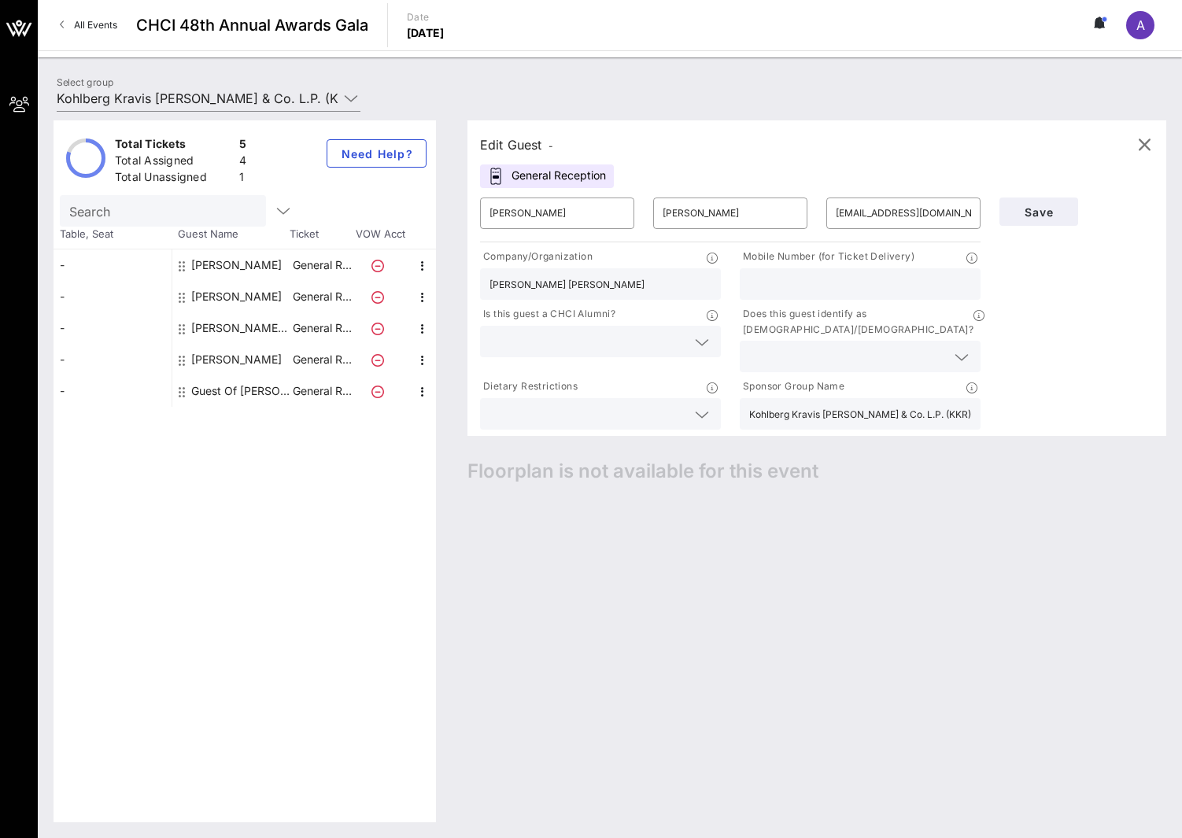
click at [969, 348] on div at bounding box center [961, 357] width 19 height 19
click at [799, 356] on div "Yes" at bounding box center [860, 347] width 241 height 31
click at [1041, 205] on span "Save" at bounding box center [1039, 211] width 54 height 13
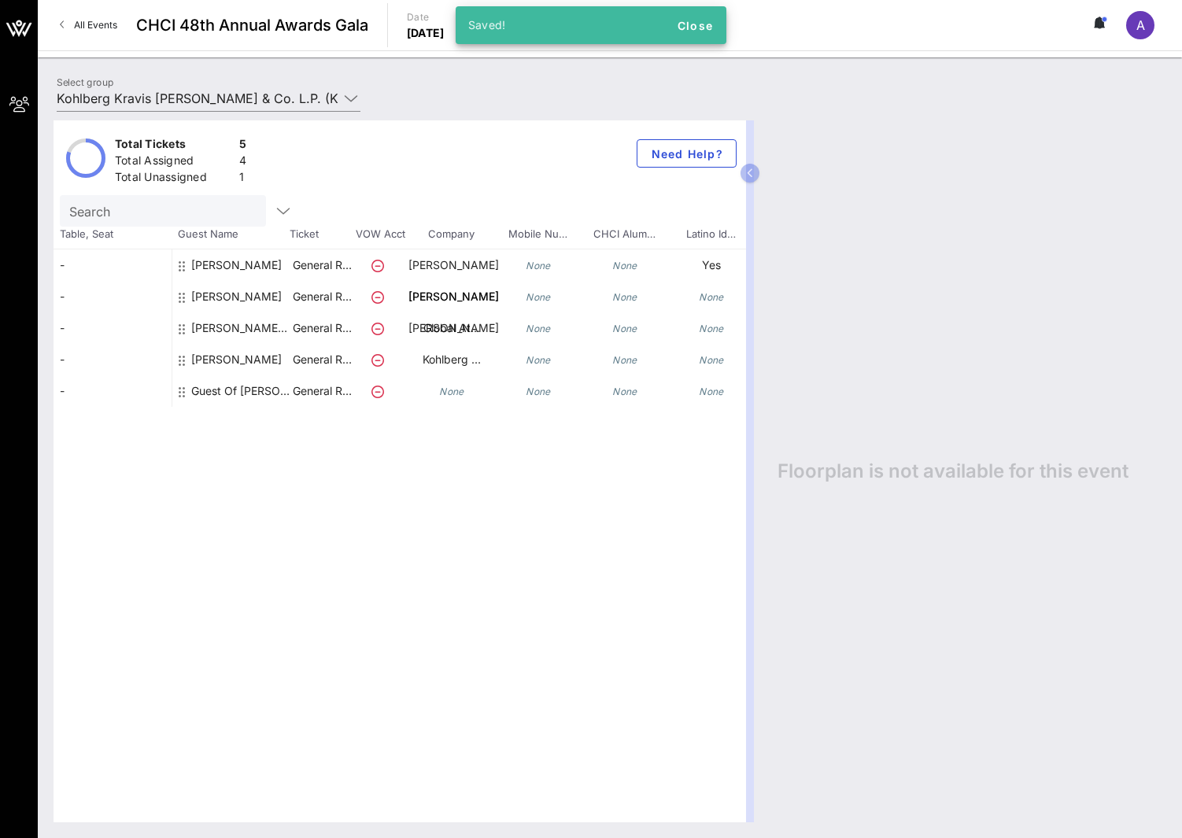
click at [223, 297] on div "[PERSON_NAME]" at bounding box center [236, 319] width 91 height 76
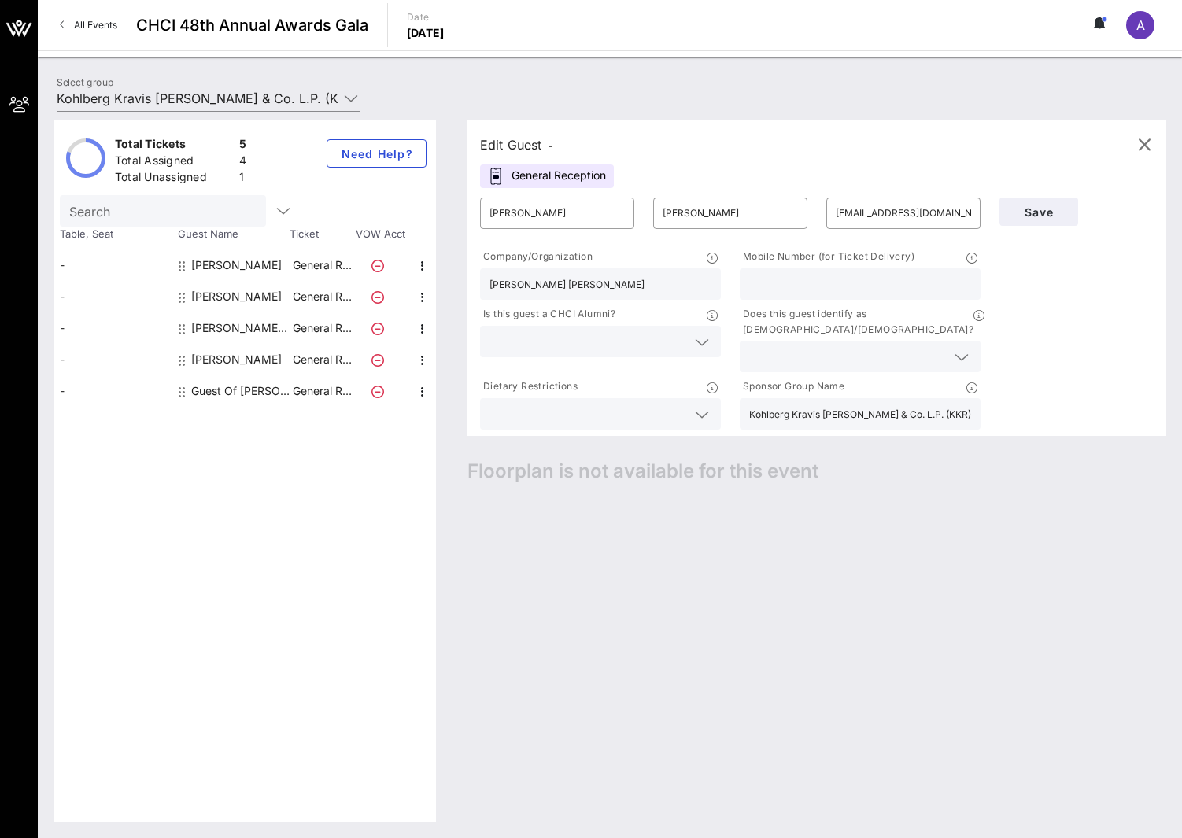
click at [958, 348] on icon at bounding box center [962, 357] width 14 height 19
click at [771, 354] on div "Yes" at bounding box center [860, 347] width 241 height 31
click at [1044, 214] on span "Save" at bounding box center [1039, 211] width 54 height 13
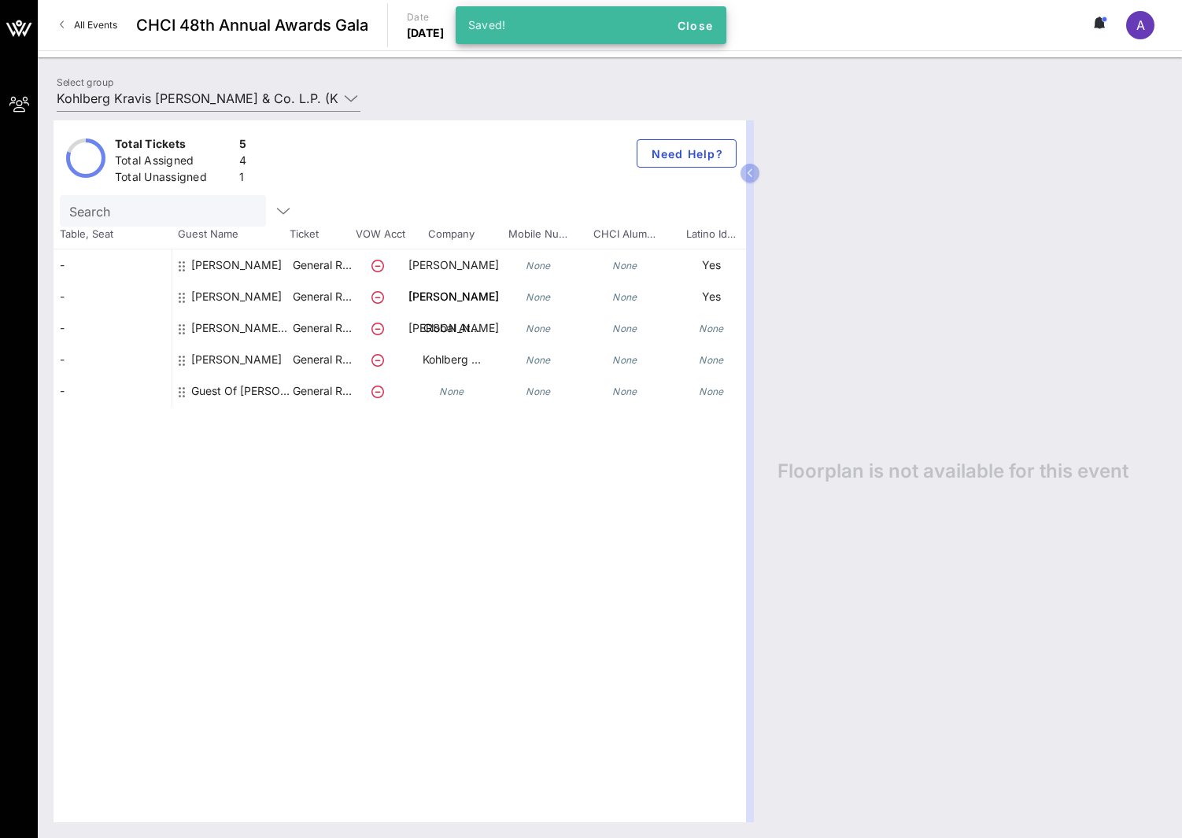
click at [252, 325] on div "[PERSON_NAME] [PERSON_NAME]" at bounding box center [240, 334] width 99 height 44
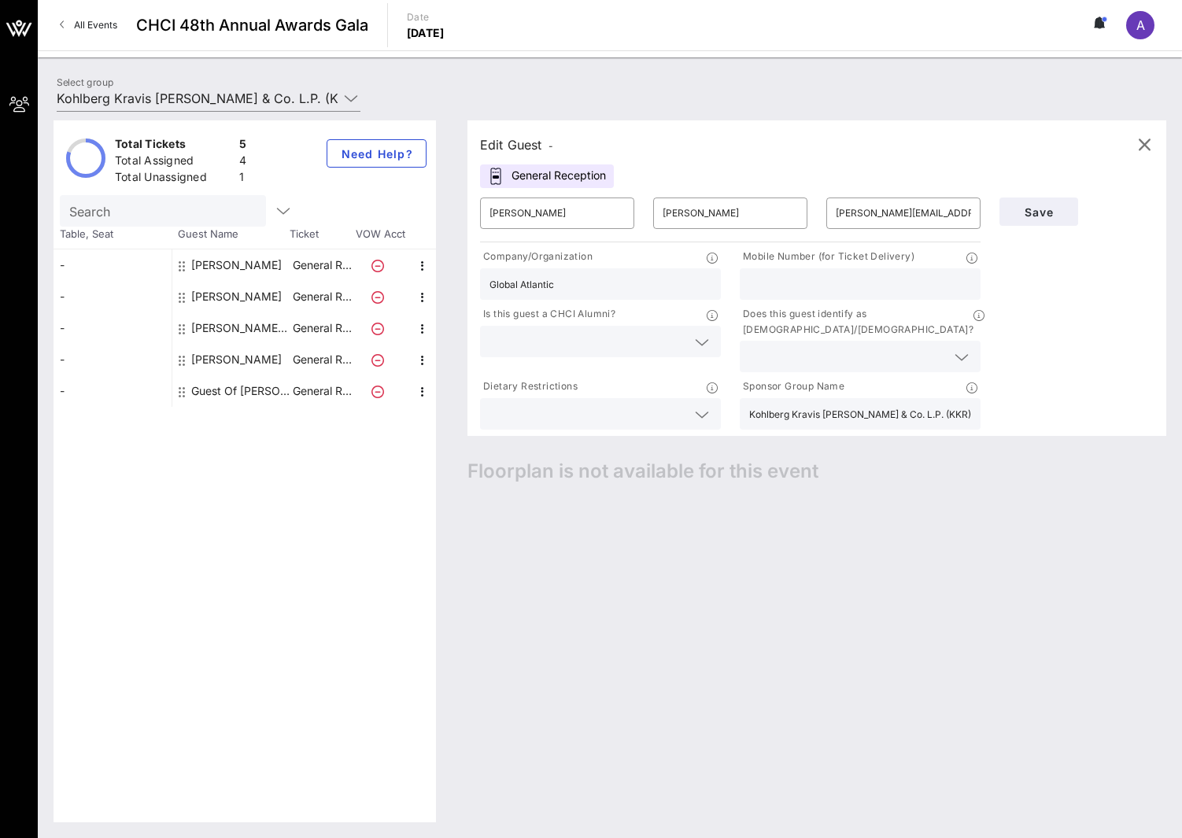
click at [964, 348] on icon at bounding box center [962, 357] width 14 height 19
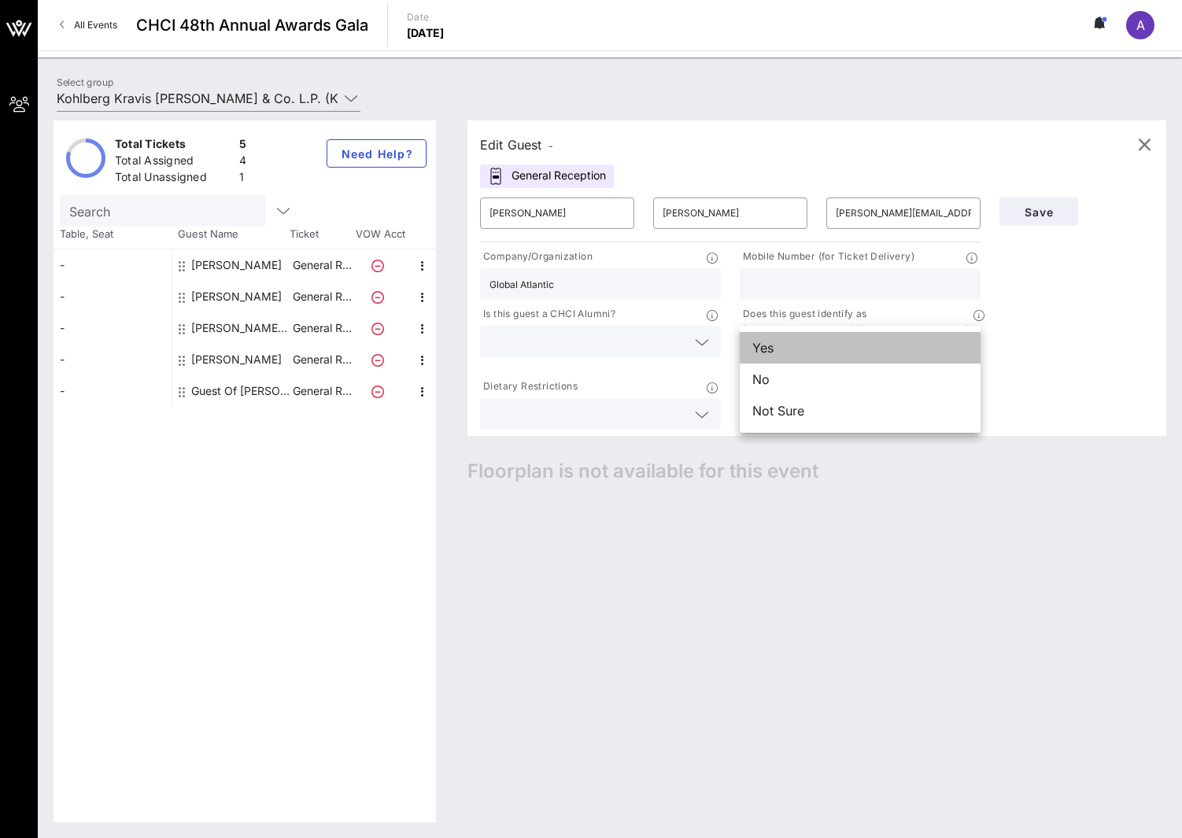
click at [786, 354] on div "Yes" at bounding box center [860, 347] width 241 height 31
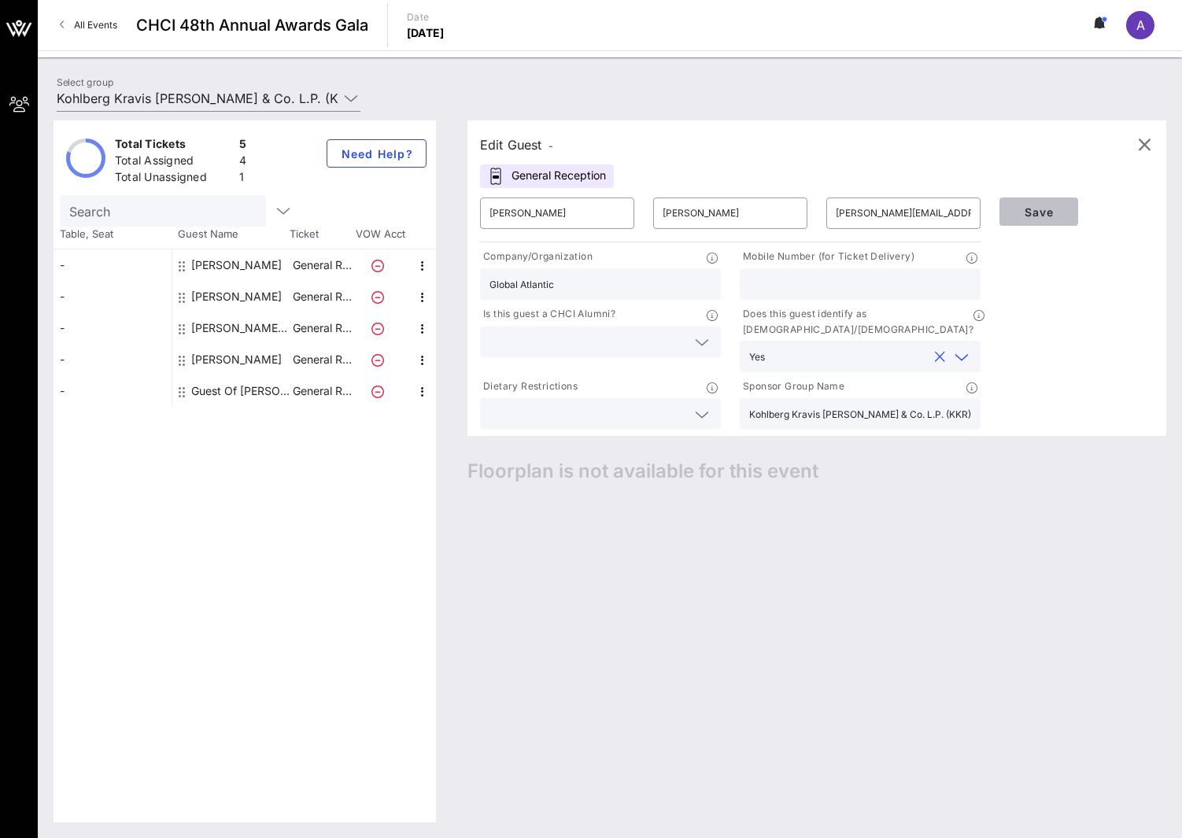
click at [1044, 209] on span "Save" at bounding box center [1039, 211] width 54 height 13
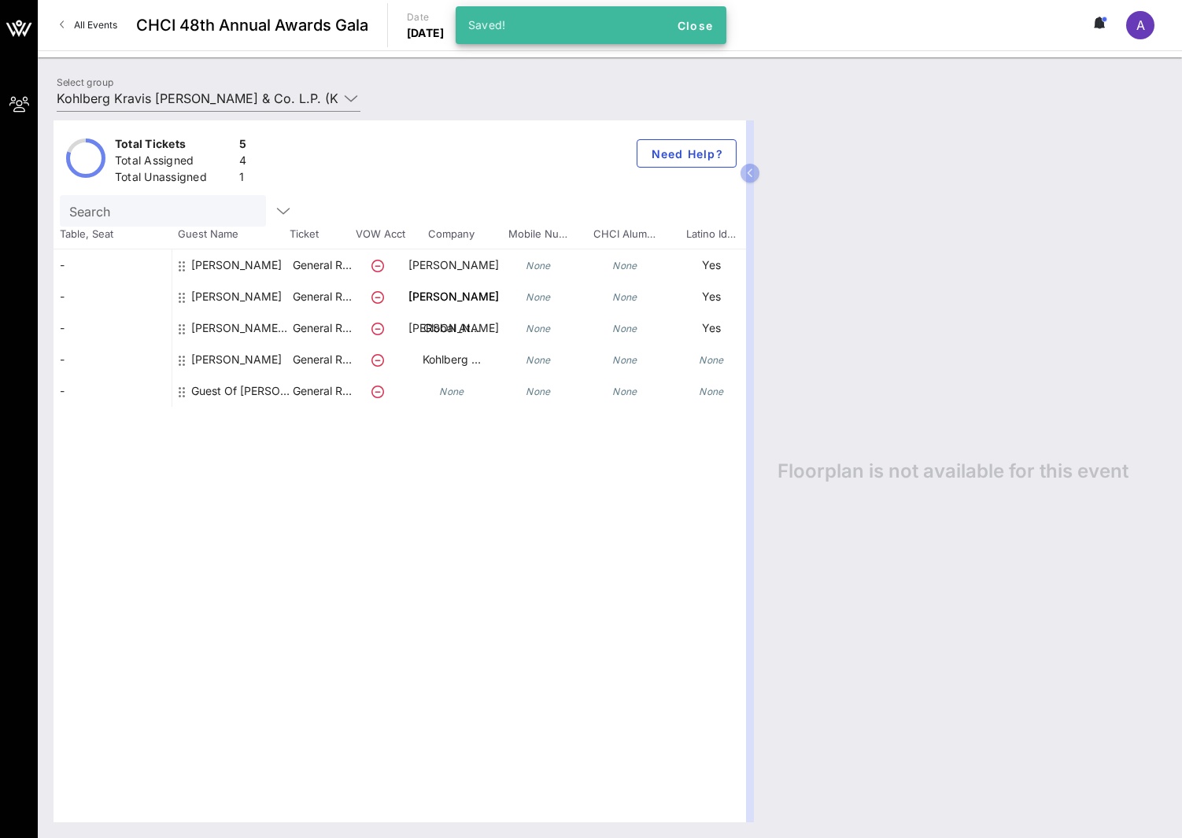
click at [246, 362] on div "[PERSON_NAME]" at bounding box center [236, 366] width 91 height 44
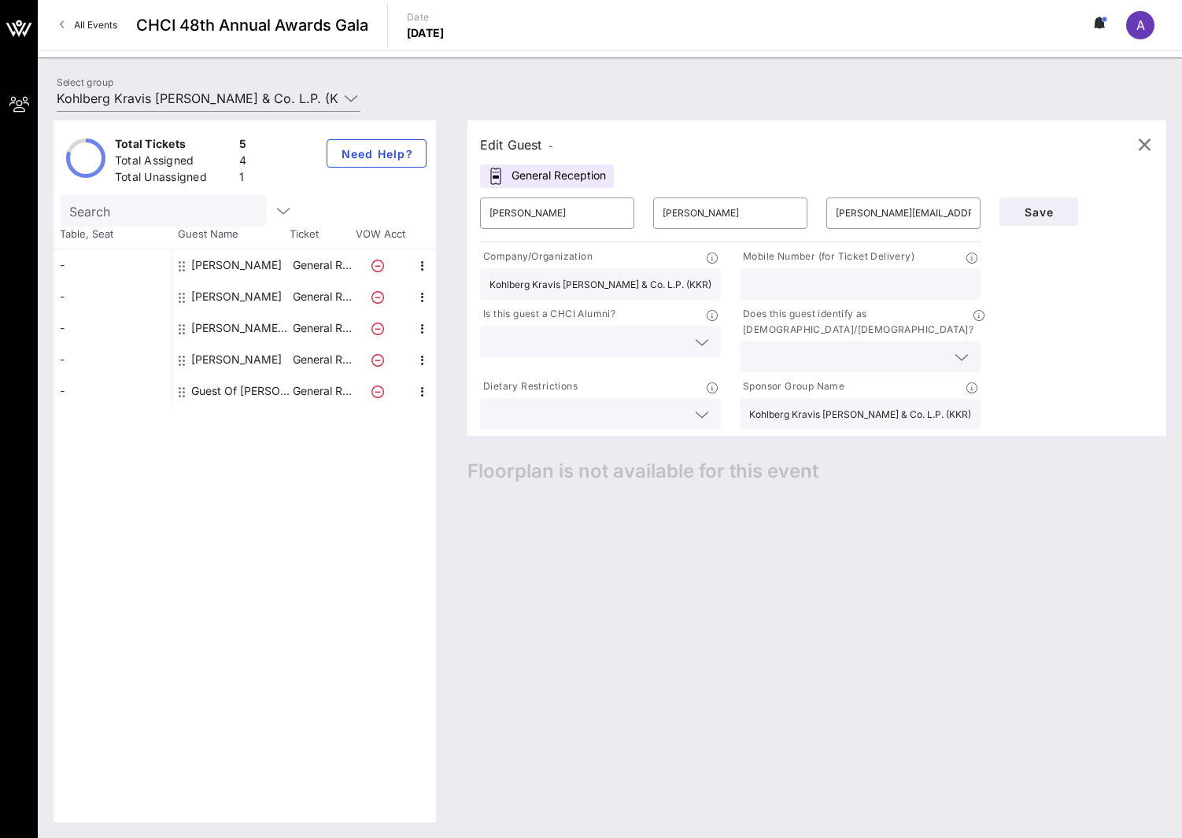
click at [965, 348] on icon at bounding box center [962, 357] width 14 height 19
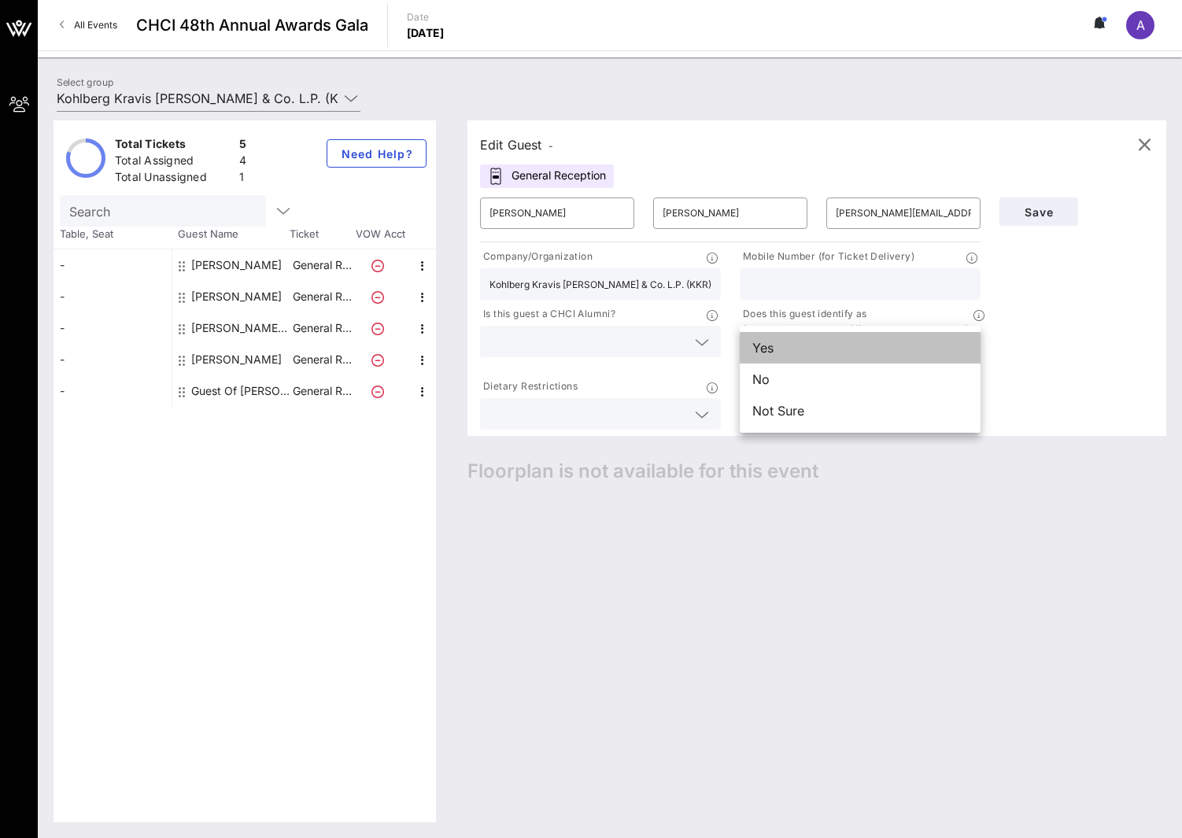
click at [771, 347] on div "Yes" at bounding box center [860, 347] width 241 height 31
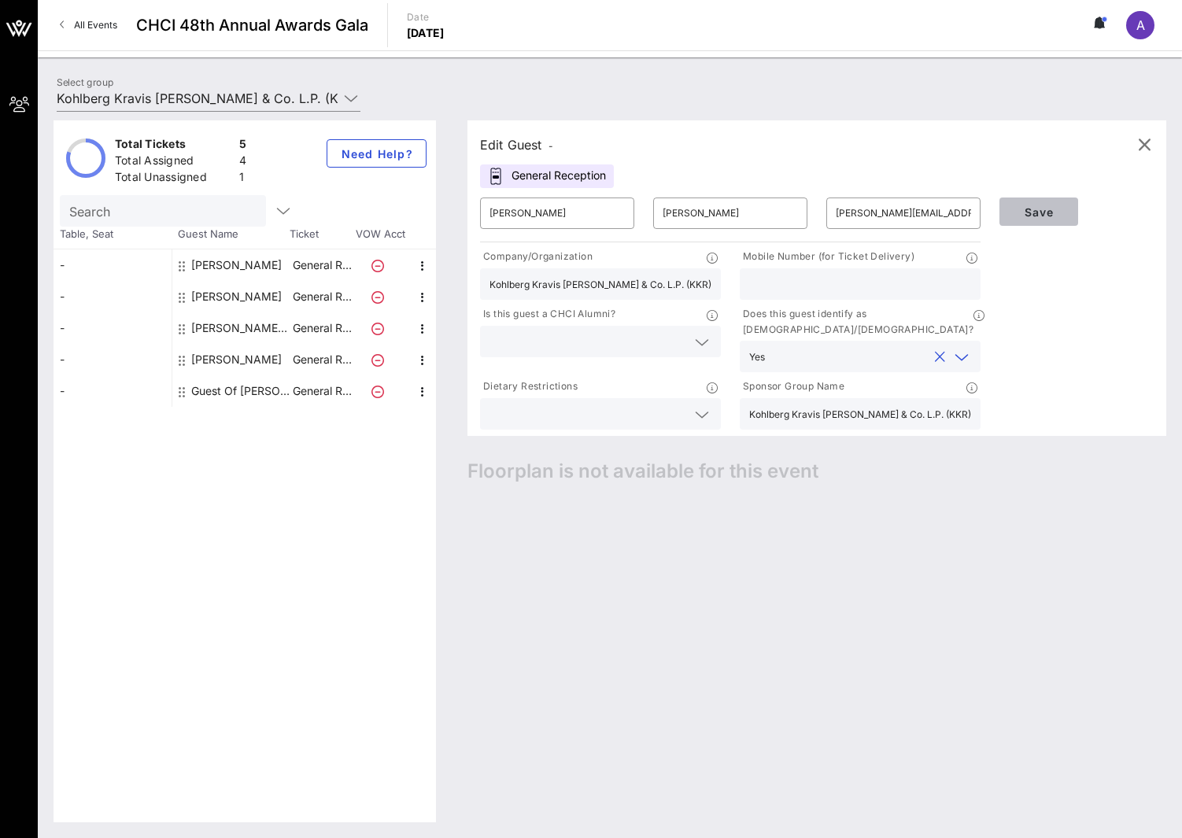
click at [1035, 220] on button "Save" at bounding box center [1039, 212] width 79 height 28
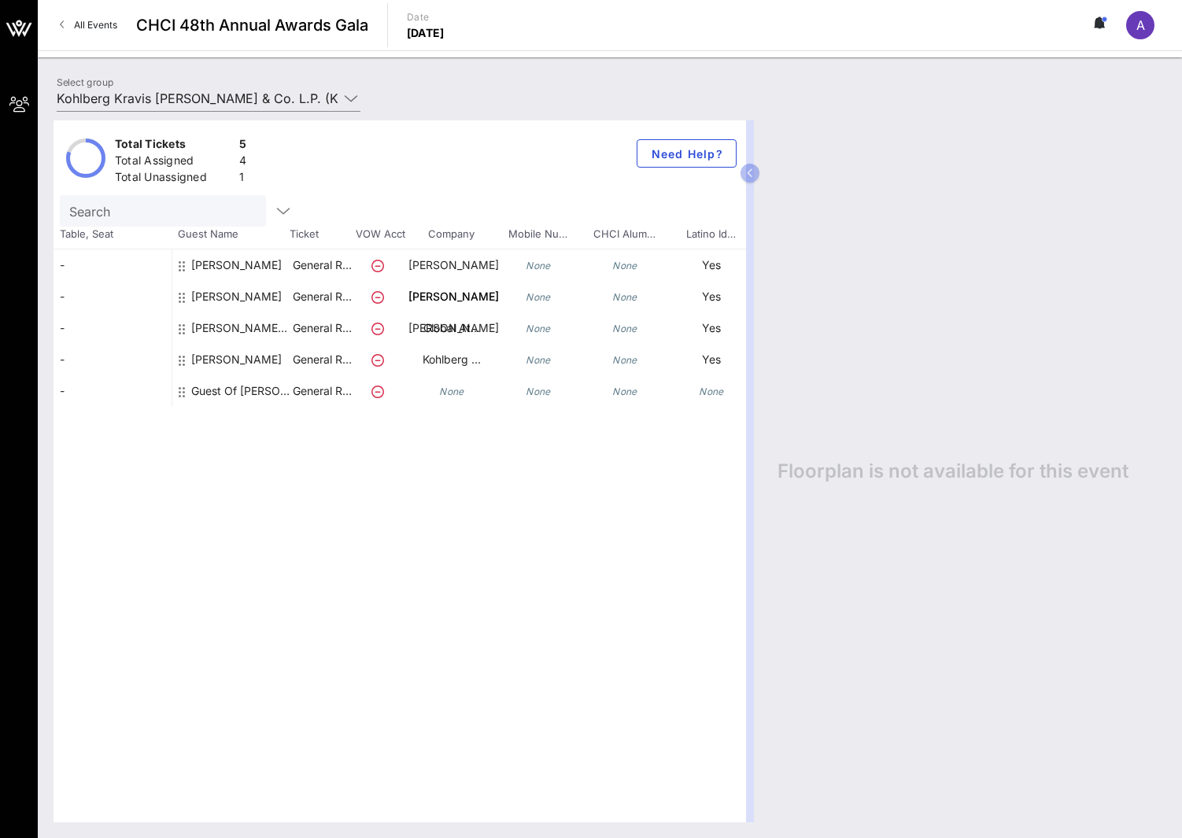
click at [394, 79] on div "Select group Kohlberg Kravis [PERSON_NAME] & Co. L.P. (KKR) (Kohlberg Kravis [P…" at bounding box center [610, 100] width 1126 height 55
click at [873, 259] on div "Floorplan is not available for this event" at bounding box center [964, 471] width 405 height 702
click at [194, 138] on div "Total Tickets" at bounding box center [174, 146] width 118 height 20
click at [160, 103] on input "Kohlberg Kravis [PERSON_NAME] & Co. L.P. (KKR) (Kohlberg Kravis [PERSON_NAME] &…" at bounding box center [198, 98] width 282 height 25
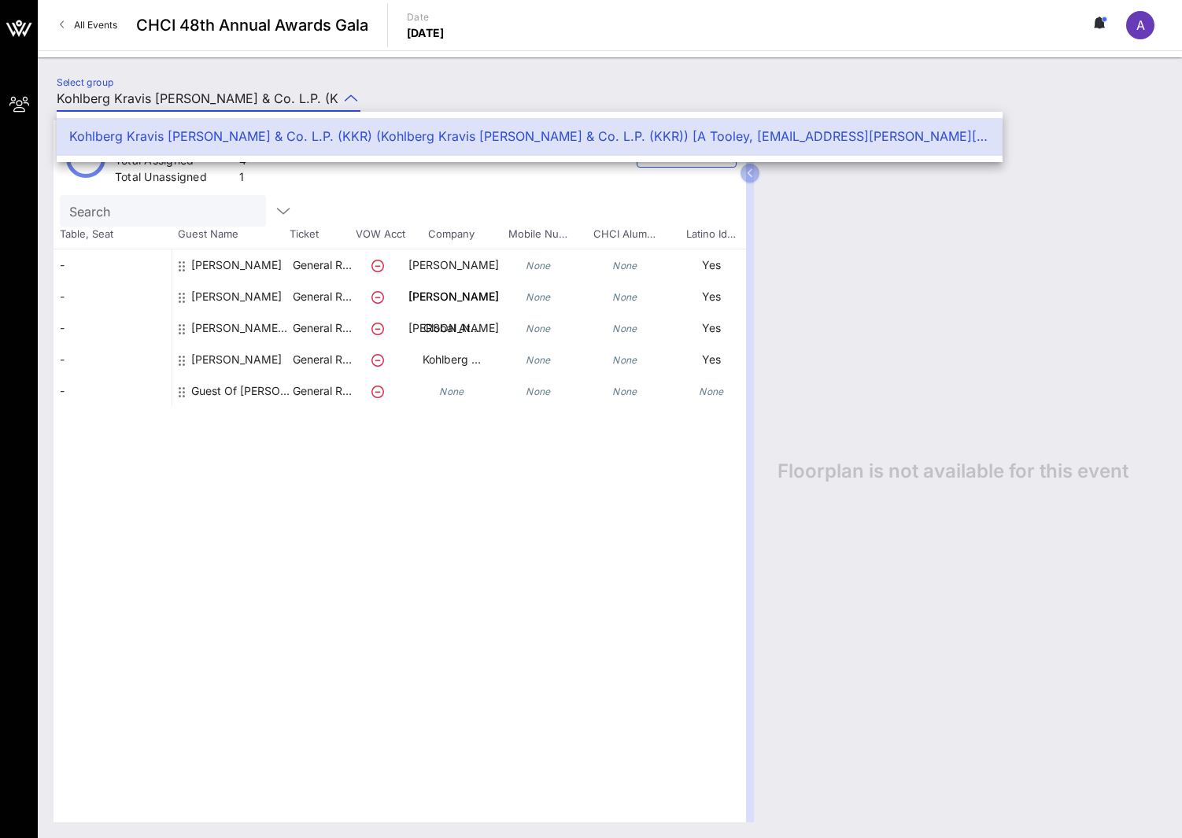
click at [196, 132] on div "Kohlberg Kravis [PERSON_NAME] & Co. L.P. (KKR) (Kohlberg Kravis [PERSON_NAME] &…" at bounding box center [529, 136] width 921 height 15
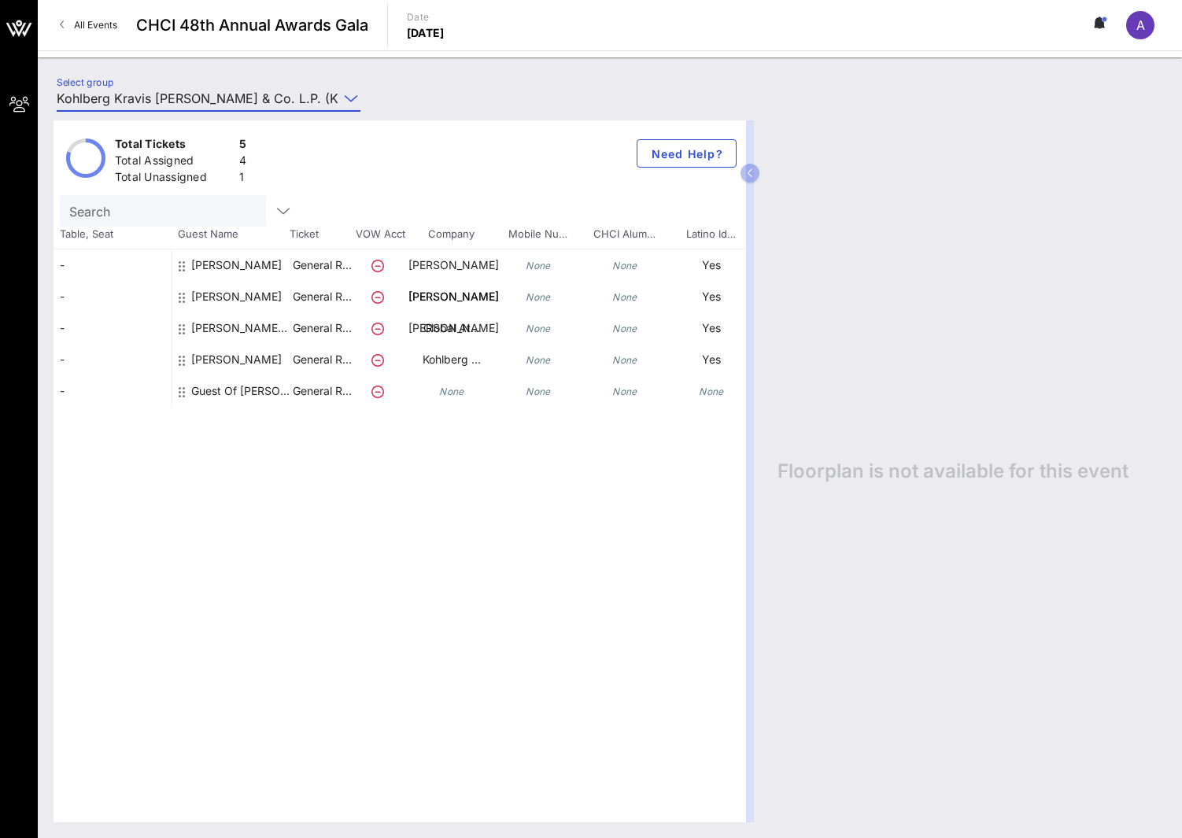
click at [919, 323] on div "Floorplan is not available for this event" at bounding box center [964, 471] width 405 height 702
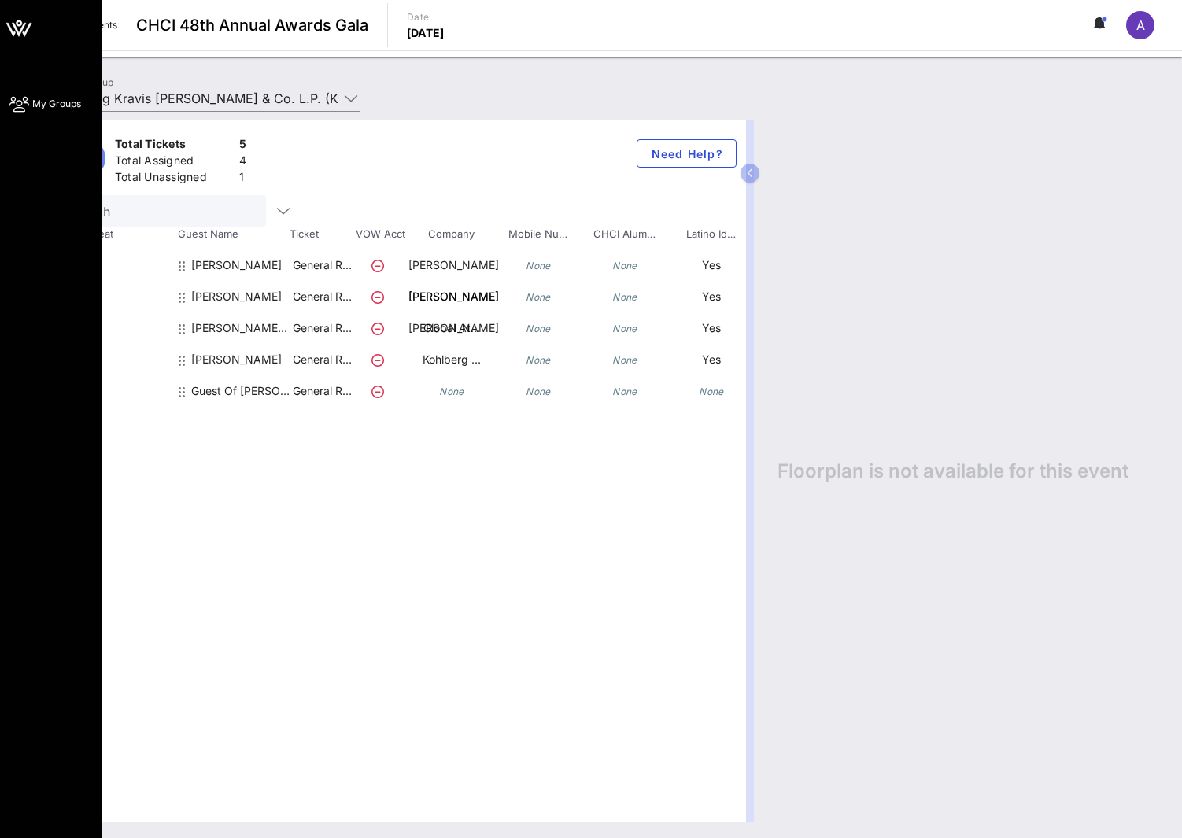
type input "Kohlberg Kravis [PERSON_NAME] & Co. L.P. (KKR) (Kohlberg Kravis [PERSON_NAME] &…"
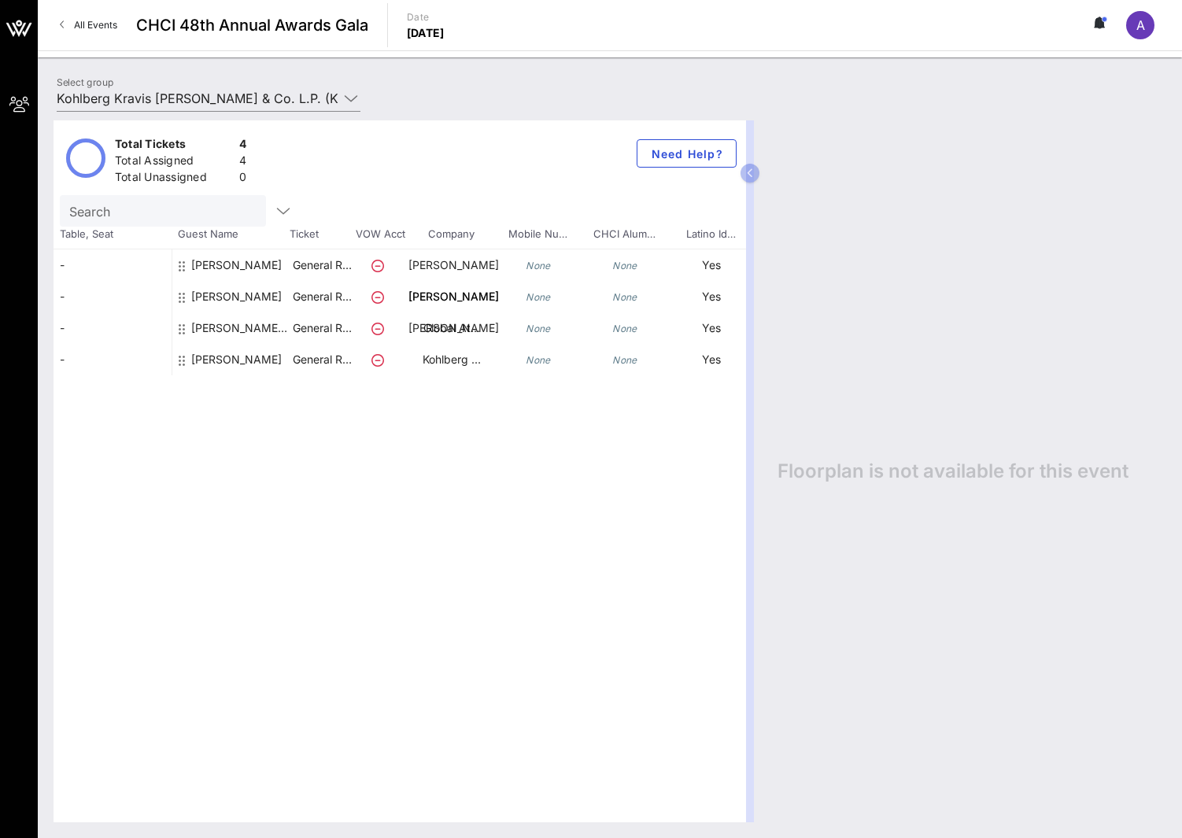
click at [113, 830] on div "Total Tickets 4 Total Assigned 4 Total Unassigned 0 Need Help? Search Table, Se…" at bounding box center [610, 472] width 1144 height 734
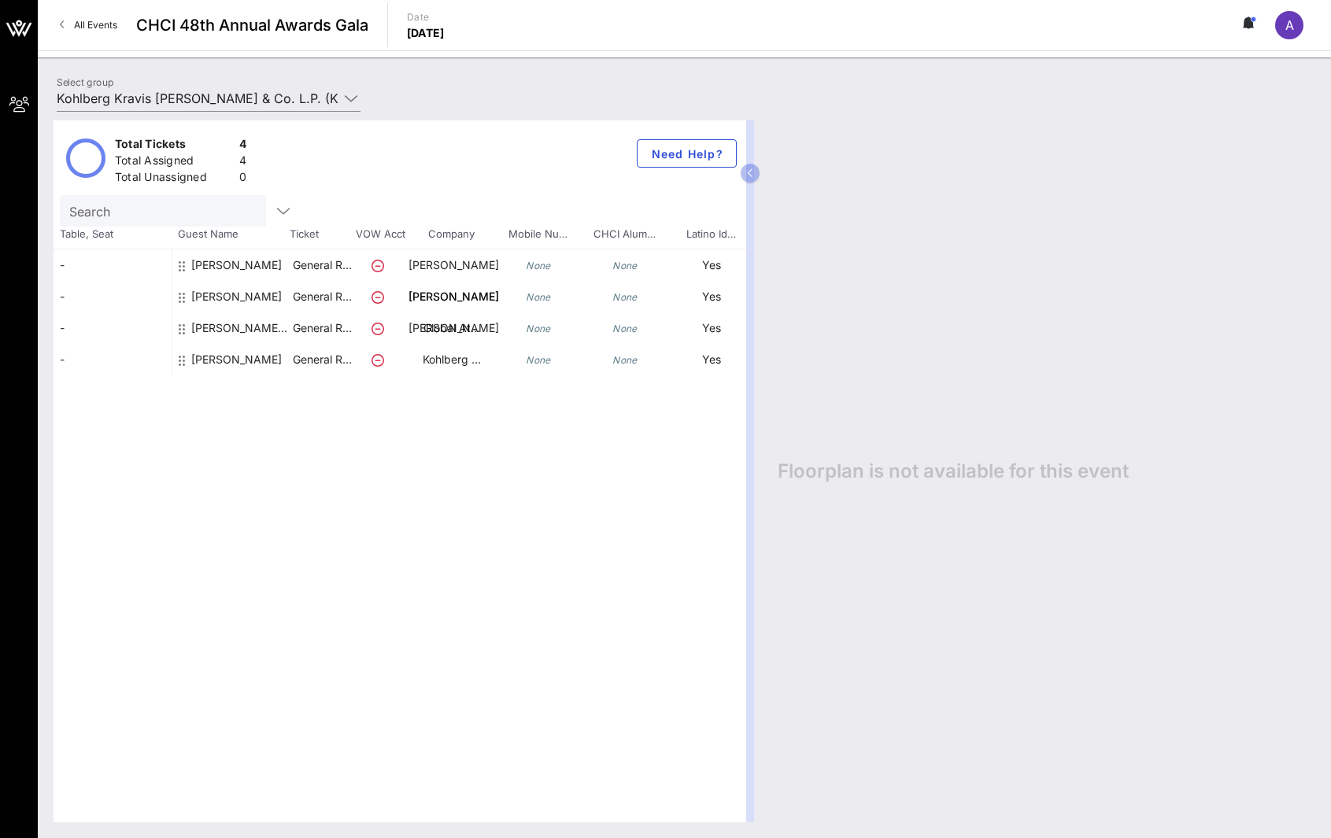
click at [882, 592] on div "Floorplan is not available for this event" at bounding box center [1038, 471] width 553 height 702
